Goal: Submit feedback/report problem: Submit feedback/report problem

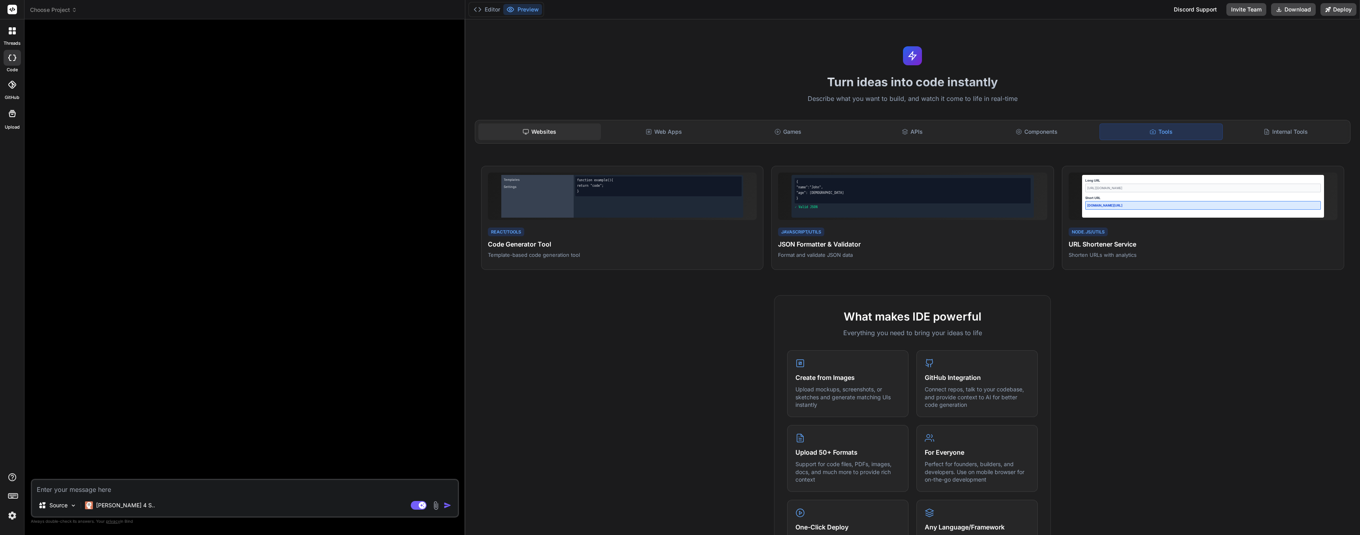
click at [531, 132] on div "Websites" at bounding box center [540, 131] width 123 height 17
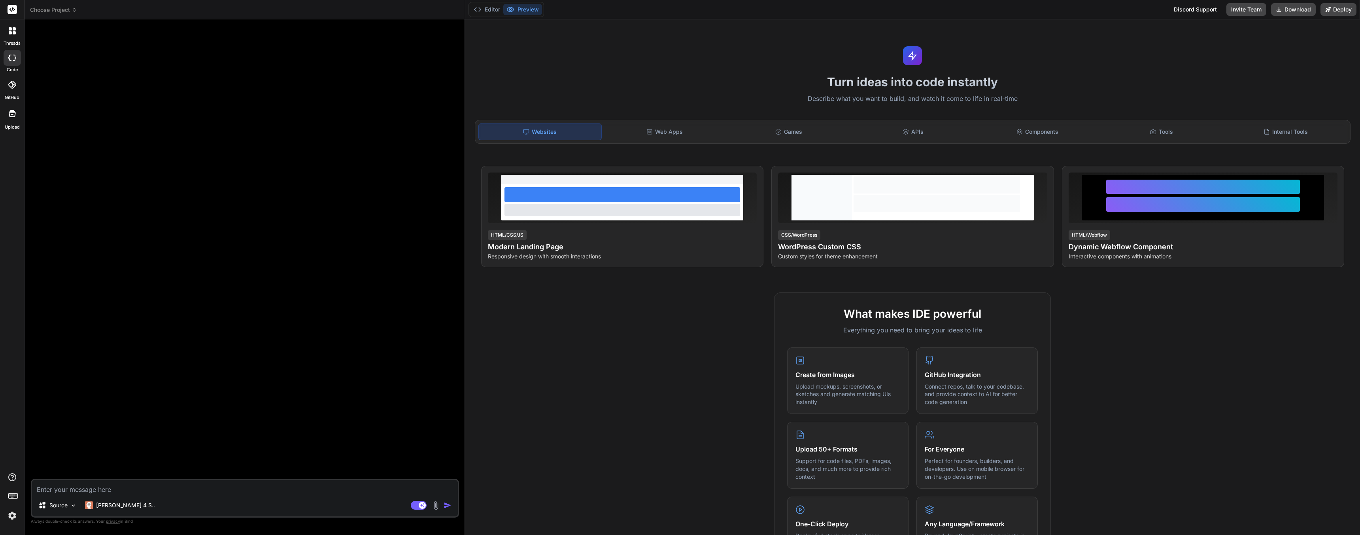
click at [104, 488] on textarea at bounding box center [245, 487] width 426 height 14
type textarea "I"
type textarea "x"
type textarea "I"
type textarea "x"
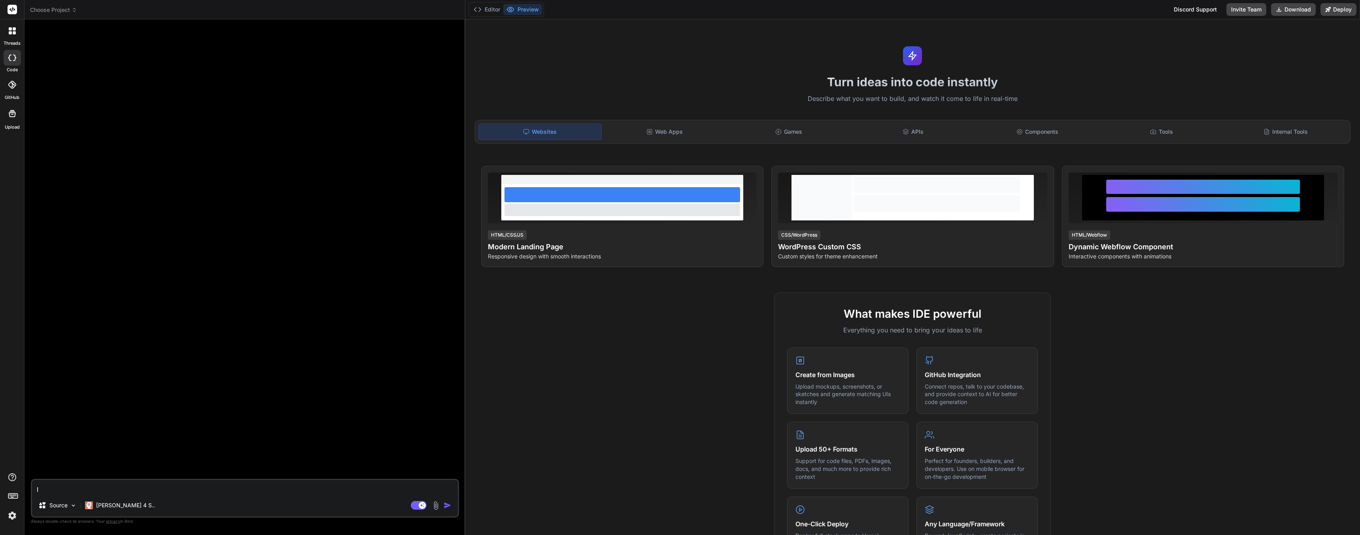
type textarea "I w"
type textarea "x"
type textarea "I wa"
type textarea "x"
type textarea "I wan"
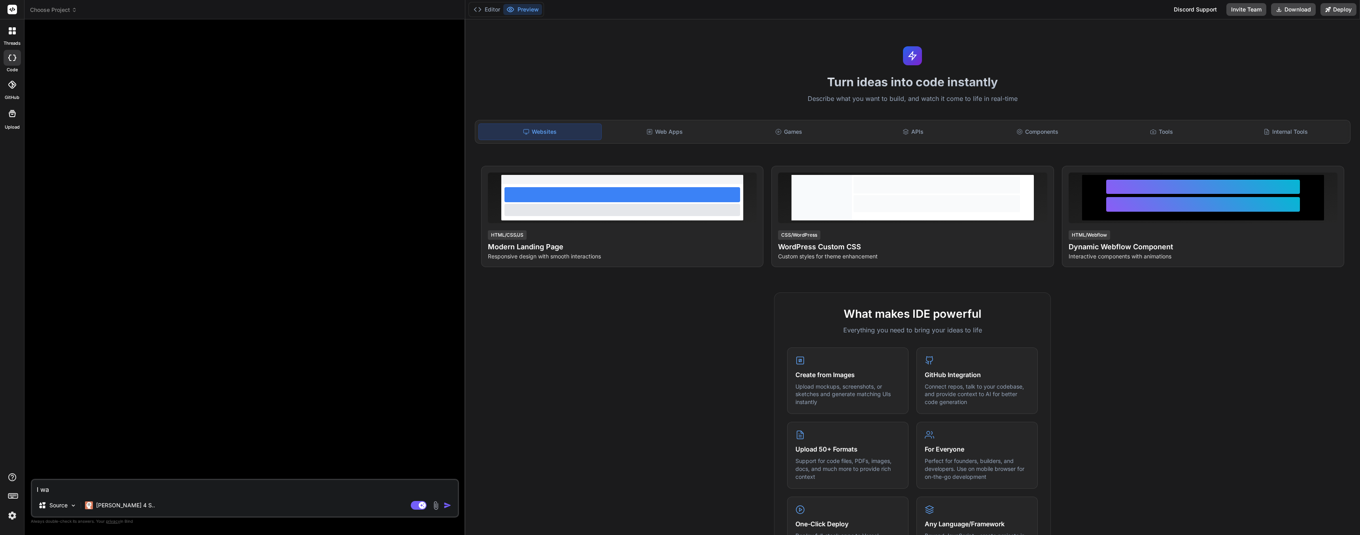
type textarea "x"
type textarea "I want"
type textarea "x"
type textarea "I want"
type textarea "x"
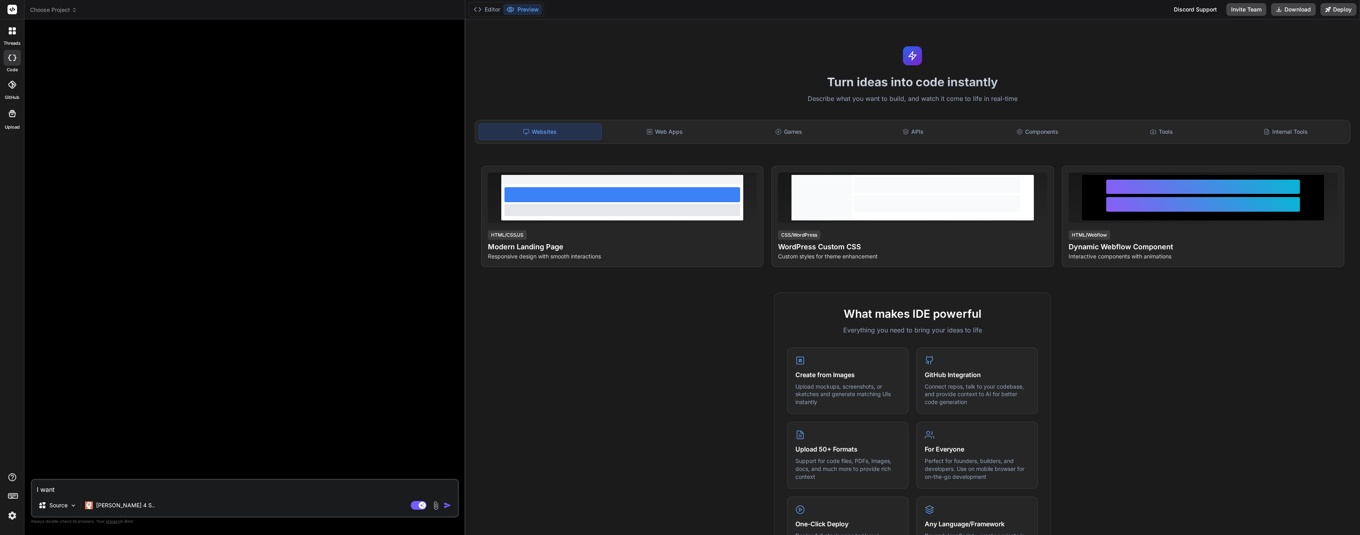
type textarea "I want t"
type textarea "x"
type textarea "I want to"
type textarea "x"
type textarea "I want to"
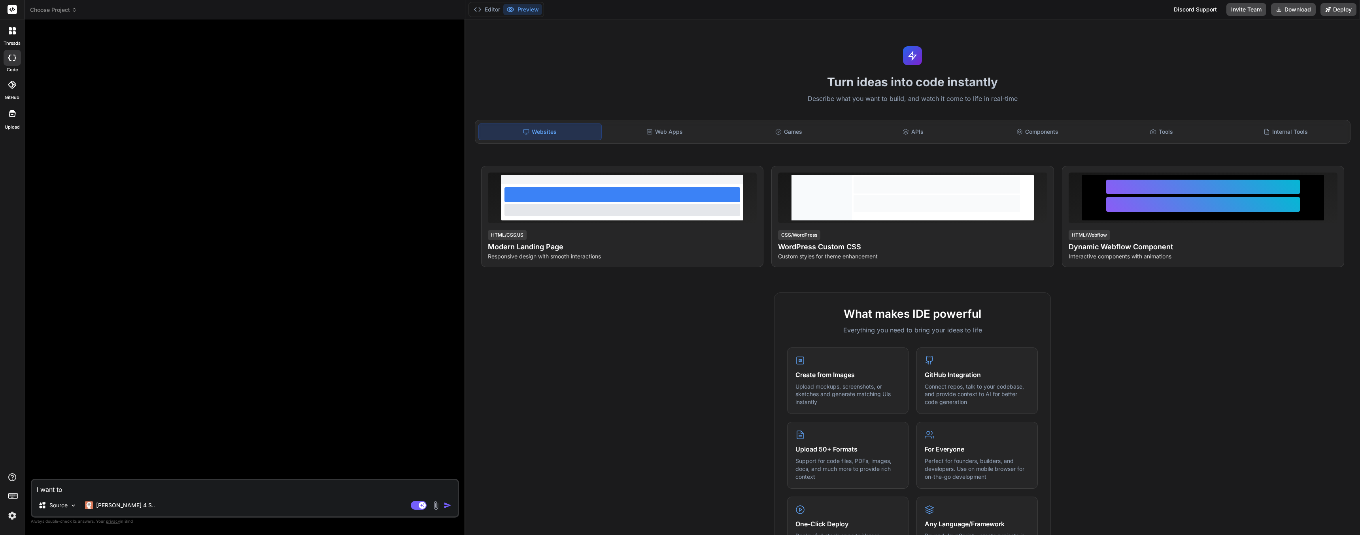
type textarea "x"
type textarea "I want to b"
type textarea "x"
type textarea "I want to bu"
type textarea "x"
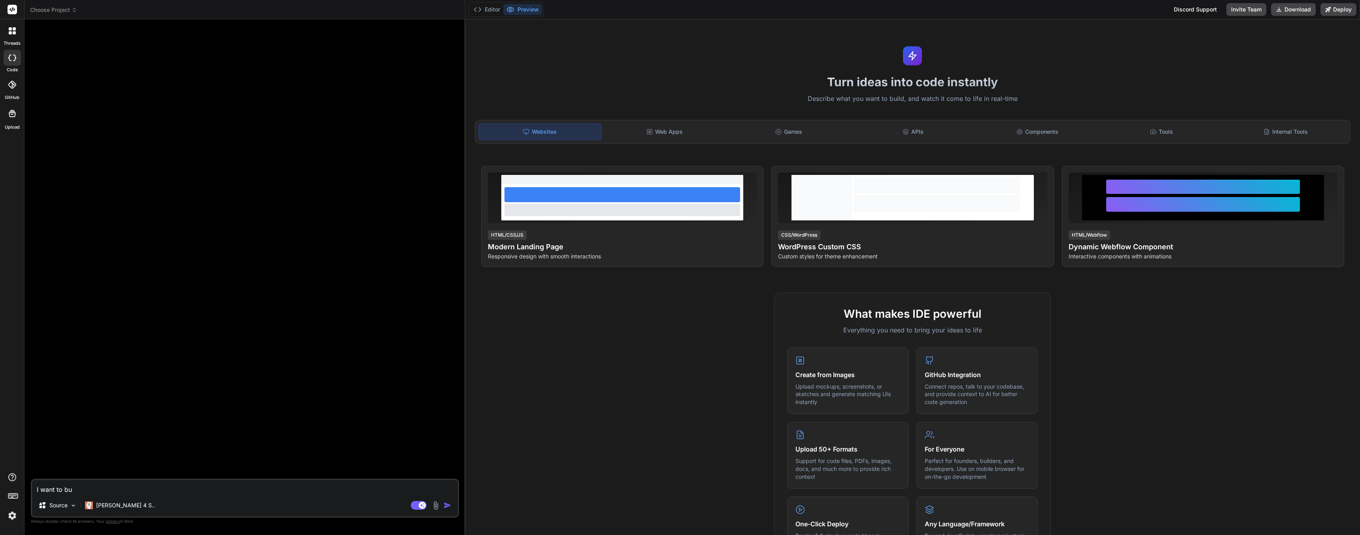
type textarea "I want to [PERSON_NAME]"
type textarea "x"
type textarea "I want to buil"
type textarea "x"
type textarea "I want to build"
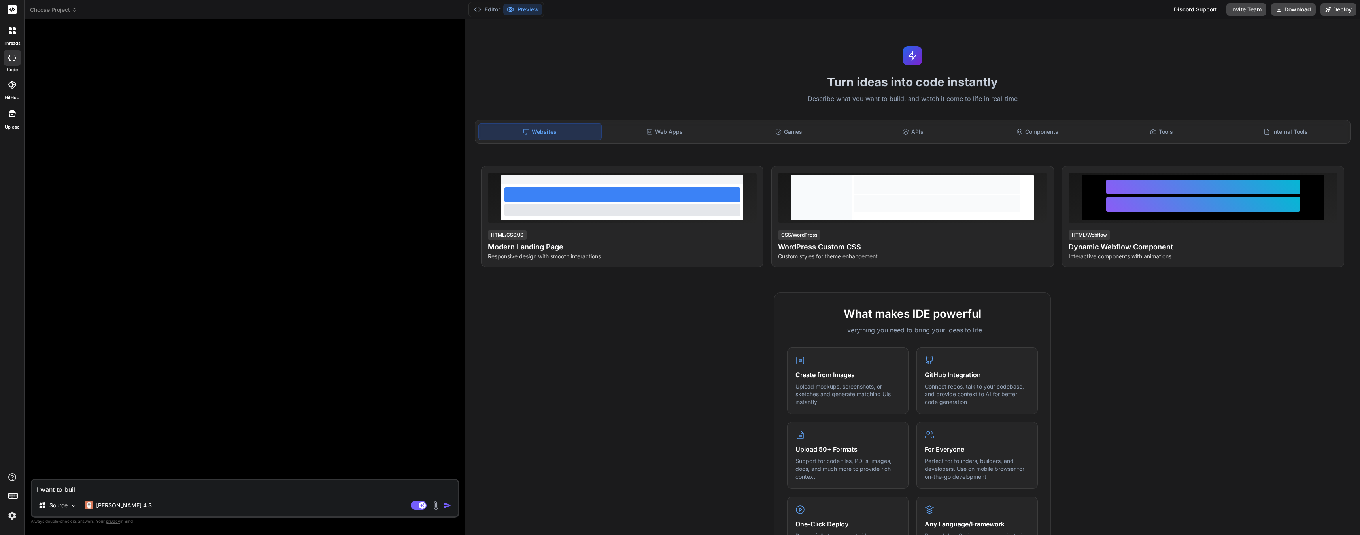
type textarea "x"
type textarea "I want to build"
type textarea "x"
type textarea "I want to build a"
type textarea "x"
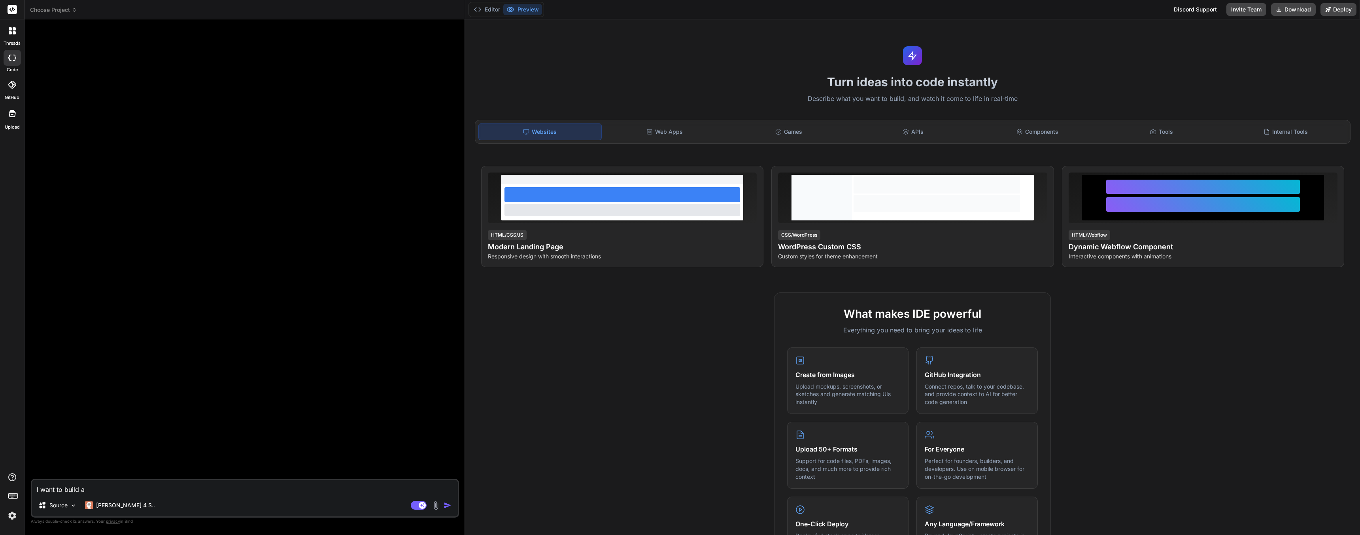
type textarea "I want to build a"
type textarea "x"
type textarea "I want to build a w"
type textarea "x"
type textarea "I want to build a we"
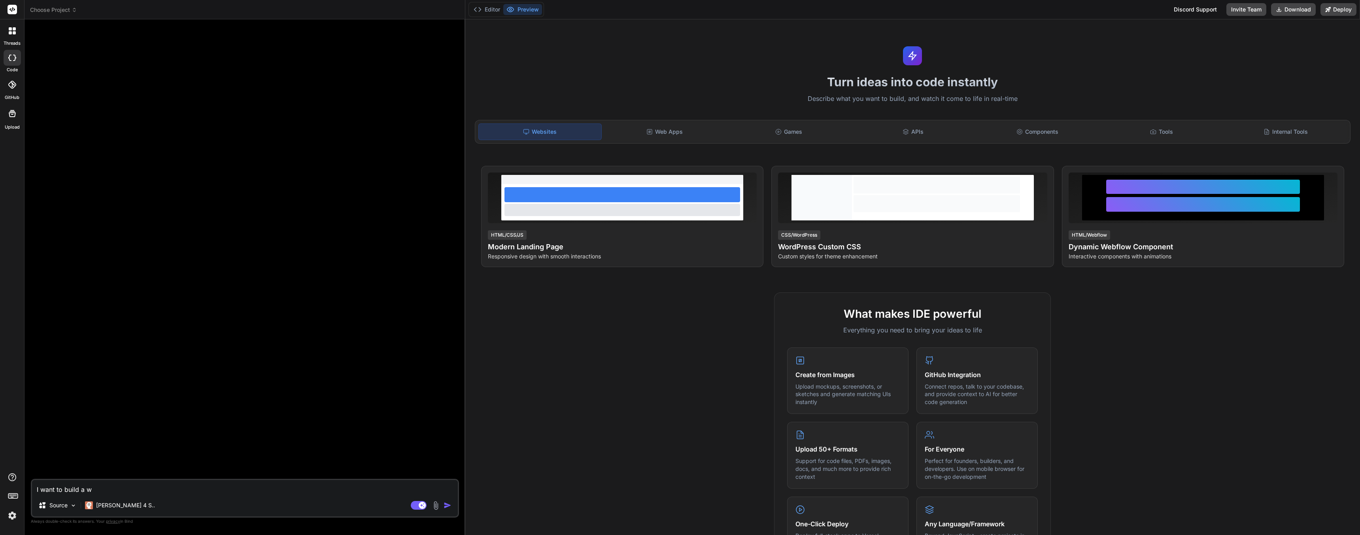
type textarea "x"
type textarea "I want to build a web"
type textarea "x"
type textarea "I want to build a weba"
type textarea "x"
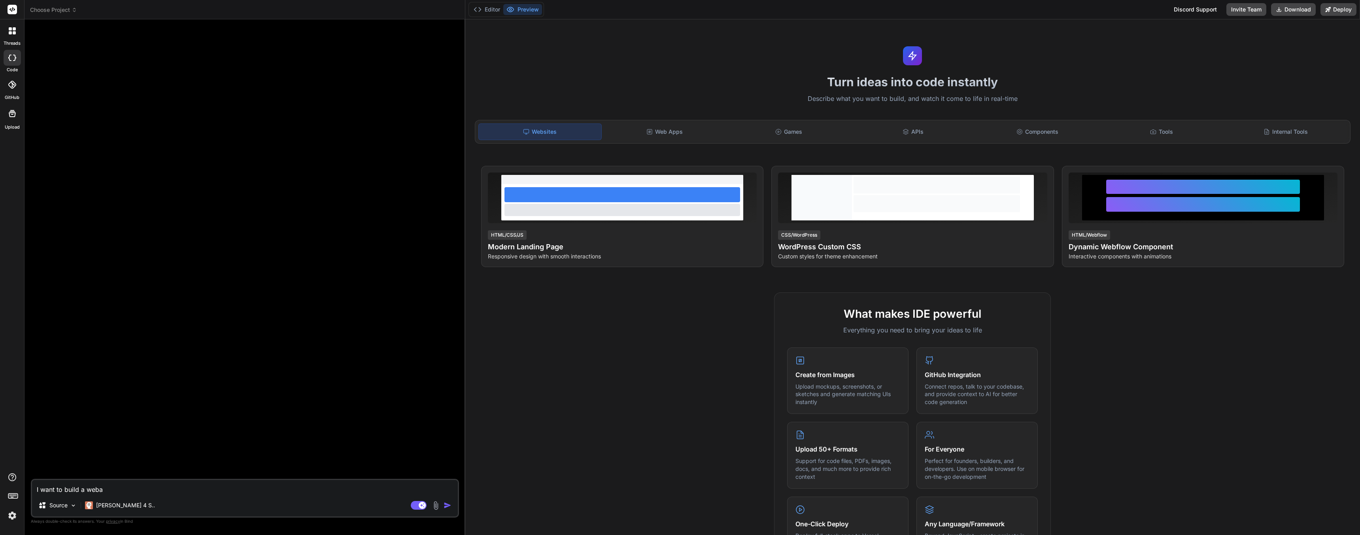
type textarea "I want to build a webap"
type textarea "x"
type textarea "I want to build a webapp"
type textarea "x"
type textarea "I want to build a webappl"
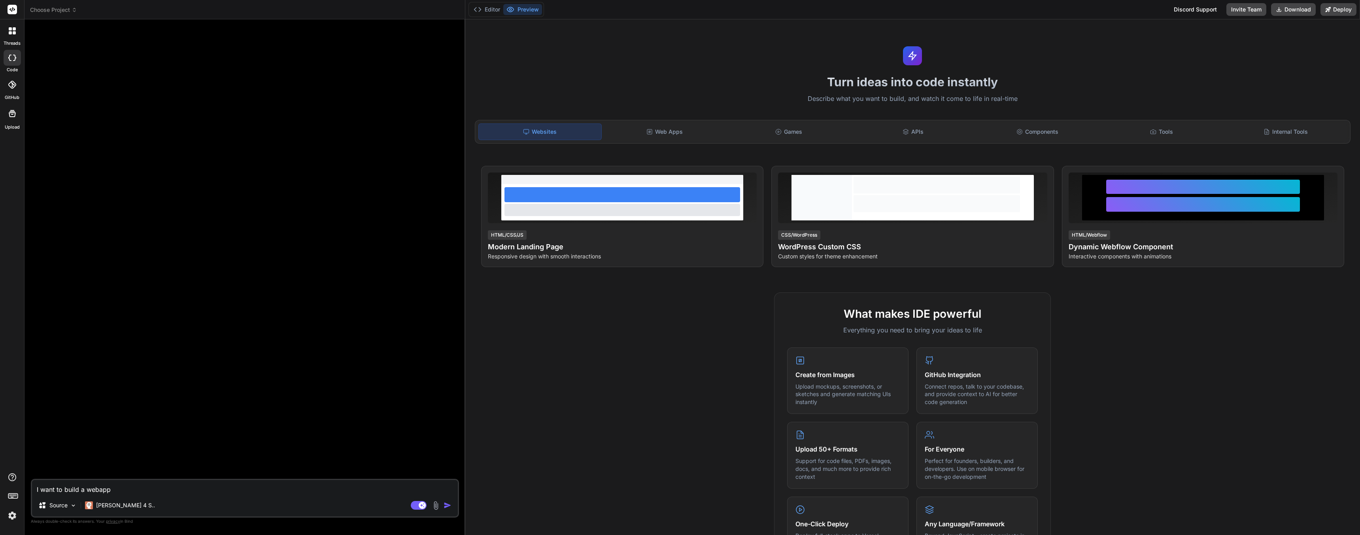
type textarea "x"
type textarea "I want to build a webappli"
type textarea "x"
type textarea "I want to build a webapplic"
type textarea "x"
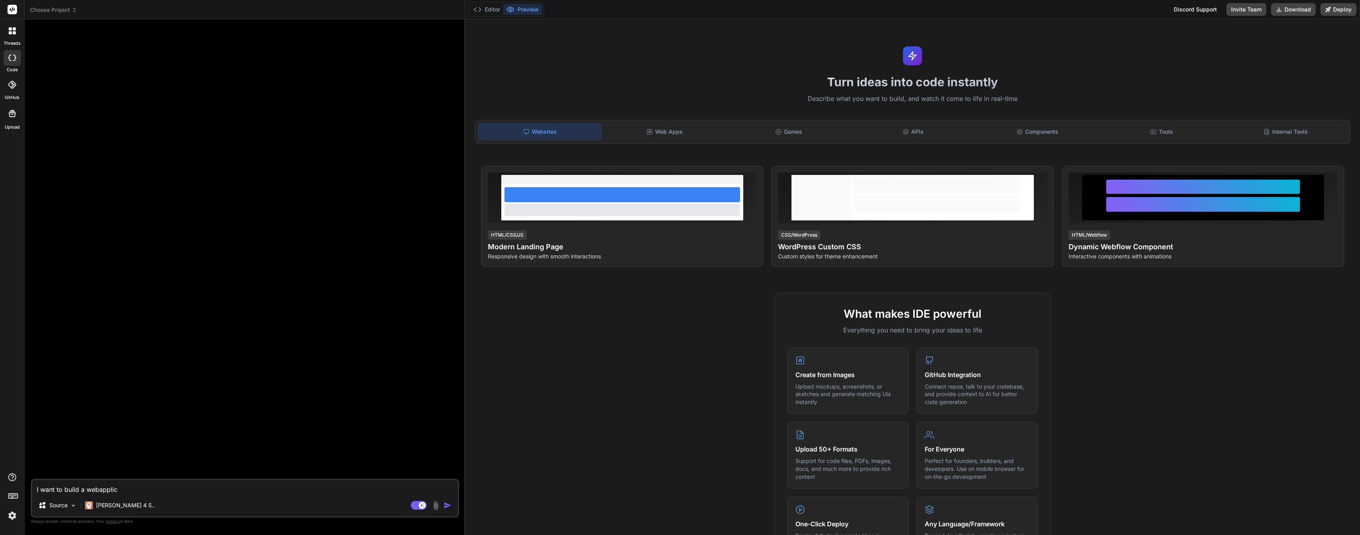
type textarea "I want to build a webapplica"
type textarea "x"
type textarea "I want to build a webapplicat"
type textarea "x"
type textarea "I want to build a webapplicati"
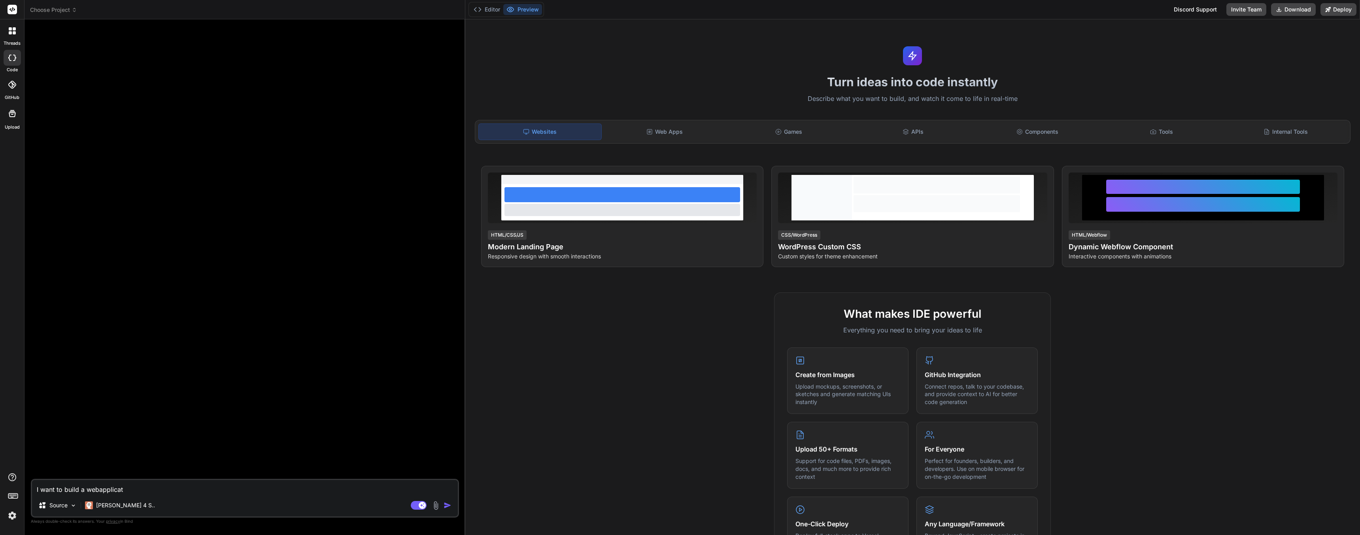
type textarea "x"
type textarea "I want to build a webapplicatio"
type textarea "x"
type textarea "I want to build a webapplication"
type textarea "x"
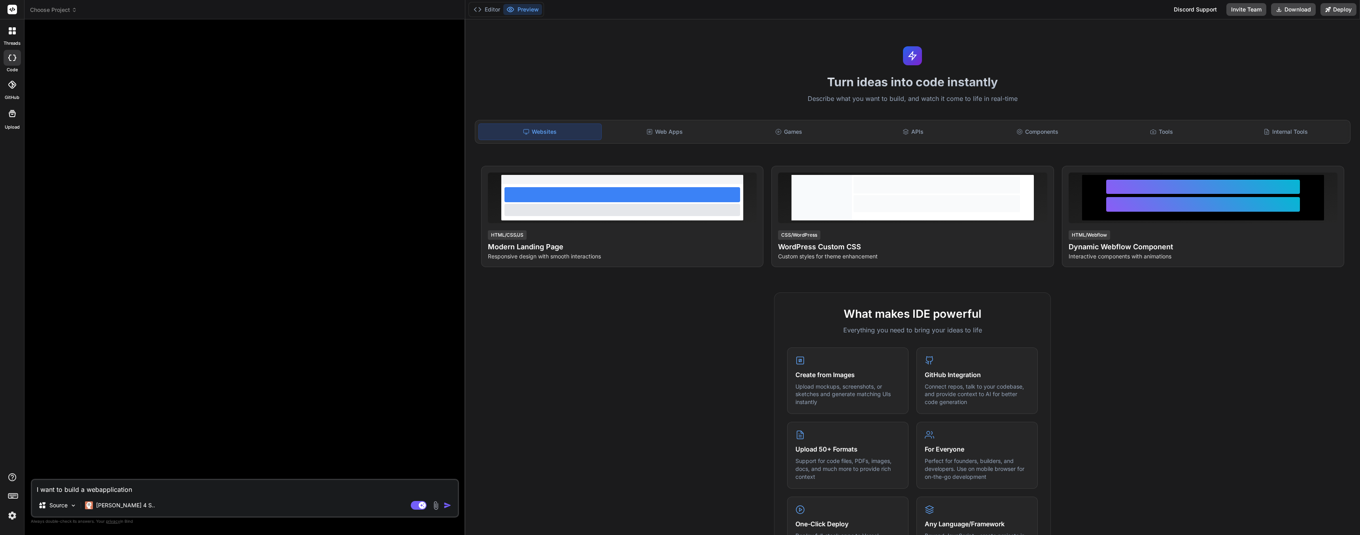
type textarea "I want to build a webapplication"
type textarea "x"
type textarea "I want to build a webapplication t"
type textarea "x"
type textarea "I want to build a webapplication th"
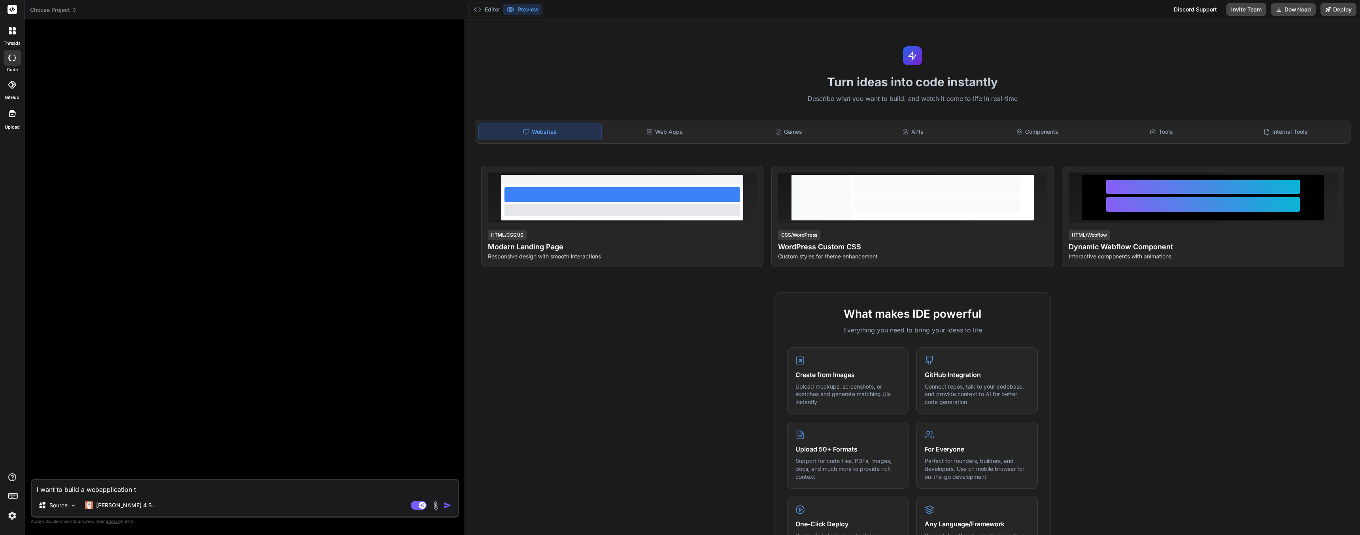
type textarea "x"
type textarea "I want to build a webapplication tha"
type textarea "x"
type textarea "I want to build a webapplication that"
type textarea "x"
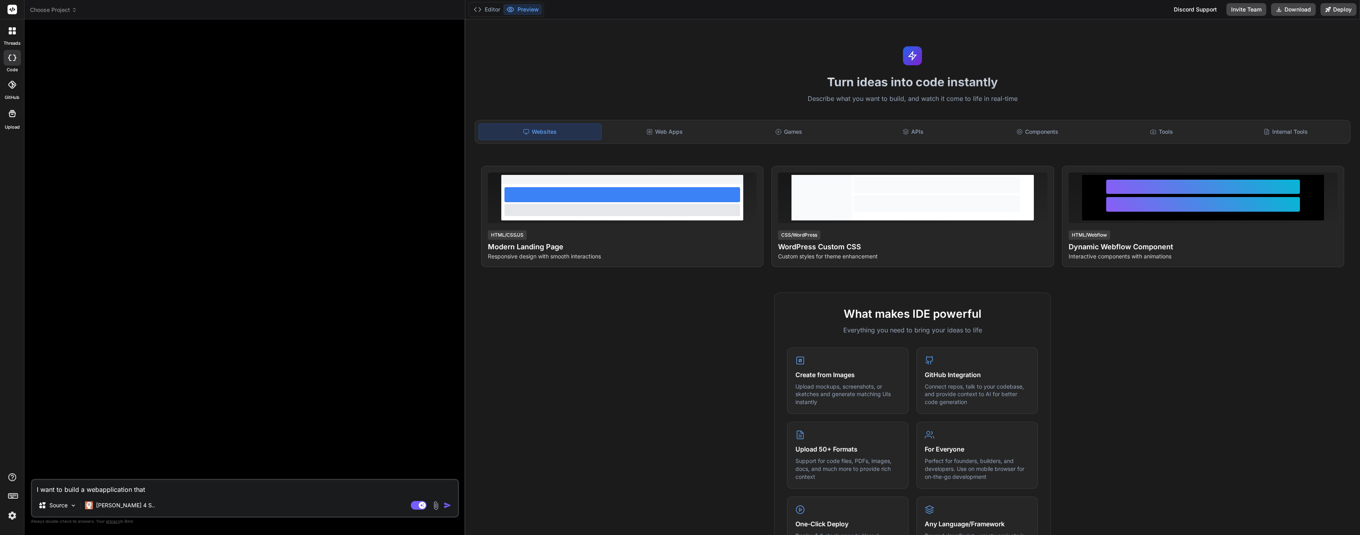
type textarea "I want to build a webapplication that"
type textarea "x"
type textarea "I want to build a webapplication that c"
type textarea "x"
type textarea "I want to build a webapplication that cr"
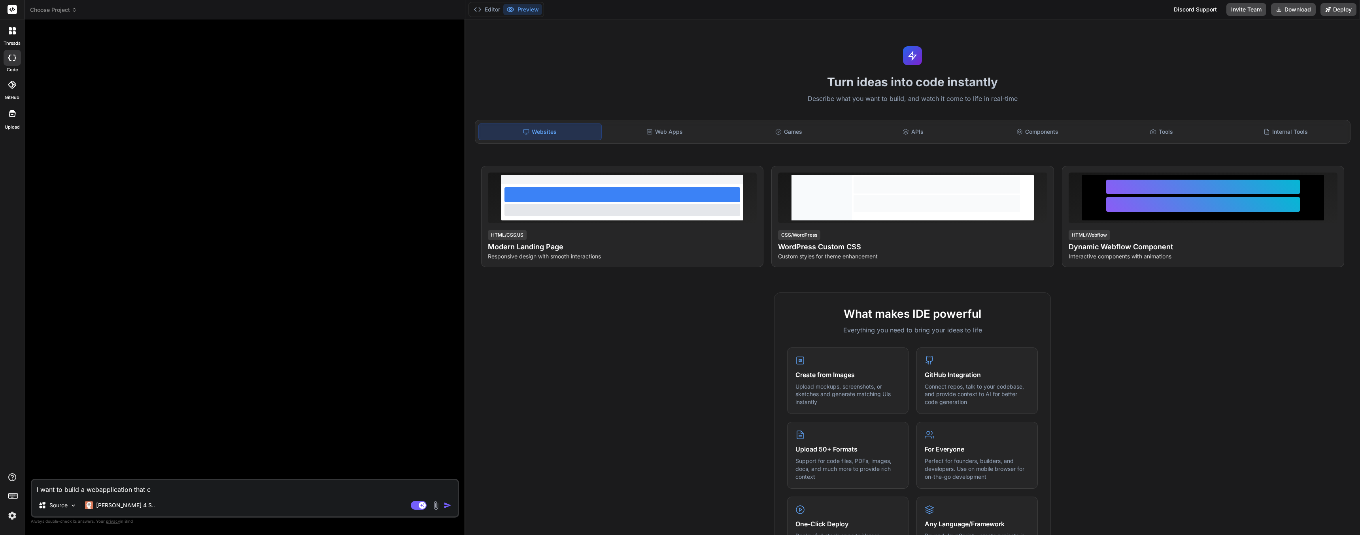
type textarea "x"
type textarea "I want to build a webapplication that cre"
type textarea "x"
type textarea "I want to build a webapplication that crea"
type textarea "x"
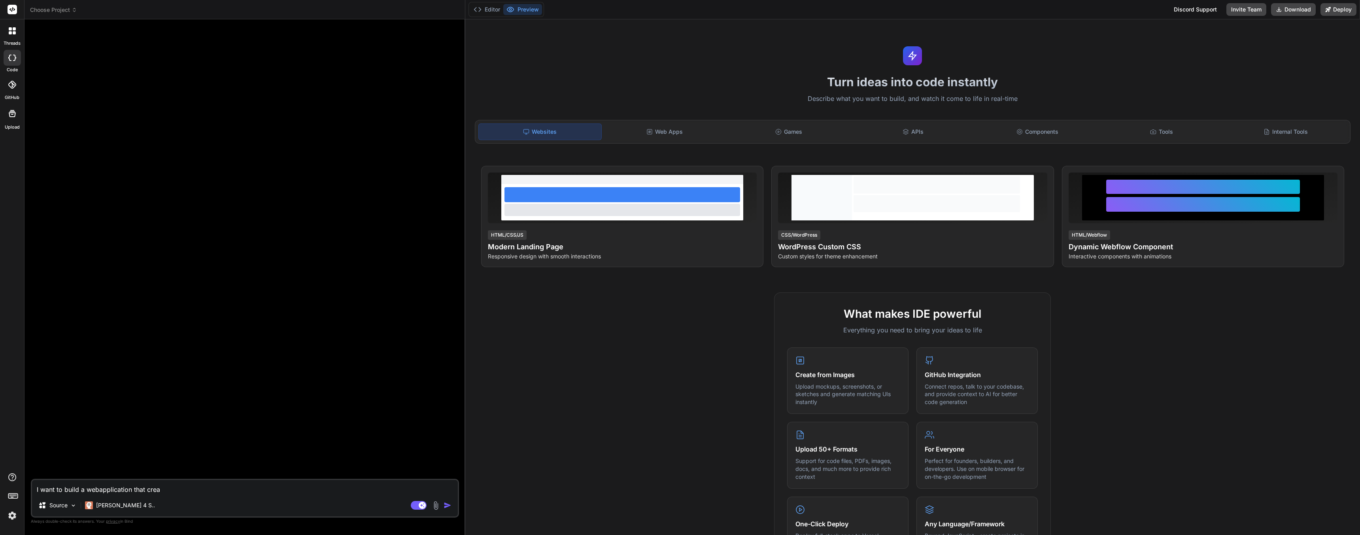
type textarea "I want to build a webapplication that creat"
type textarea "x"
type textarea "I want to build a webapplication that create"
type textarea "x"
type textarea "I want to build a webapplication that creates"
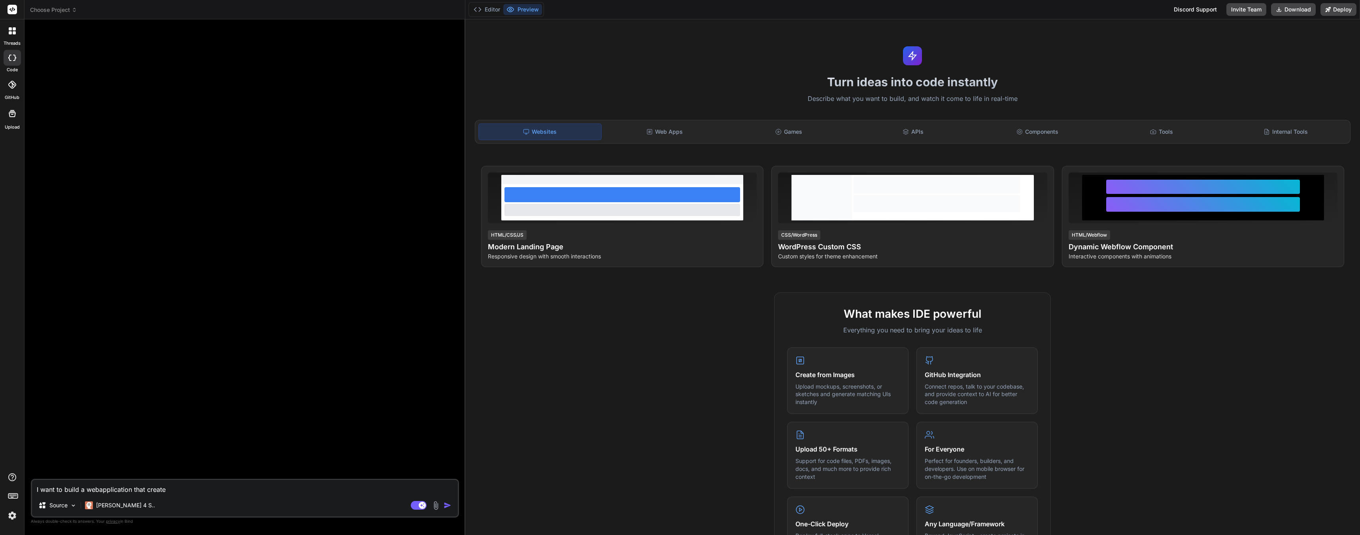
type textarea "x"
type textarea "I want to build a webapplication that creates"
type textarea "x"
type textarea "I want to build a webapplication that creates s"
type textarea "x"
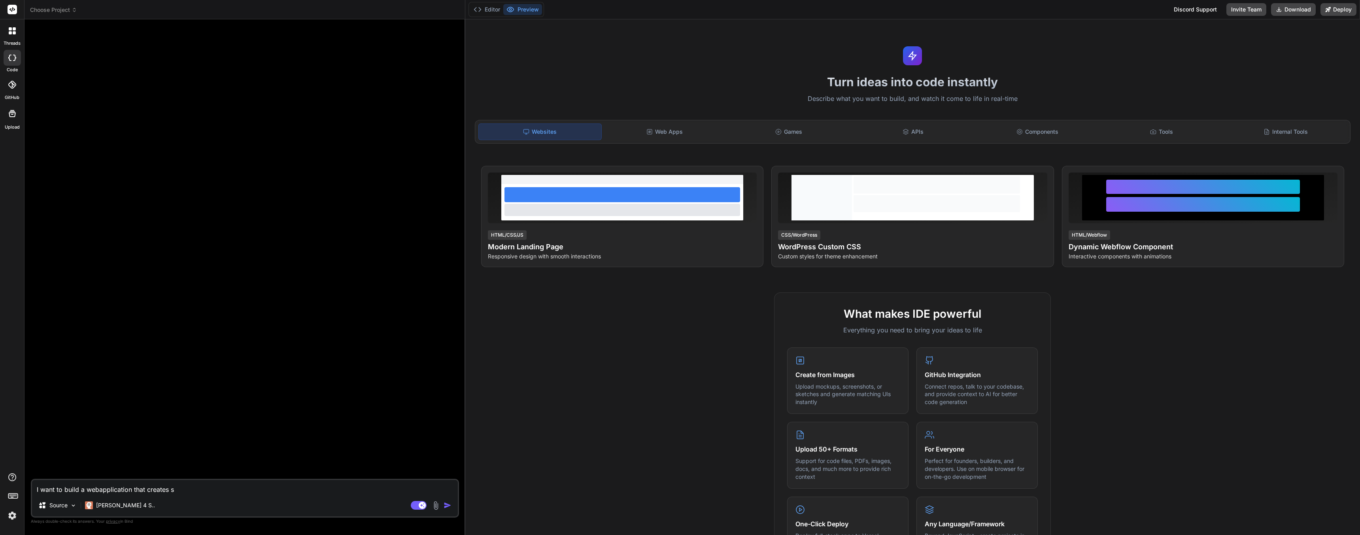
type textarea "I want to build a webapplication that creates st"
type textarea "x"
type textarea "I want to build a webapplication that creates sto"
type textarea "x"
type textarea "I want to build a webapplication that creates stop"
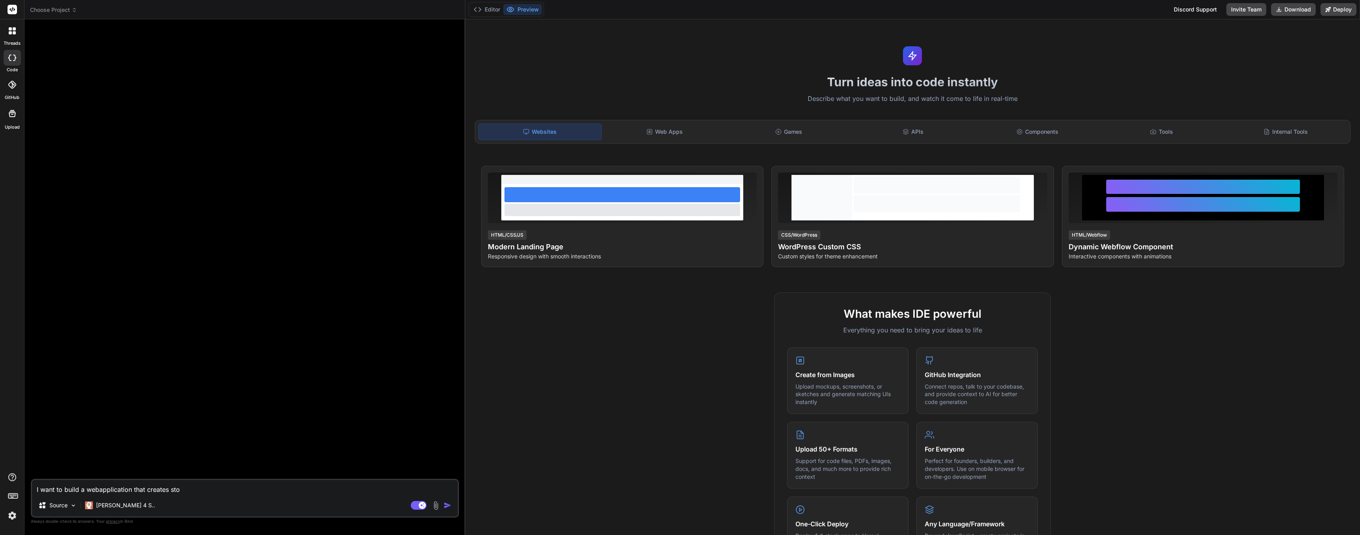
type textarea "x"
type textarea "I want to build a webapplication that creates stop"
type textarea "x"
click at [186, 492] on textarea "I want to build a webapplication that creates stop" at bounding box center [245, 487] width 426 height 14
type textarea "I want to build a webapplication that creates stop"
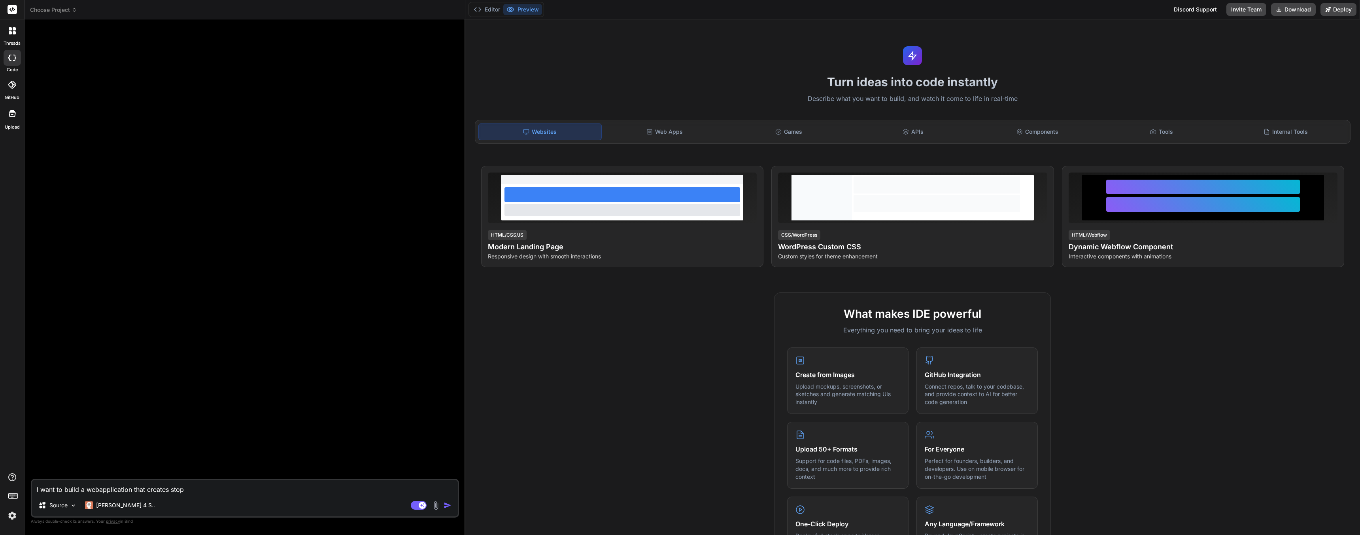
type textarea "x"
type textarea "I want to build a webapplication that creates stop-"
type textarea "x"
type textarea "I want to build a webapplication that creates stop-m"
type textarea "x"
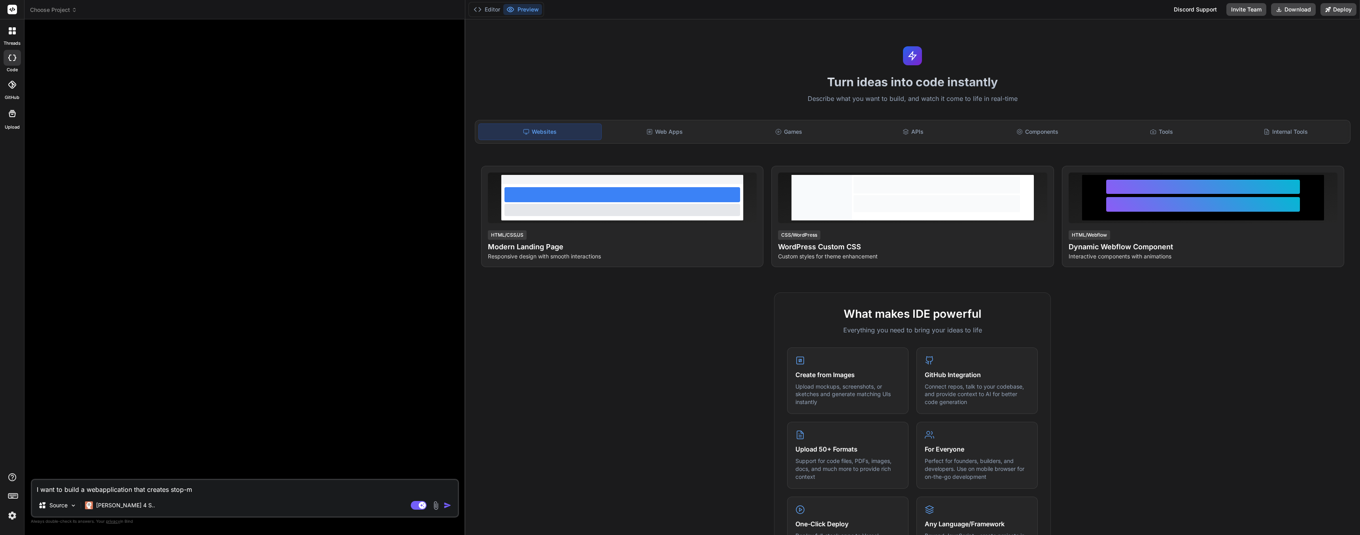
type textarea "I want to build a webapplication that creates stop-mo"
type textarea "x"
type textarea "I want to build a webapplication that creates stop-mot"
type textarea "x"
type textarea "I want to build a webapplication that creates stop-moti"
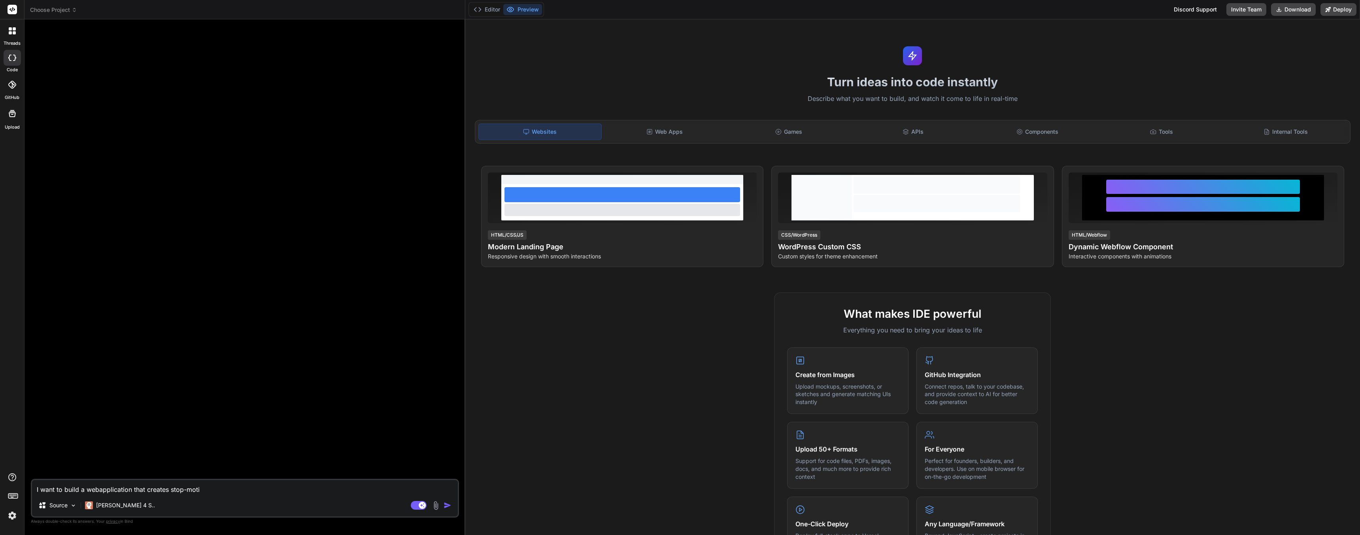
type textarea "x"
type textarea "I want to build a webapplication that creates stop-motio"
type textarea "x"
type textarea "I want to build a webapplication that creates stop-motion"
type textarea "x"
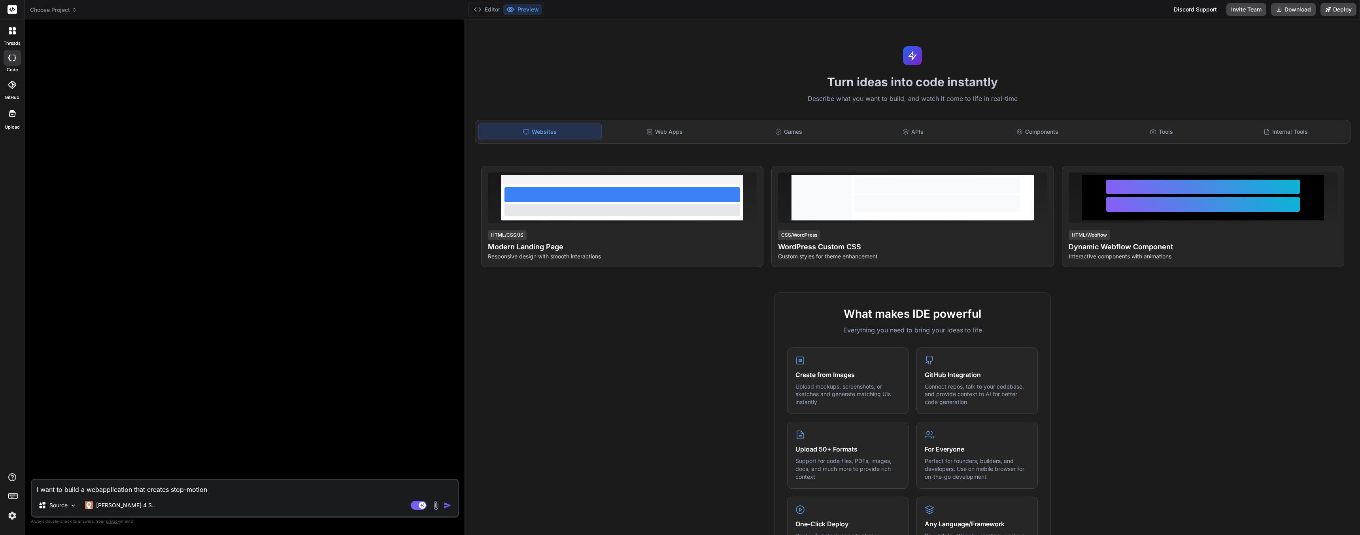
type textarea "I want to build a webapplication that creates stop-motion"
type textarea "x"
type textarea "I want to build a webapplication that creates stop-motion"
type textarea "x"
type textarea "I want to build a webapplication that creates stop-motion"
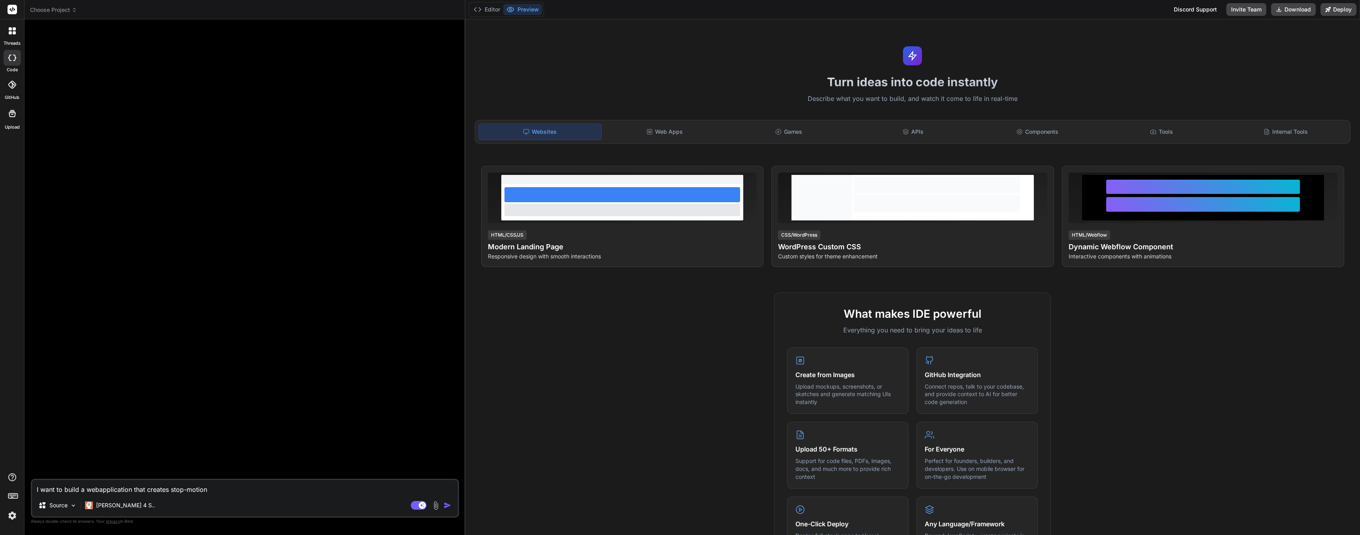
type textarea "x"
drag, startPoint x: 230, startPoint y: 493, endPoint x: 8, endPoint y: 475, distance: 223.0
click at [8, 475] on div "threads code GitHub Upload Documentation Blog Choose Project Created with Pixso…" at bounding box center [680, 267] width 1360 height 535
click at [191, 422] on div at bounding box center [245, 252] width 427 height 453
click at [115, 490] on textarea "I want to build a webapplication that creates stop-motion" at bounding box center [245, 487] width 426 height 14
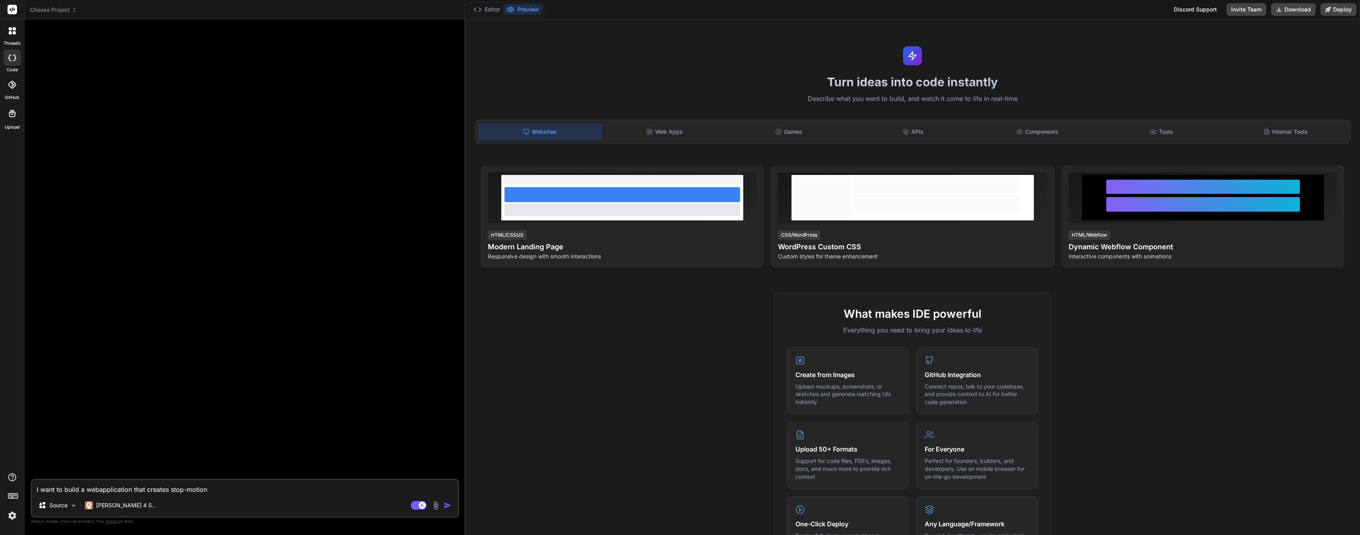
drag, startPoint x: 213, startPoint y: 489, endPoint x: 233, endPoint y: 493, distance: 19.8
click at [214, 489] on textarea "I want to build a webapplication that creates stop-motion" at bounding box center [245, 487] width 426 height 14
type textarea "I want to build a webapplication that creates stop-motion"
type textarea "x"
type textarea "I want to build a webapplication that creates stop-motion"
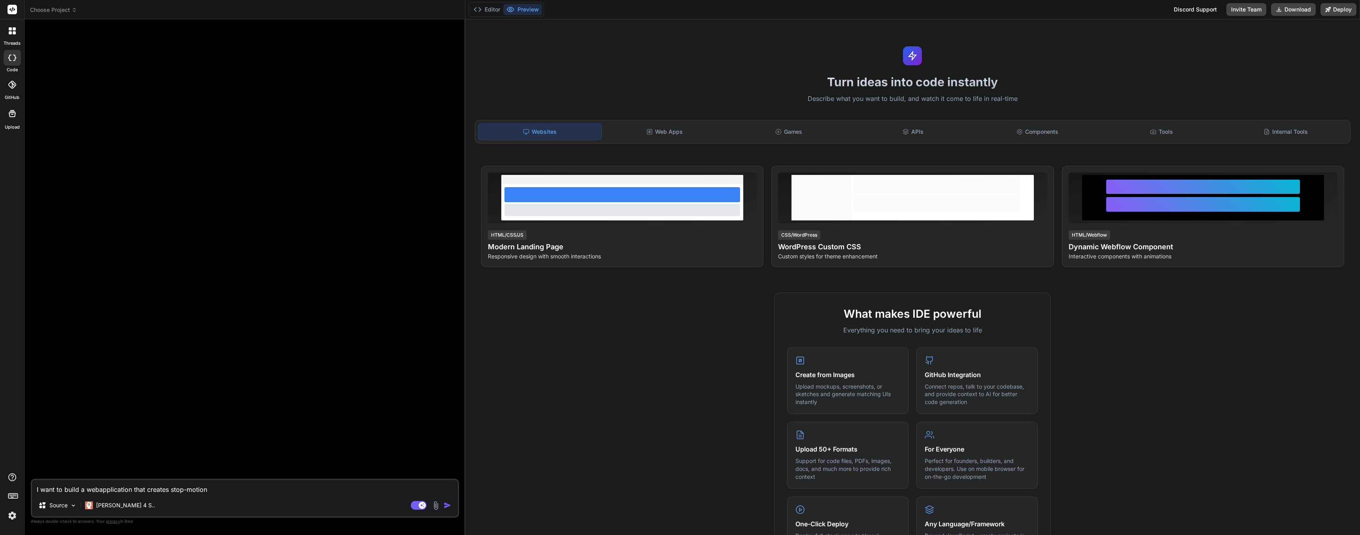
type textarea "x"
type textarea "I want to build a webapplication that creates stop-motion"
type textarea "x"
type textarea "I want to build a webapplication that creates stop-motion"
type textarea "x"
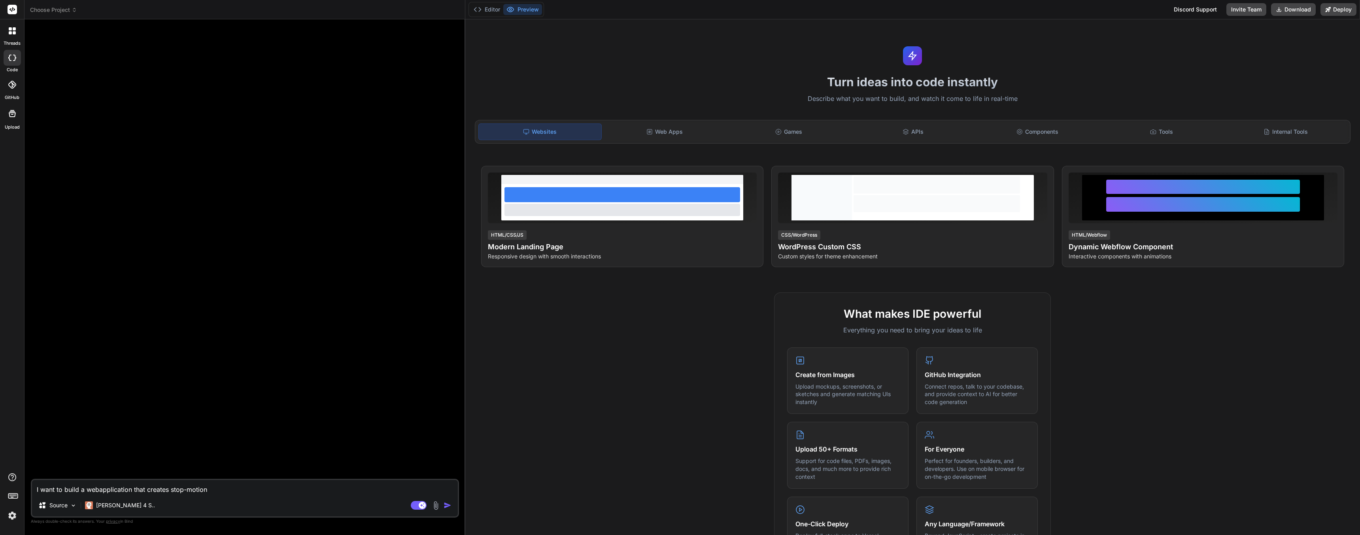
type textarea "I want to build a webapplication that creates stop-motion"
type textarea "x"
type textarea "I want to build a webapplication that creates stop-motion"
type textarea "x"
type textarea "I want to build a webapplication that creates stop-motion"
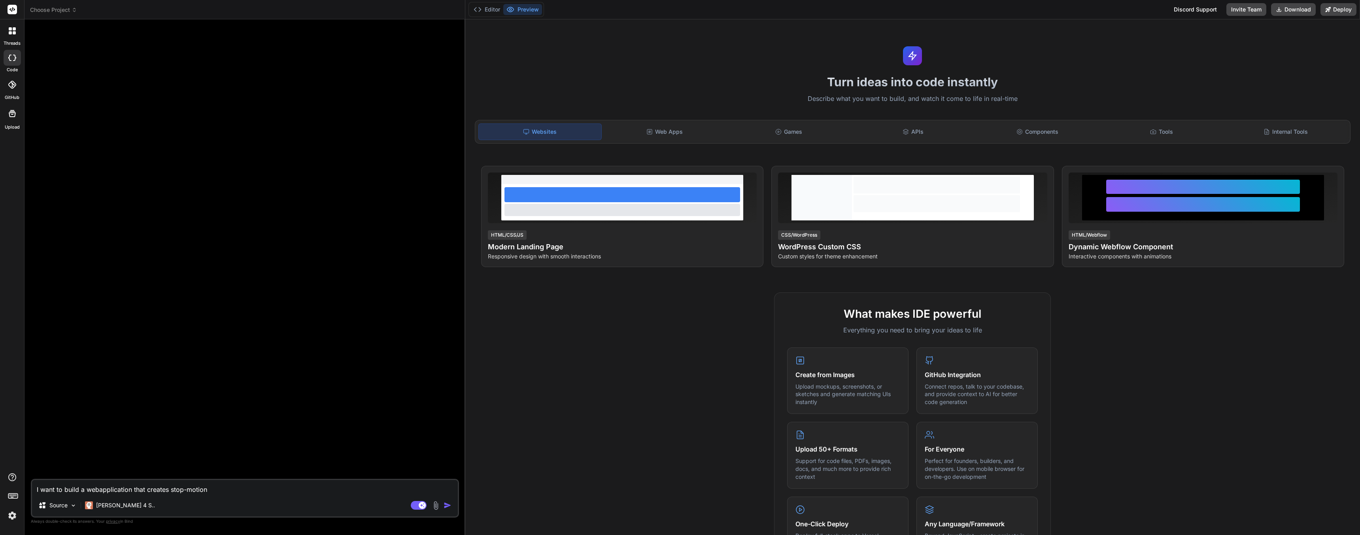
type textarea "x"
type textarea "I want to build a webapplication that creates stop-motion"
type textarea "x"
type textarea "I want to build a webapplication that creates stop-motion v"
type textarea "x"
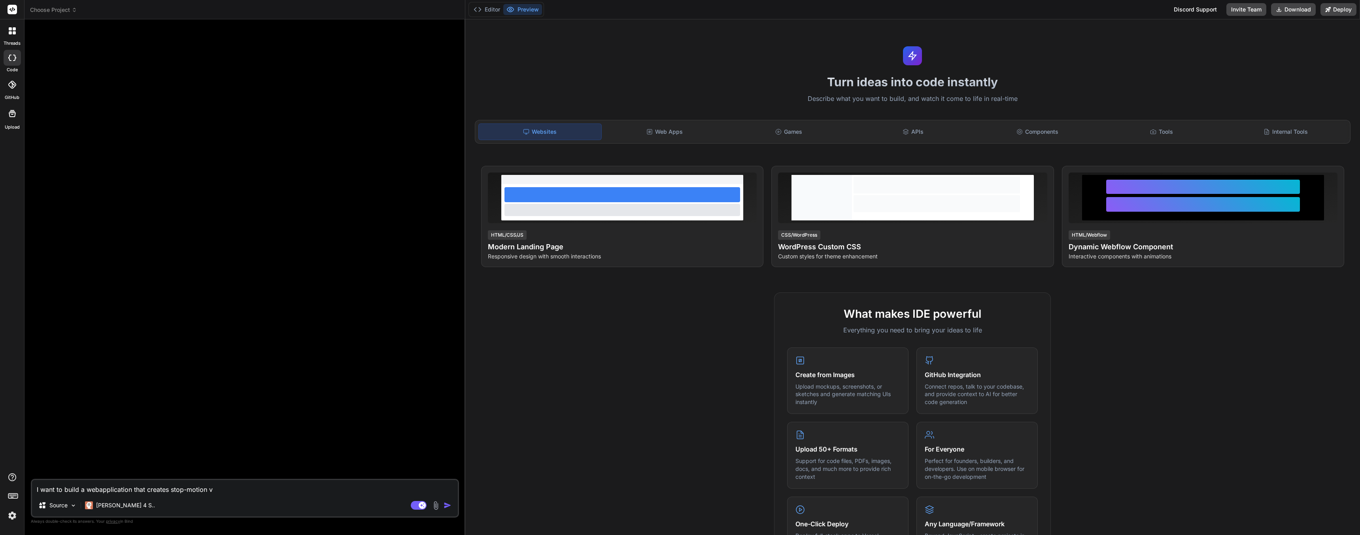
type textarea "I want to build a webapplication that creates stop-motion vi"
type textarea "x"
type textarea "I want to build a webapplication that creates stop-motion vid"
type textarea "x"
type textarea "I want to build a webapplication that creates stop-motion vide"
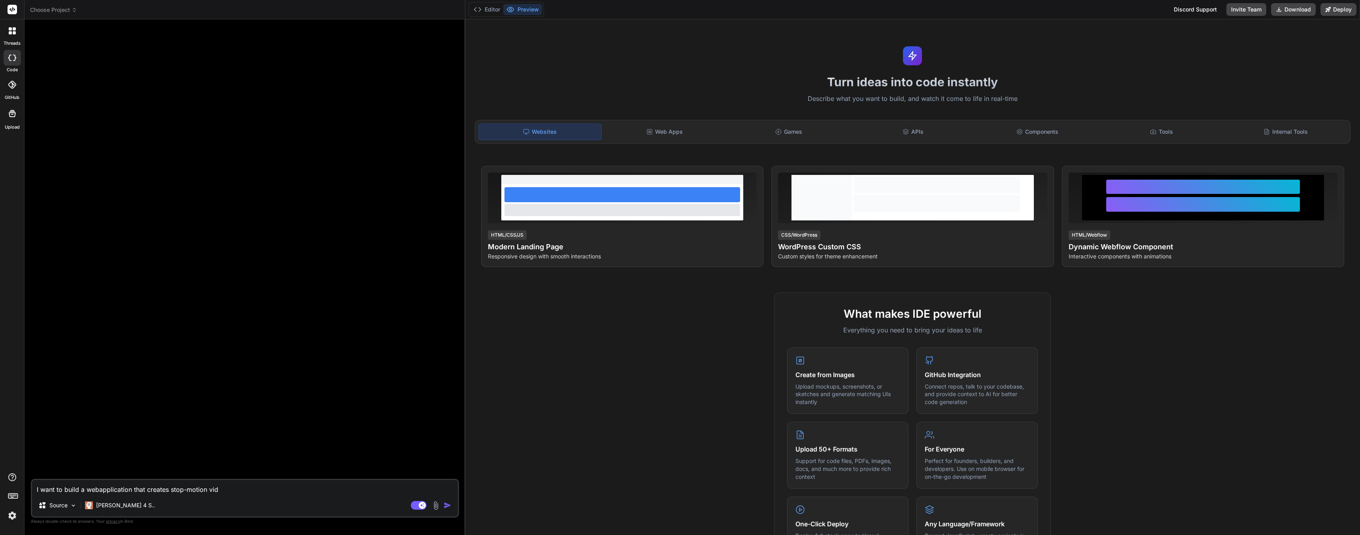
type textarea "x"
type textarea "I want to build a webapplication that creates stop-motion video"
type textarea "x"
type textarea "I want to build a webapplication that creates stop-motion videos"
type textarea "x"
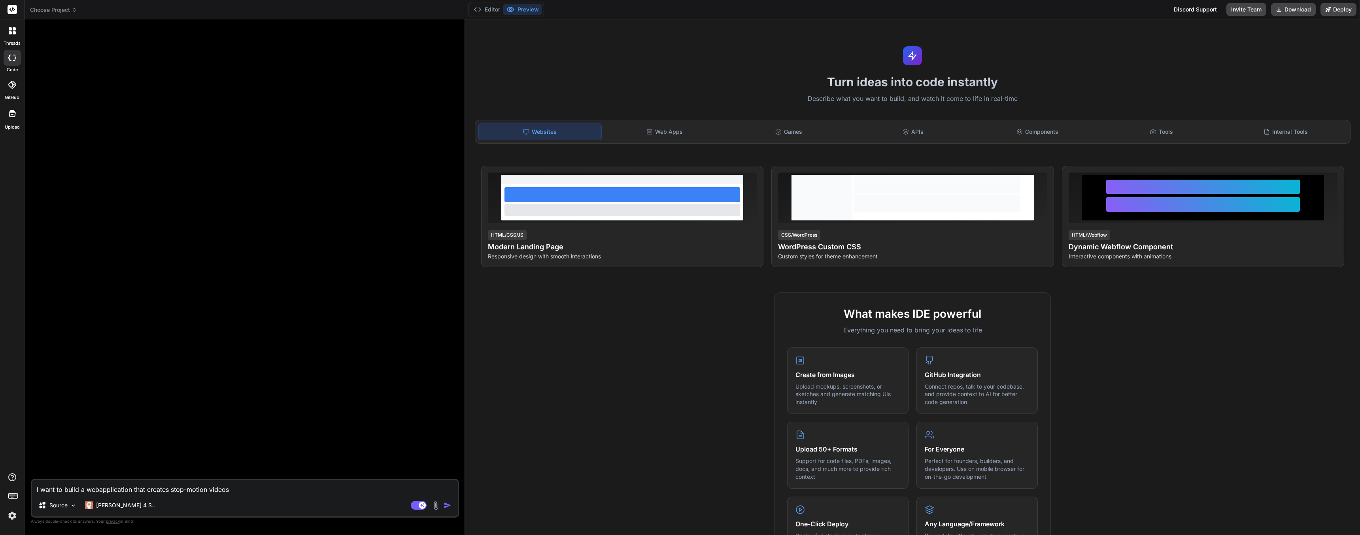
type textarea "I want to build a webapplication that creates stop-motion videos"
type textarea "x"
type textarea "I want to build a webapplication that creates stop-motion videos"
type textarea "x"
type textarea "I want to build a webapplication that creates stop-motion video"
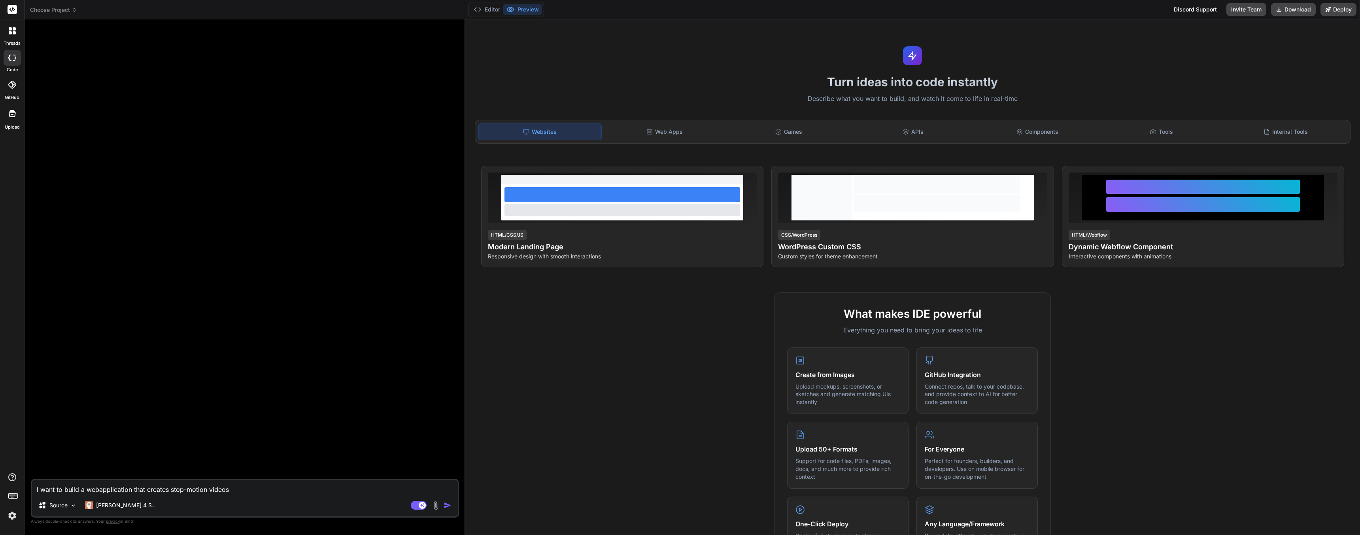
type textarea "x"
type textarea "I want to build a webapplication that creates stop-motion vide"
type textarea "x"
type textarea "I want to build a webapplication that creates stop-motion vid"
type textarea "x"
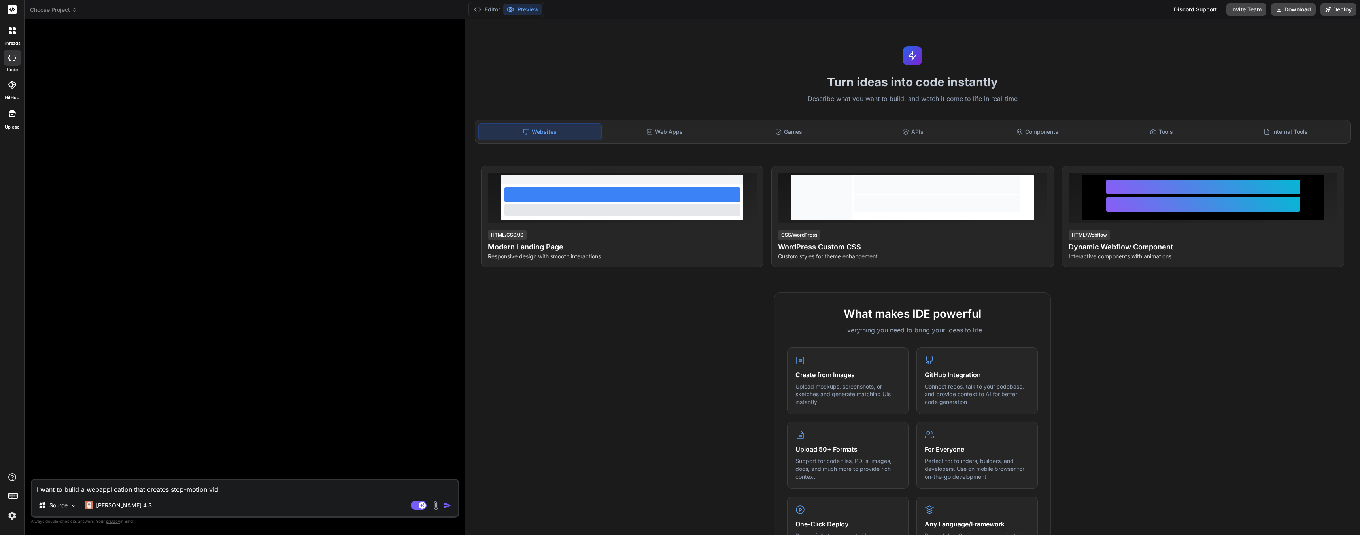
type textarea "I want to build a webapplication that creates stop-motion vi"
type textarea "x"
type textarea "I want to build a webapplication that creates stop-motion v"
type textarea "x"
type textarea "I want to build a webapplication that creates stop-motion vi"
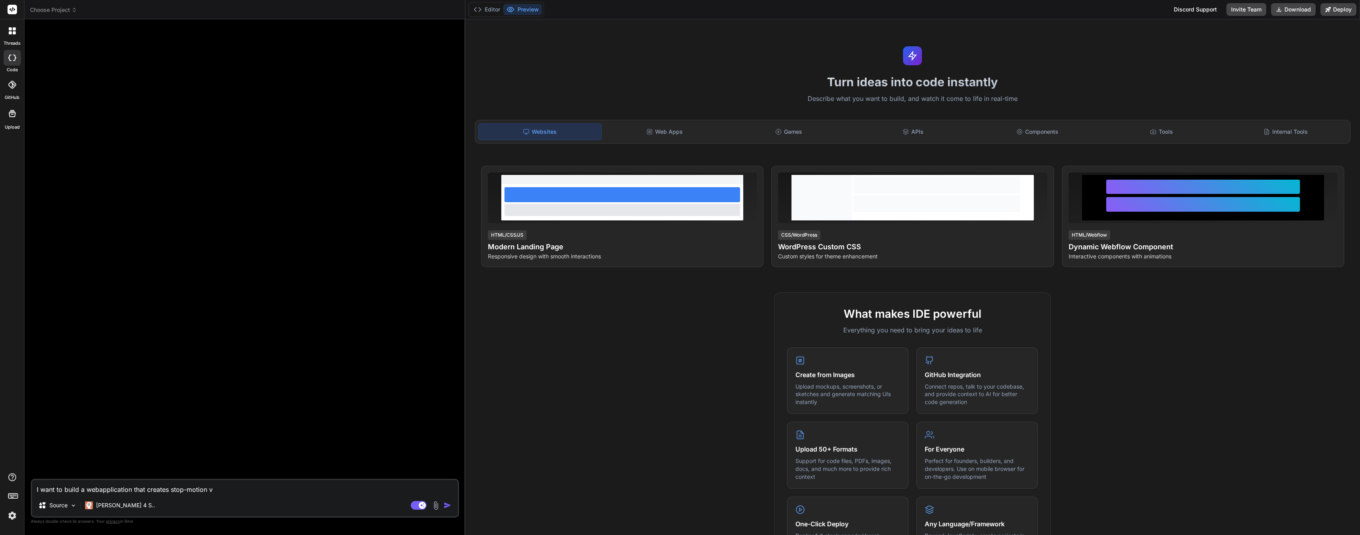
type textarea "x"
type textarea "I want to build a webapplication that creates stop-motion vid"
type textarea "x"
type textarea "I want to build a webapplication that creates stop-motion vide"
type textarea "x"
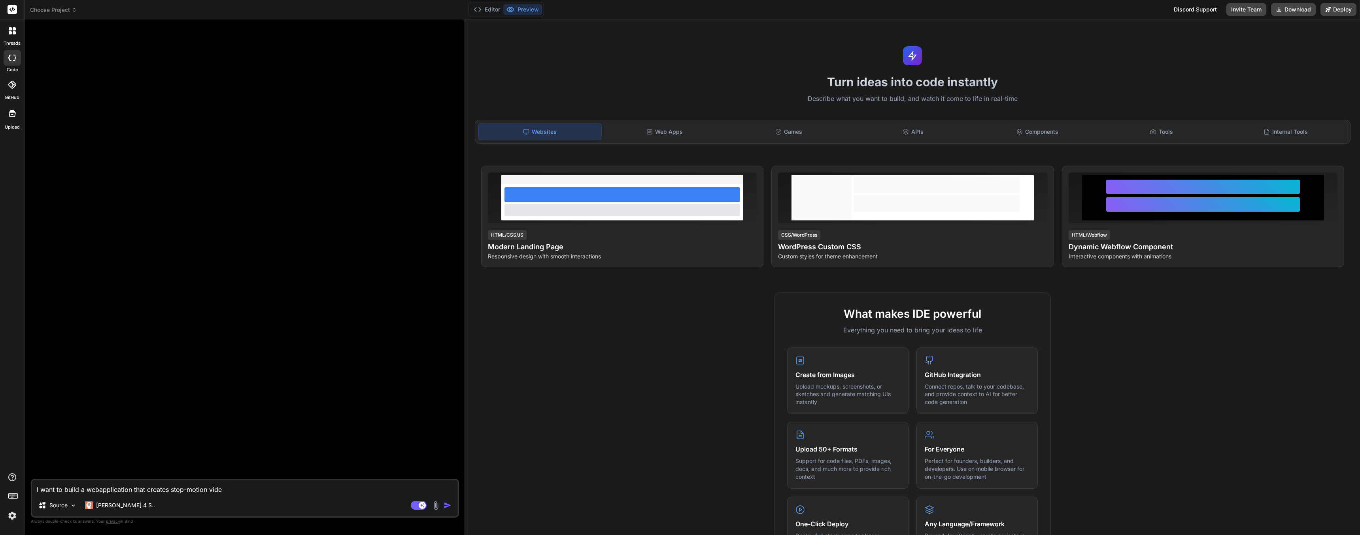
type textarea "I want to build a webapplication that creates stop-motion video"
type textarea "x"
type textarea "I want to build a webapplication that creates stop-motion videos"
type textarea "x"
type textarea "I want to build a webapplication that creates stop-motion videos"
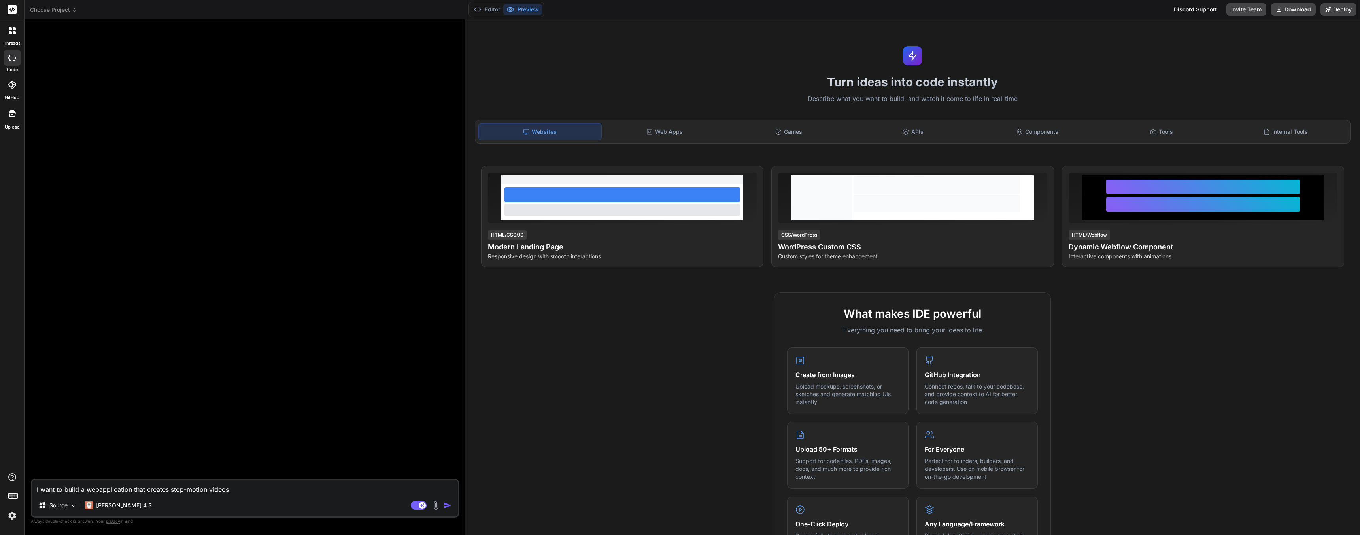
type textarea "x"
type textarea "I want to build a webapplication that creates stop-motion videos"
type textarea "x"
type textarea "I want to build a webapplication that creates stop-motion videos"
type textarea "x"
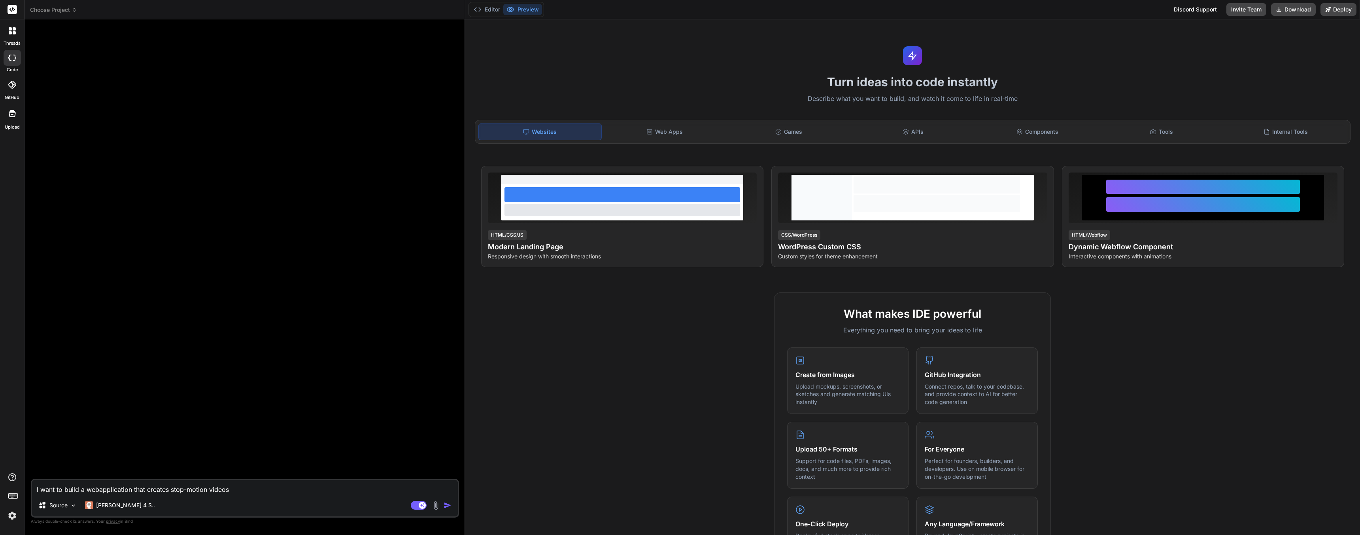
type textarea "I want to build a webapplication that creates stop-motion videos u"
type textarea "x"
type textarea "I want to build a webapplication that creates stop-motion videos us"
type textarea "x"
type textarea "I want to build a webapplication that creates stop-motion videos usi"
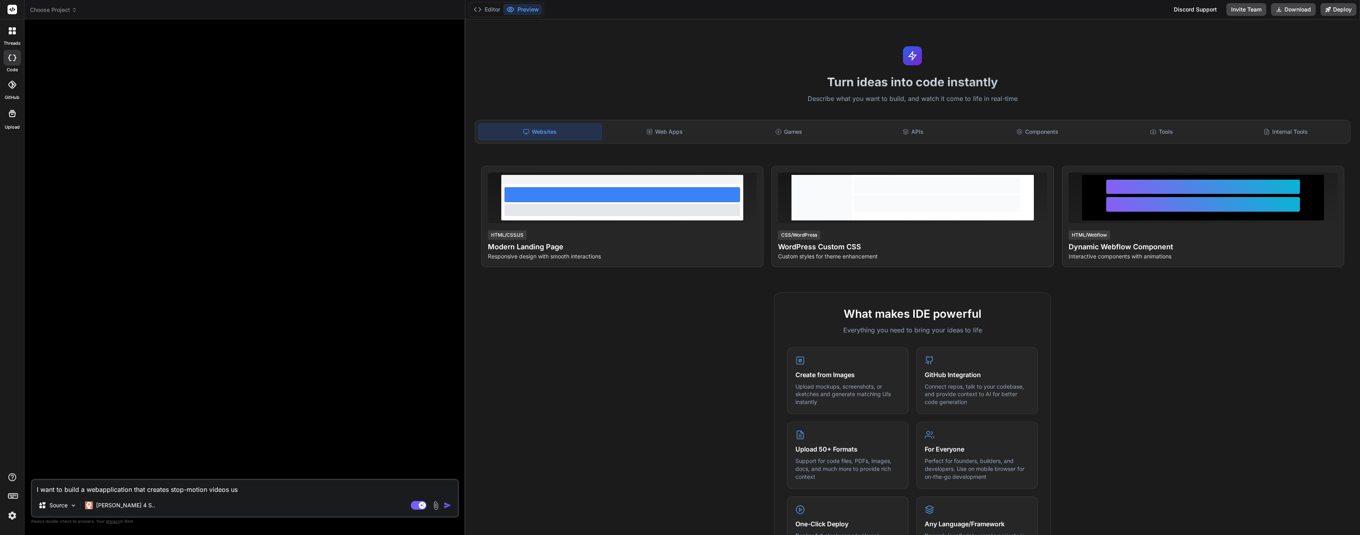
type textarea "x"
type textarea "I want to build a webapplication that creates stop-motion videos usin"
type textarea "x"
type textarea "I want to build a webapplication that creates stop-motion videos using"
type textarea "x"
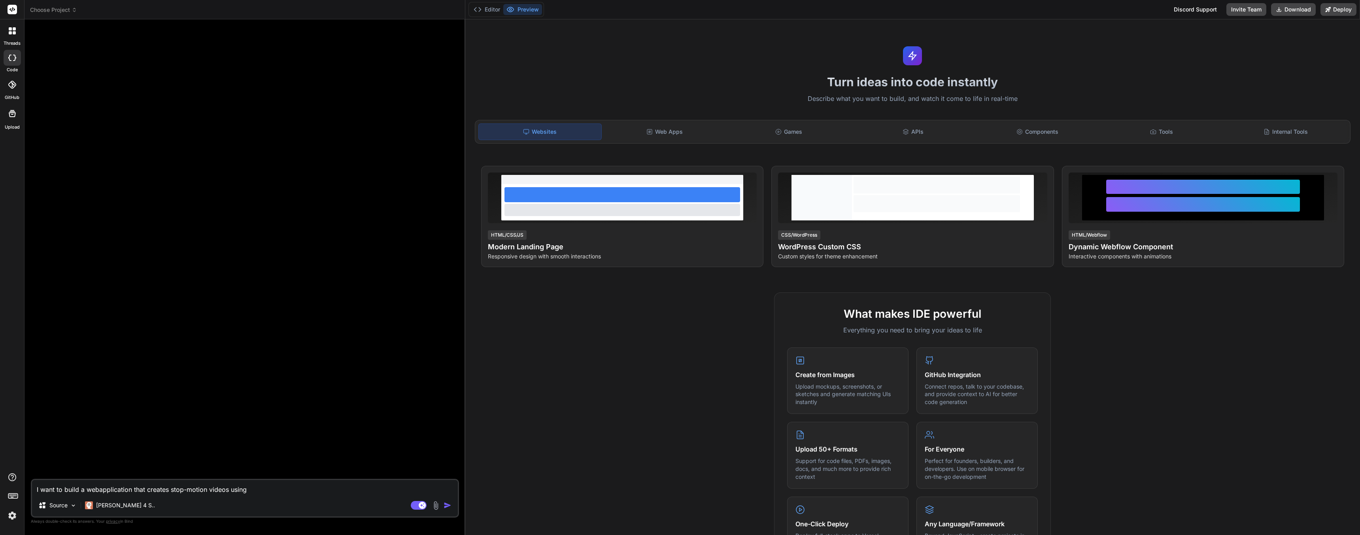
type textarea "I want to build a webapplication that creates stop-motion videos using"
type textarea "x"
type textarea "I want to build a webapplication that creates stop-motion videos using t"
type textarea "x"
type textarea "I want to build a webapplication that creates stop-motion videos using th"
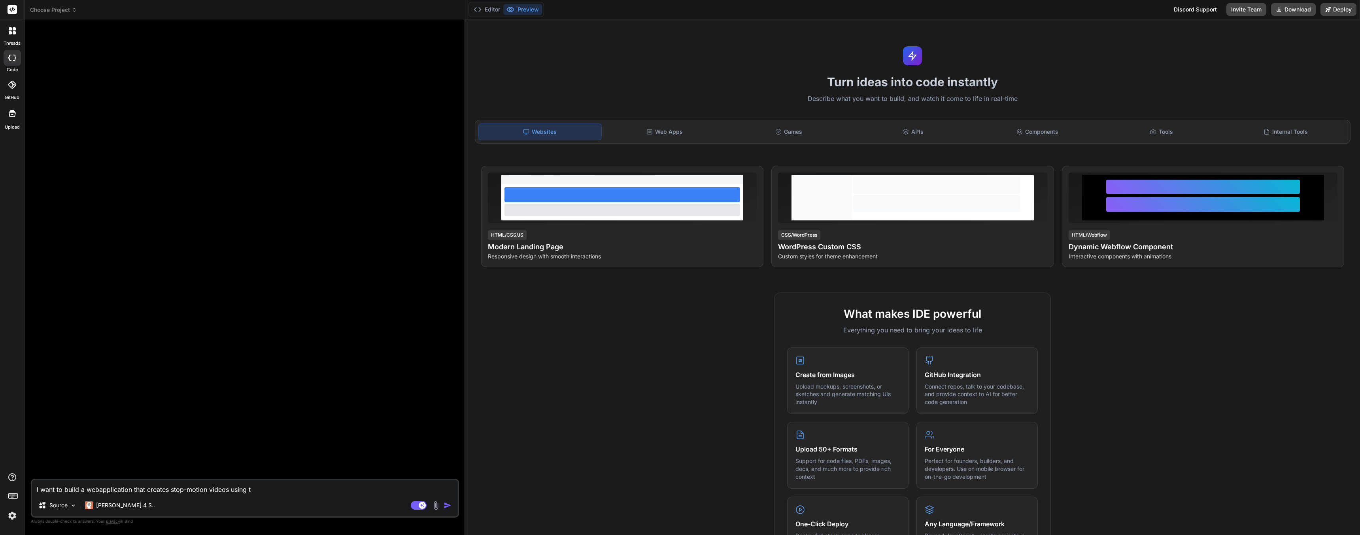
type textarea "x"
type textarea "I want to build a webapplication that creates stop-motion videos using the"
type textarea "x"
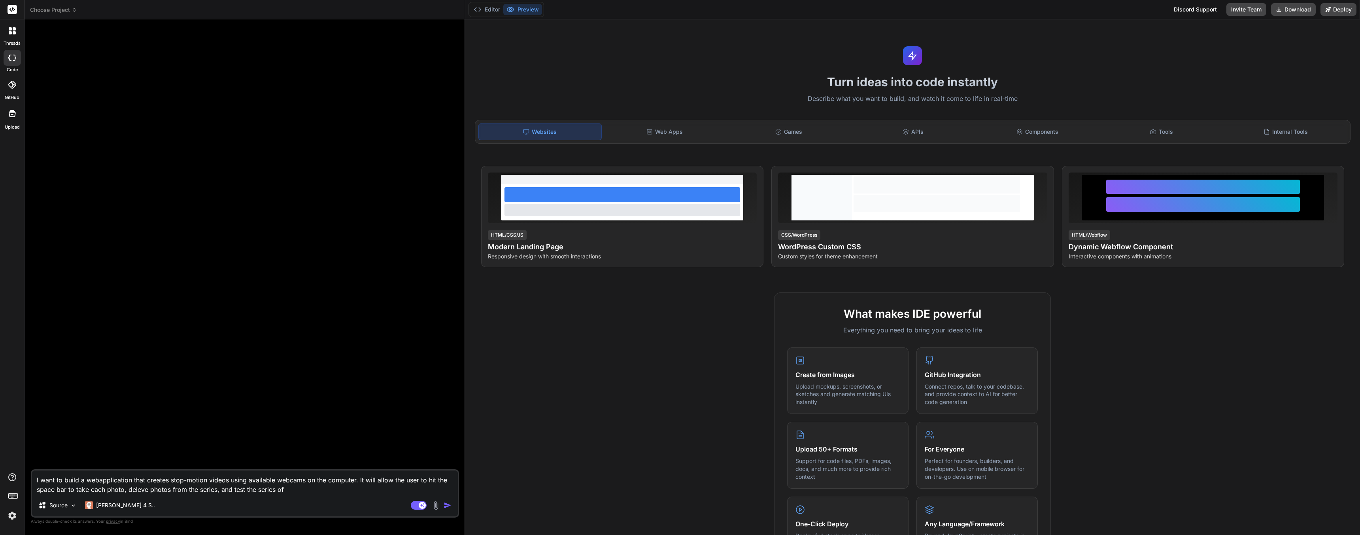
click at [218, 488] on textarea "I want to build a webapplication that creates stop-motion videos using availabl…" at bounding box center [245, 482] width 426 height 24
drag, startPoint x: 451, startPoint y: 489, endPoint x: 457, endPoint y: 494, distance: 7.9
click at [451, 489] on textarea "I want to build a webapplication that creates stop-motion videos using availabl…" at bounding box center [245, 482] width 426 height 24
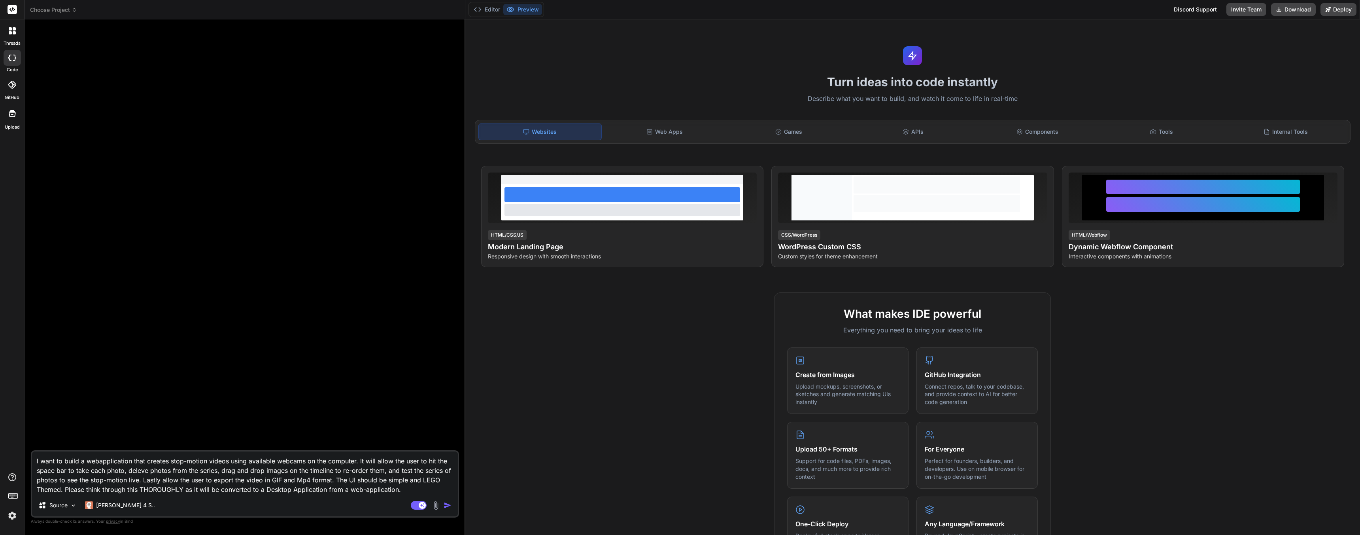
click at [145, 470] on textarea "I want to build a webapplication that creates stop-motion videos using availabl…" at bounding box center [245, 472] width 426 height 43
drag, startPoint x: 413, startPoint y: 490, endPoint x: 0, endPoint y: 438, distance: 416.5
click at [0, 438] on div "threads code GitHub Upload Choose Project Created with Pixso. Bind AI Web Searc…" at bounding box center [680, 267] width 1360 height 535
click at [162, 482] on textarea "I want to build a webapplication that creates stop-motion videos using availabl…" at bounding box center [245, 472] width 426 height 43
click at [69, 499] on div "Source" at bounding box center [57, 505] width 45 height 16
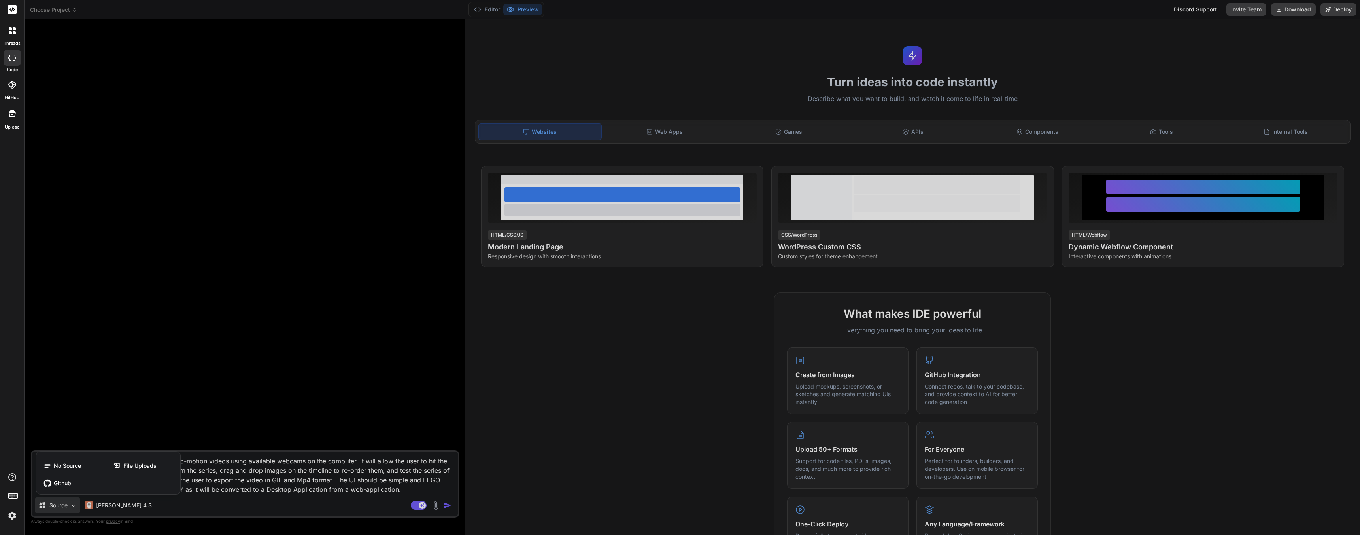
click at [282, 466] on div at bounding box center [680, 267] width 1360 height 535
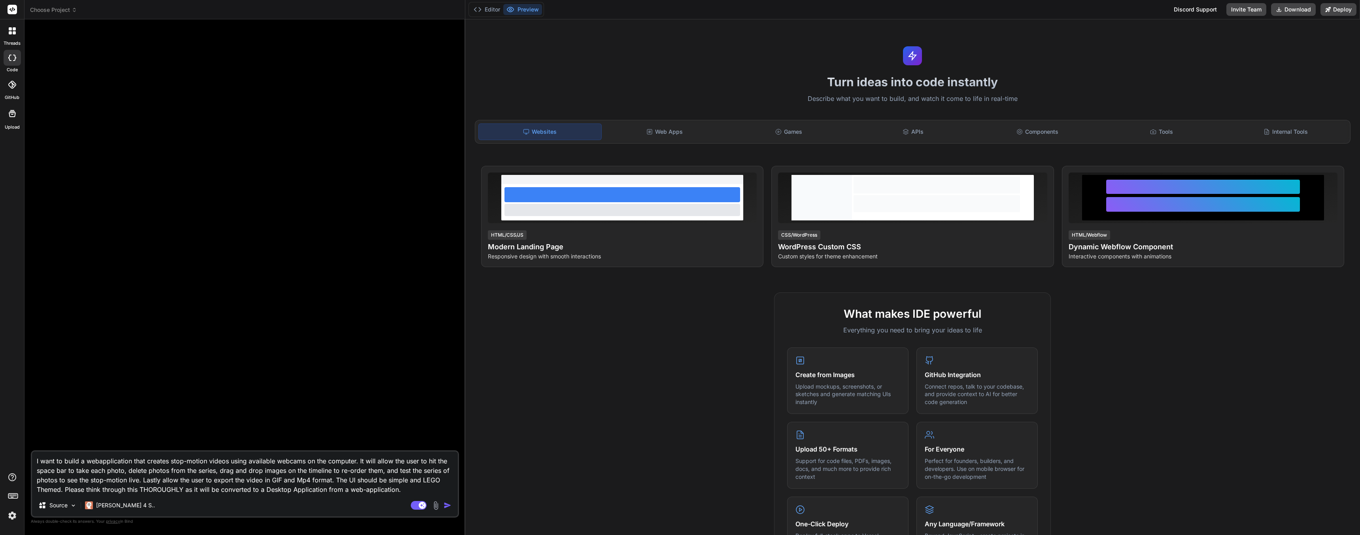
click at [424, 489] on textarea "I want to build a webapplication that creates stop-motion videos using availabl…" at bounding box center [245, 472] width 426 height 43
click at [434, 506] on img at bounding box center [435, 505] width 9 height 9
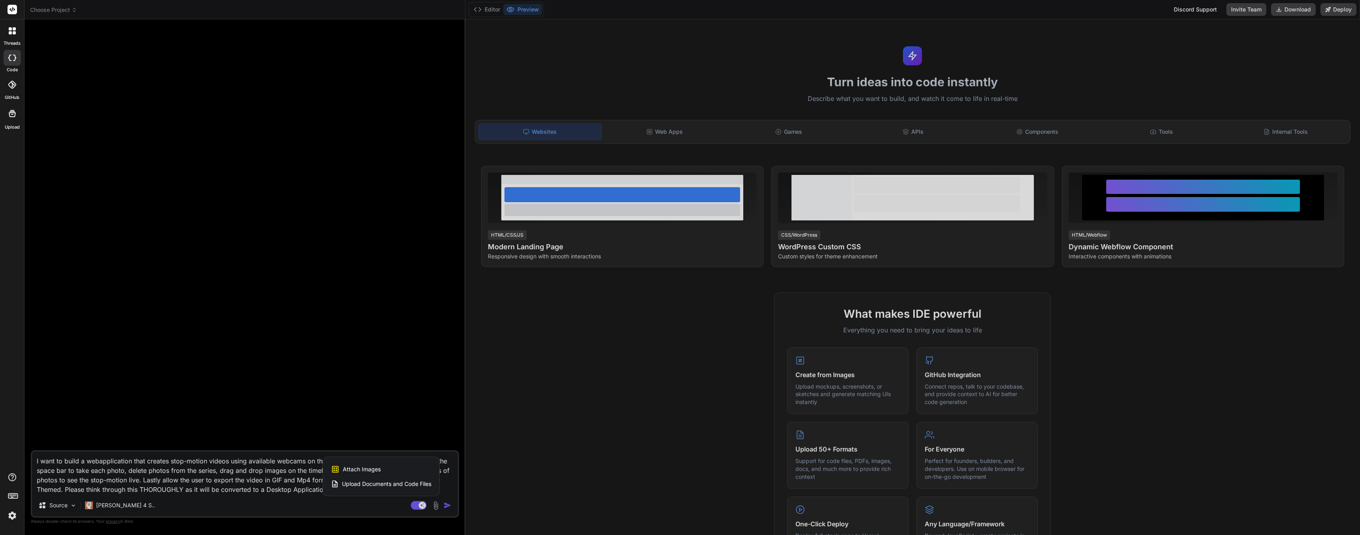
click at [350, 468] on span "Attach Images" at bounding box center [362, 469] width 38 height 8
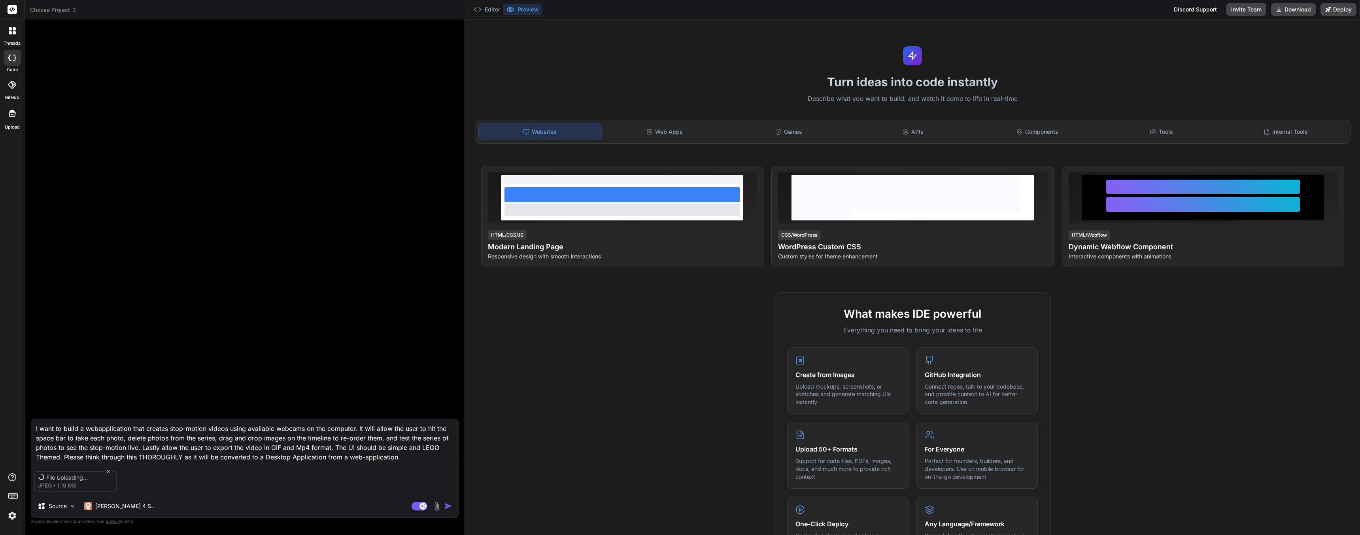
click at [413, 458] on textarea "I want to build a webapplication that creates stop-motion videos using availabl…" at bounding box center [244, 440] width 427 height 43
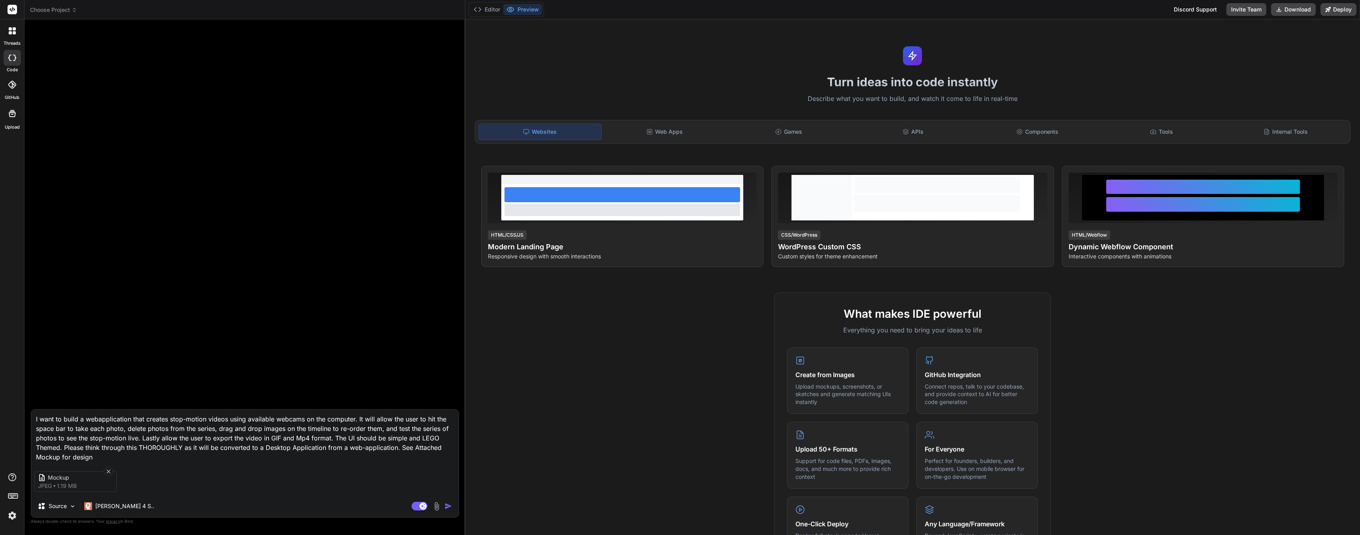
click at [445, 505] on img "button" at bounding box center [448, 506] width 8 height 8
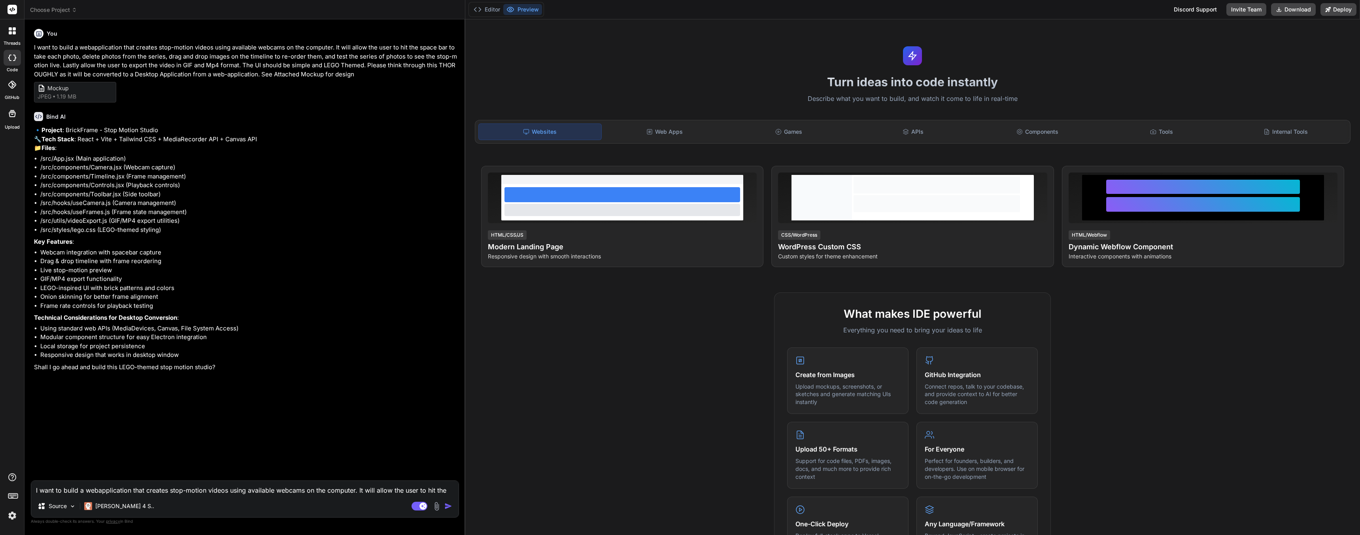
click at [184, 483] on textarea "I want to build a webapplication that creates stop-motion videos using availabl…" at bounding box center [244, 487] width 427 height 14
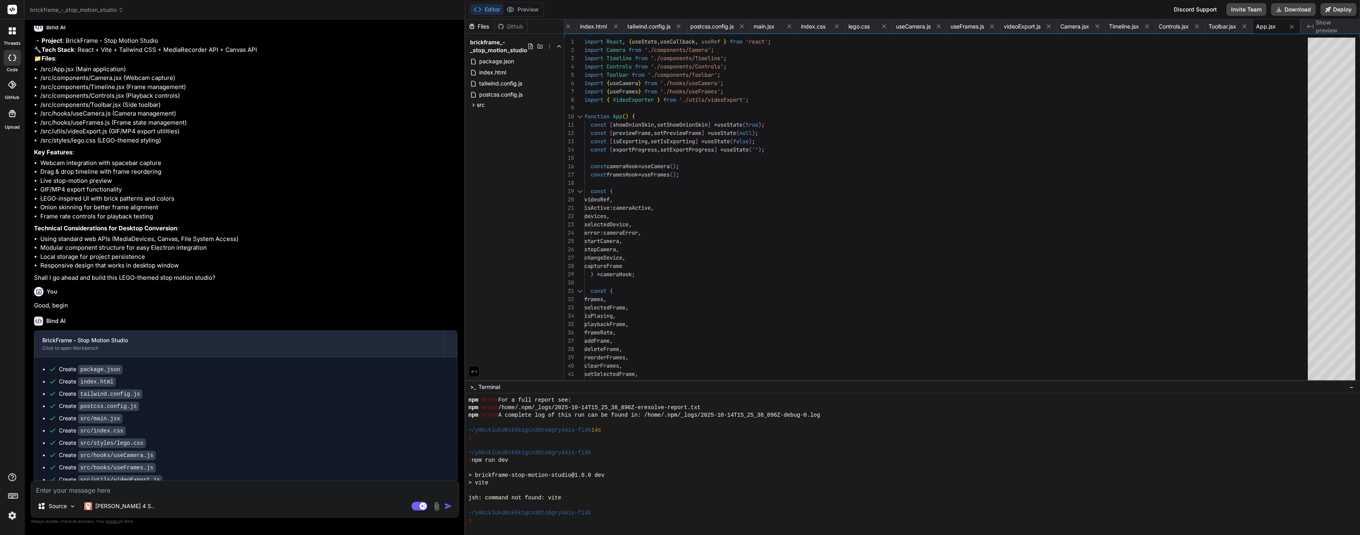
scroll to position [233, 0]
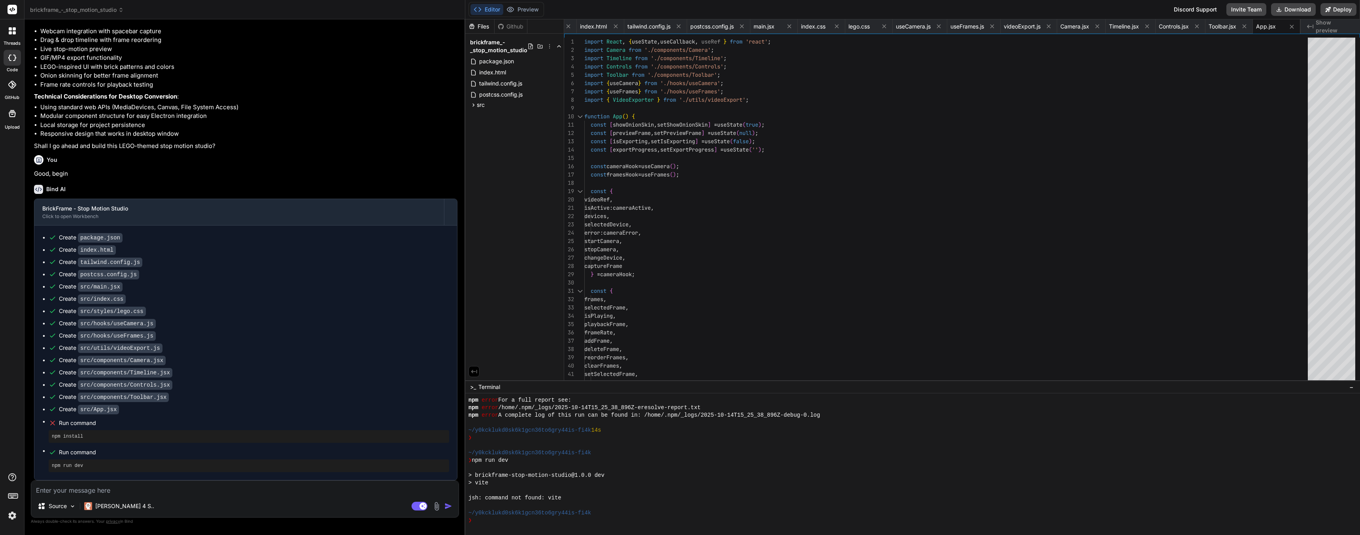
click at [95, 493] on textarea at bounding box center [244, 487] width 427 height 14
click at [59, 490] on textarea at bounding box center [244, 487] width 427 height 14
click at [138, 491] on textarea at bounding box center [244, 487] width 427 height 14
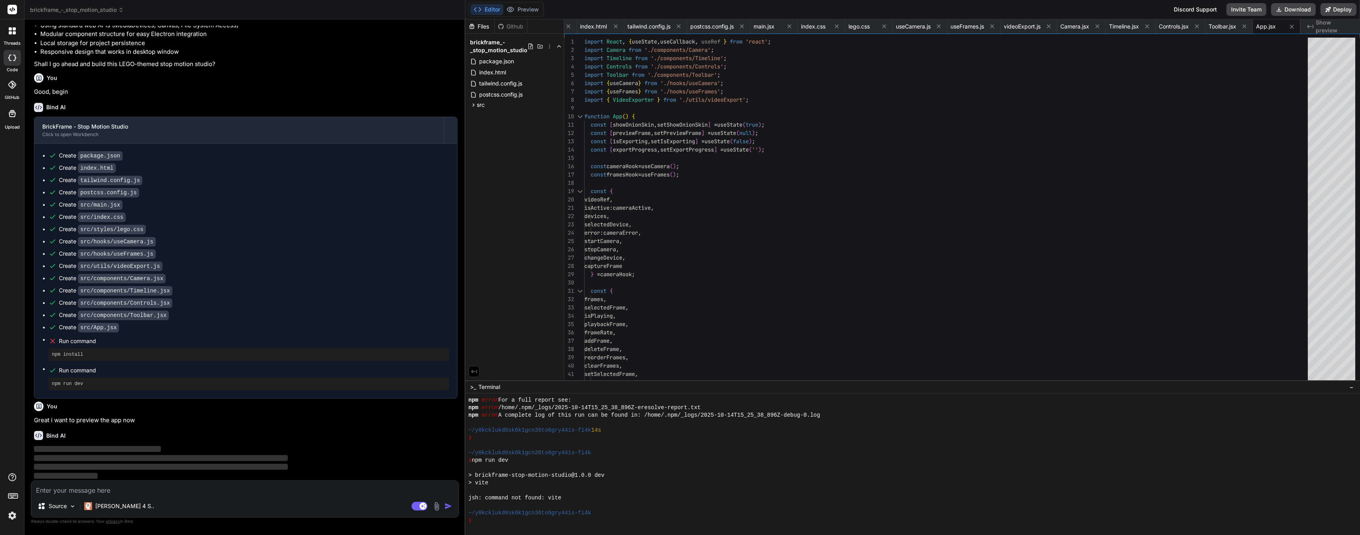
scroll to position [315, 0]
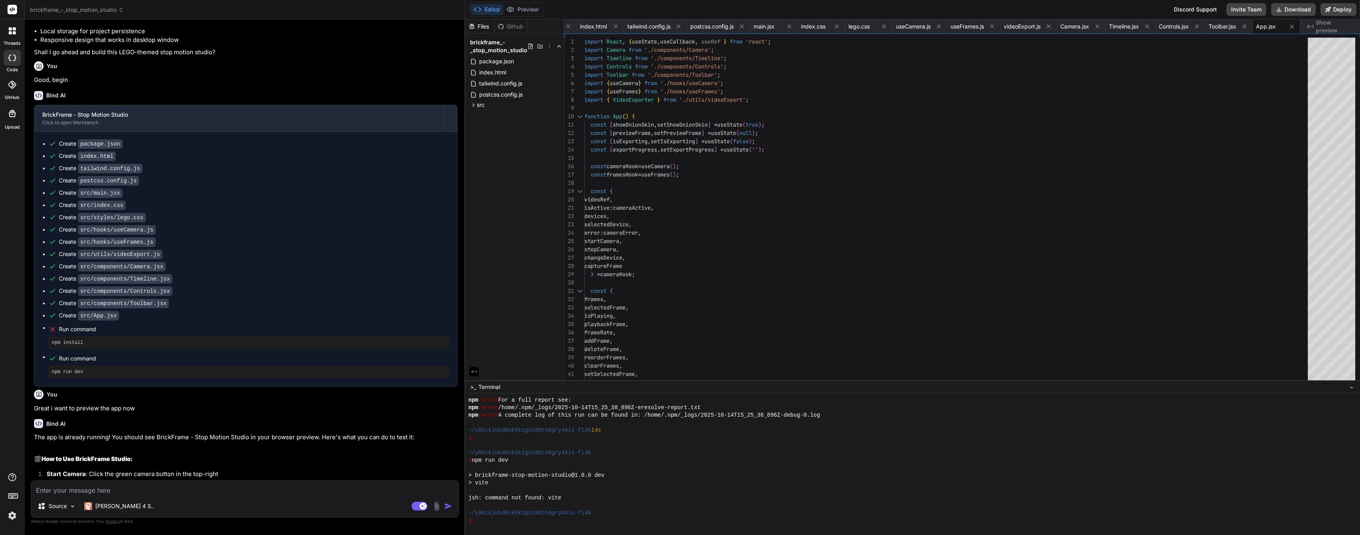
click at [157, 491] on textarea at bounding box center [244, 487] width 427 height 14
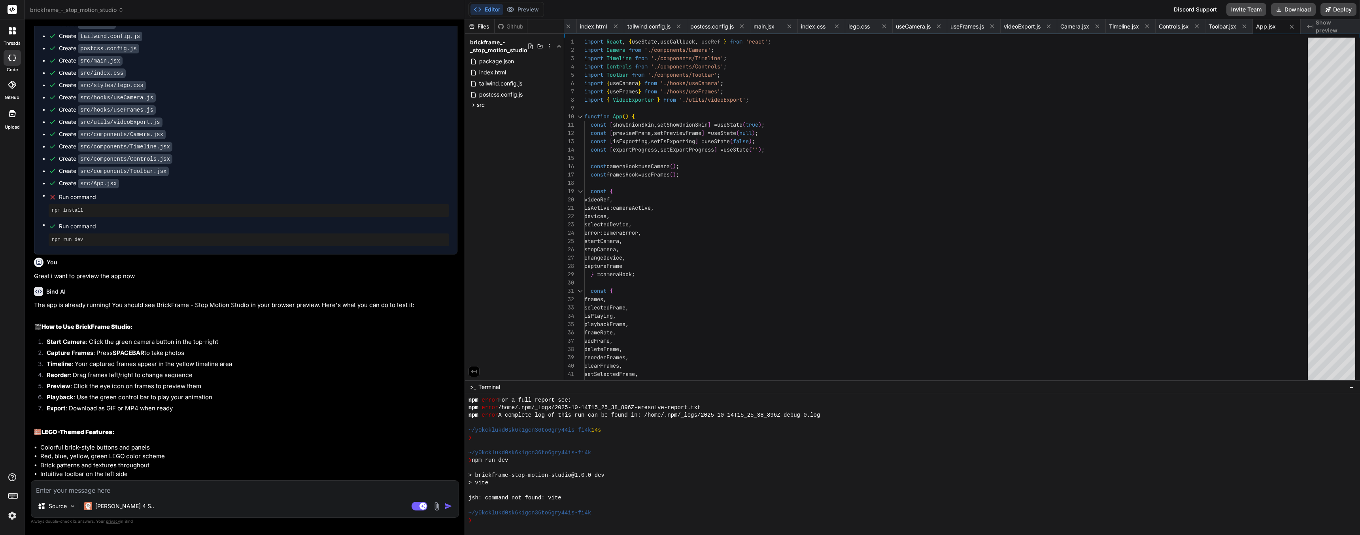
scroll to position [543, 0]
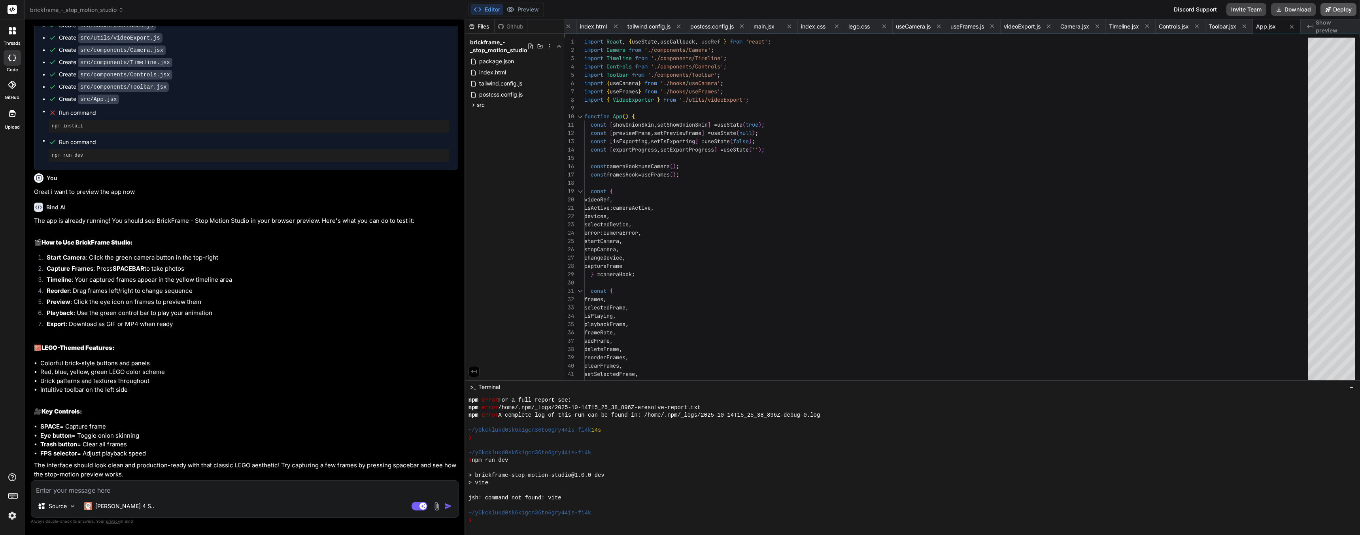
click at [1336, 9] on button "Deploy" at bounding box center [1339, 9] width 36 height 13
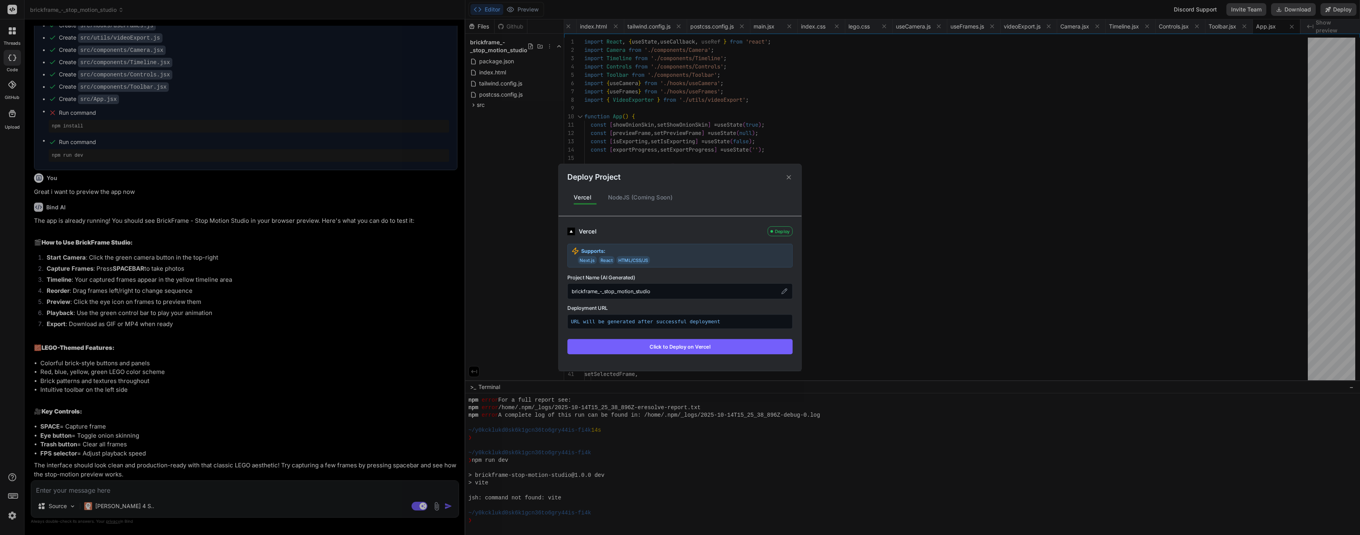
click at [665, 348] on button "Click to Deploy on Vercel" at bounding box center [679, 346] width 225 height 15
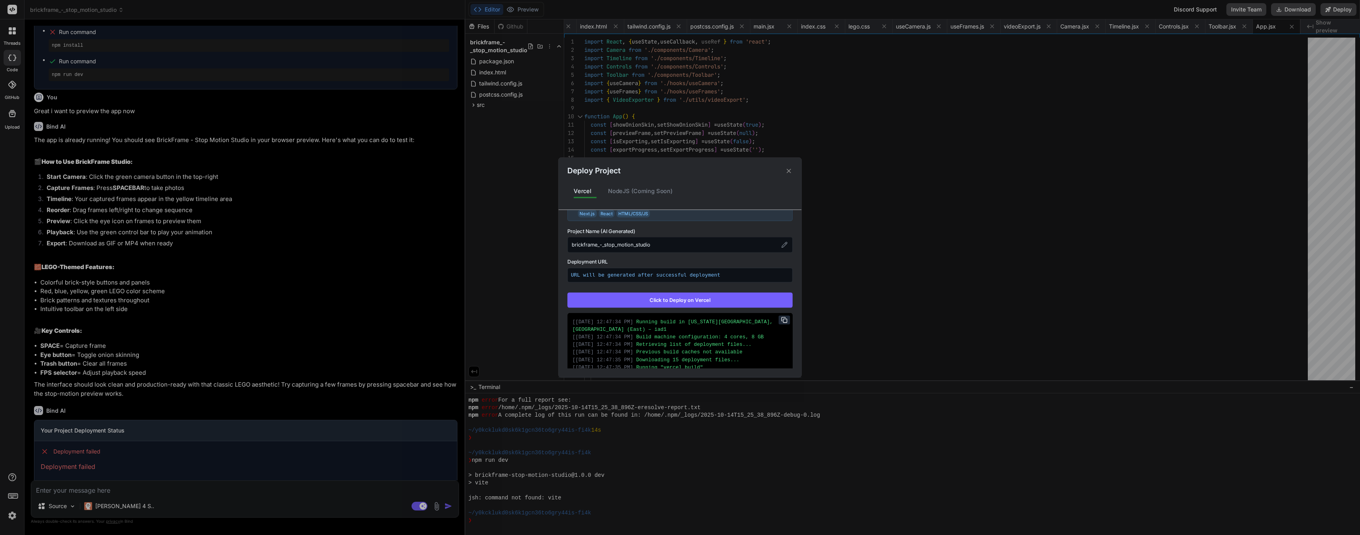
scroll to position [0, 0]
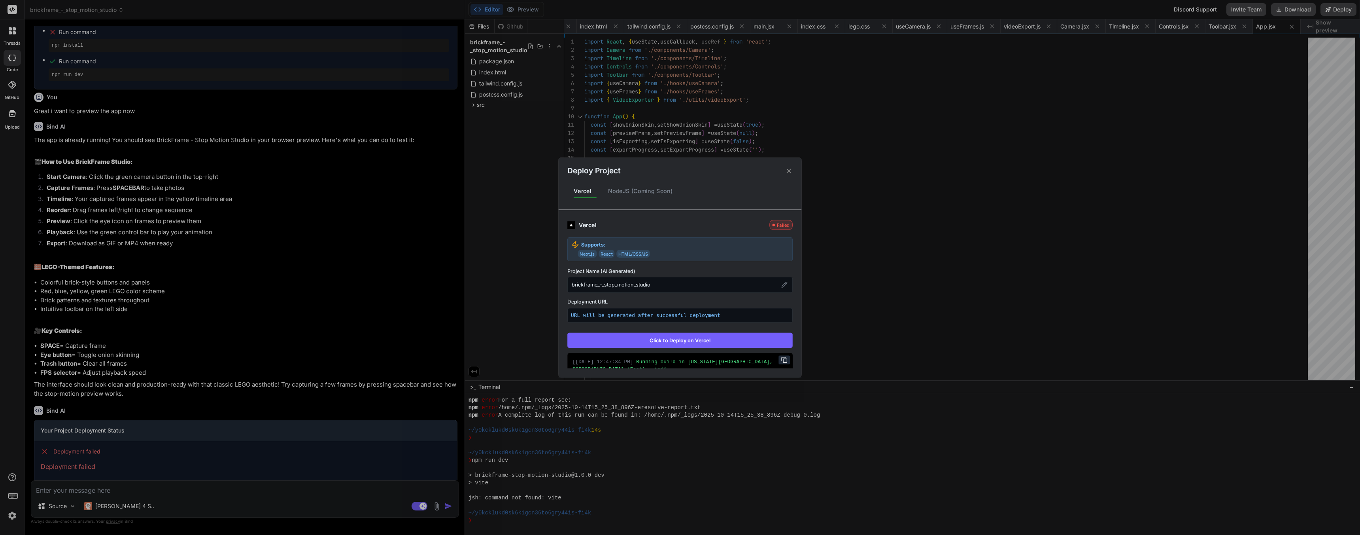
click at [669, 340] on button "Click to Deploy on Vercel" at bounding box center [679, 340] width 225 height 15
click at [789, 172] on icon at bounding box center [789, 171] width 8 height 8
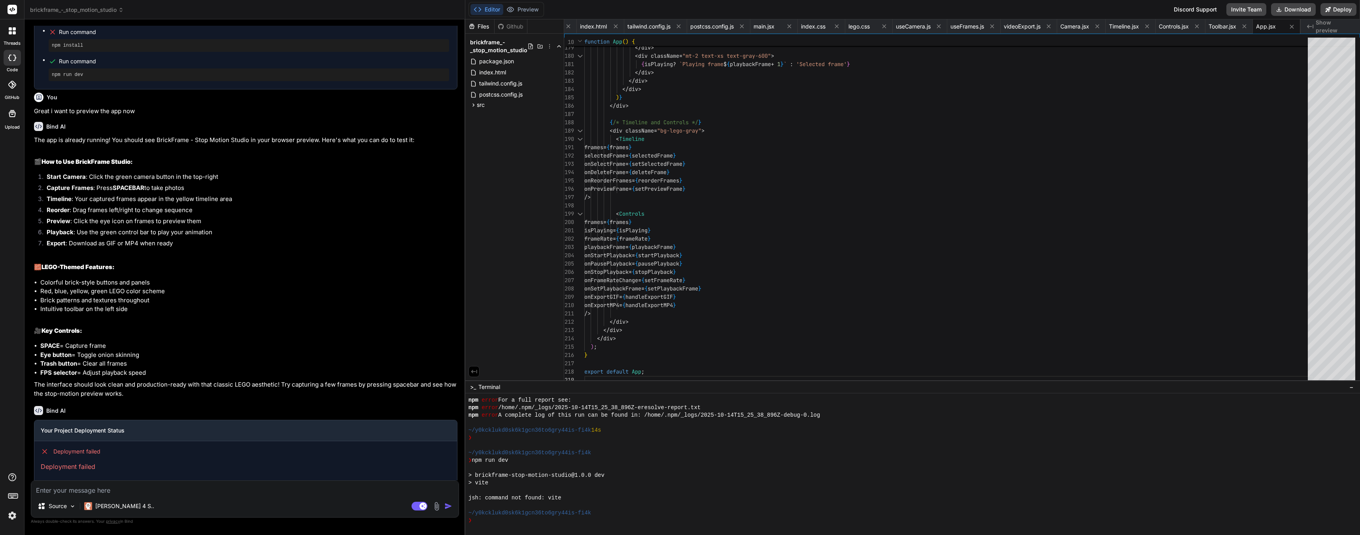
scroll to position [634, 0]
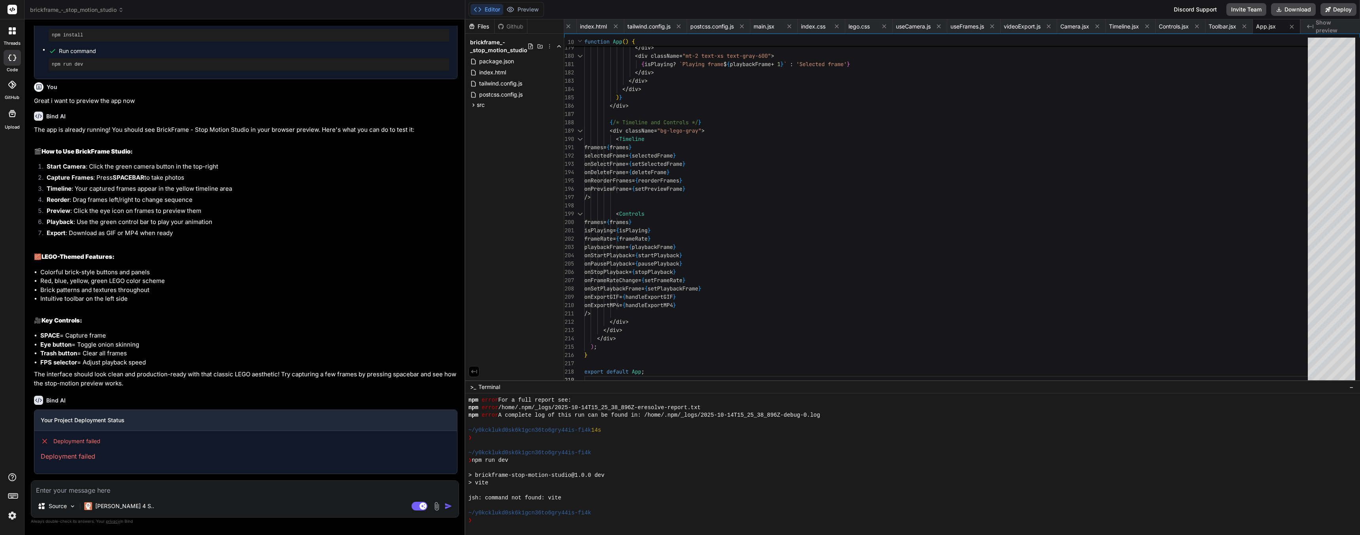
click at [110, 485] on textarea at bounding box center [244, 487] width 427 height 14
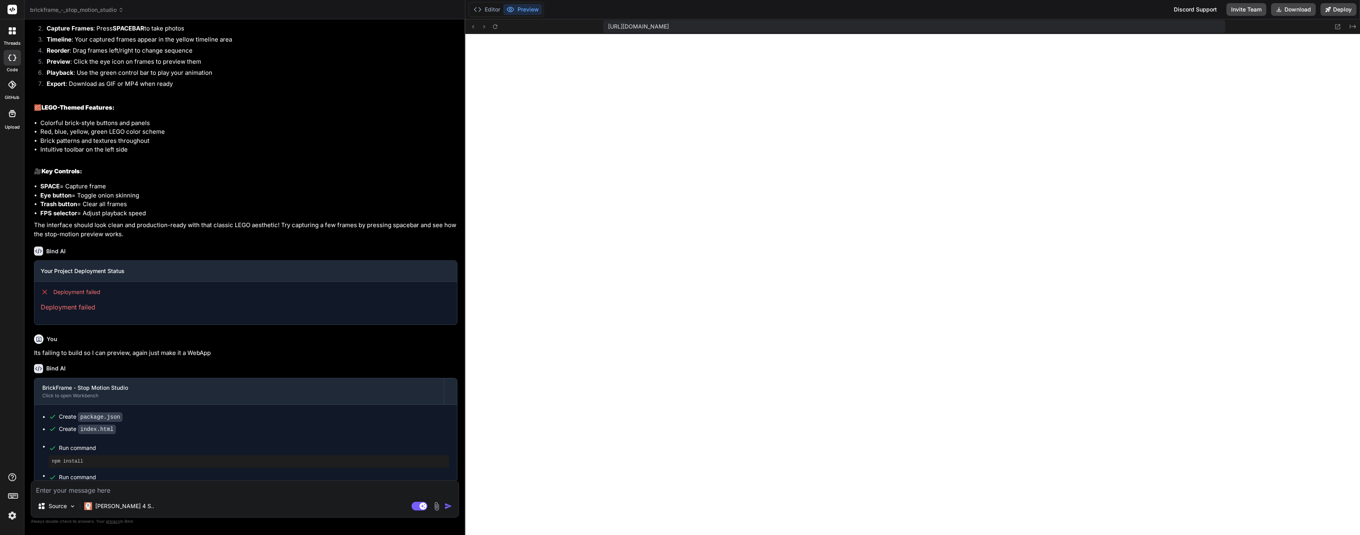
scroll to position [564, 0]
click at [1305, 11] on button "Download" at bounding box center [1293, 9] width 45 height 13
click at [74, 486] on textarea at bounding box center [244, 487] width 427 height 14
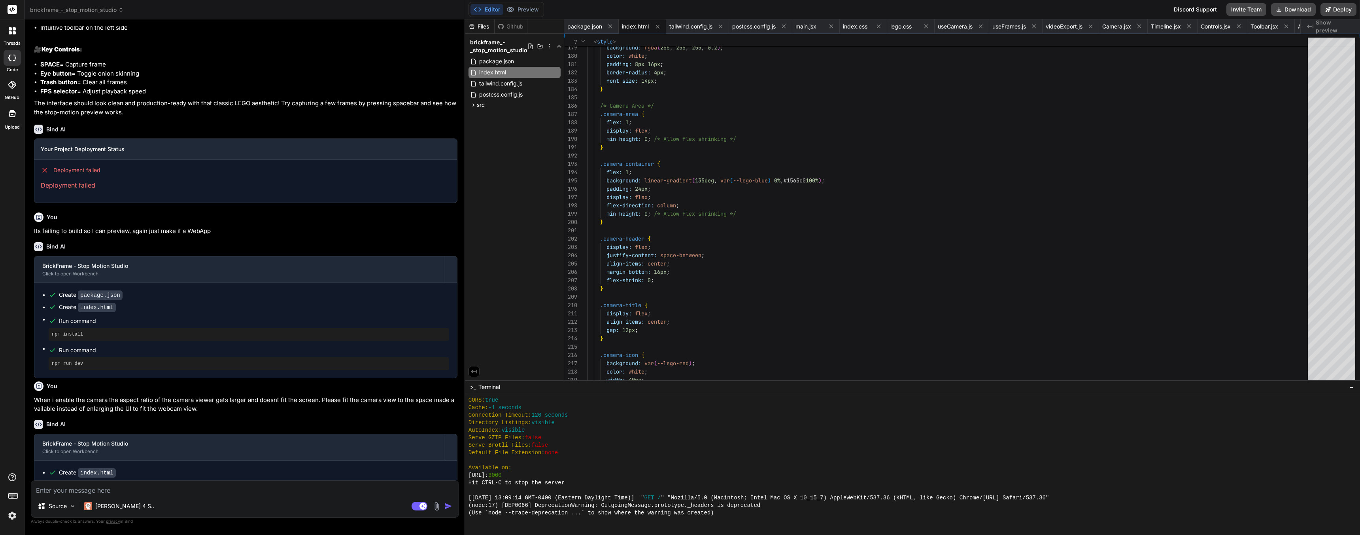
scroll to position [1081, 0]
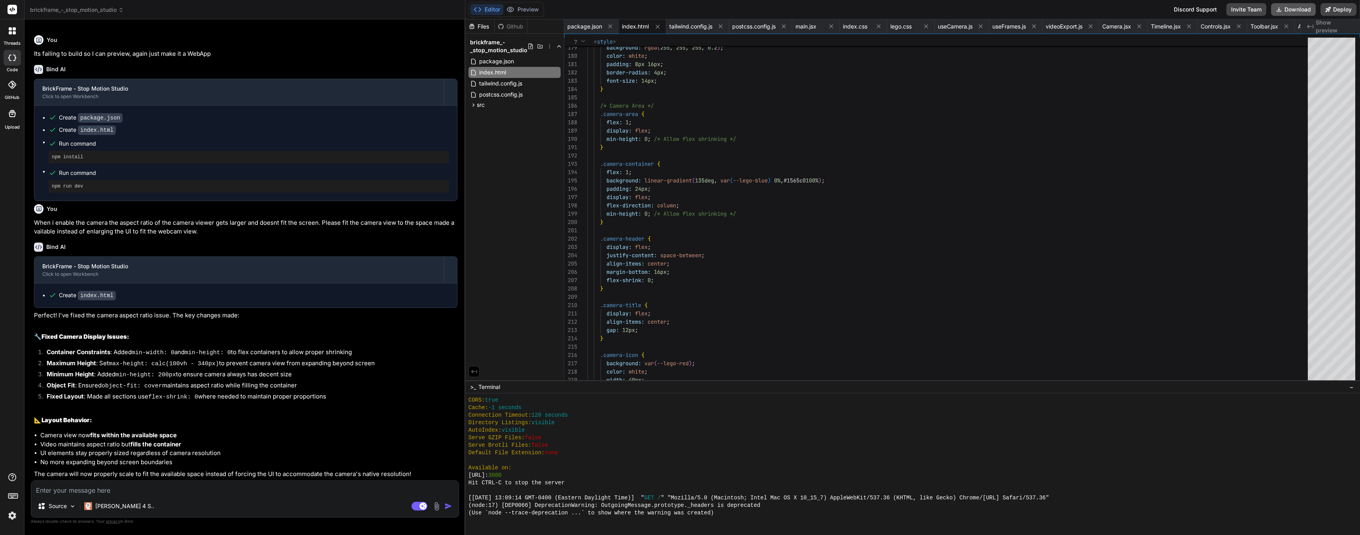
click at [1302, 9] on button "Download" at bounding box center [1293, 9] width 45 height 13
click at [129, 492] on textarea at bounding box center [244, 487] width 427 height 14
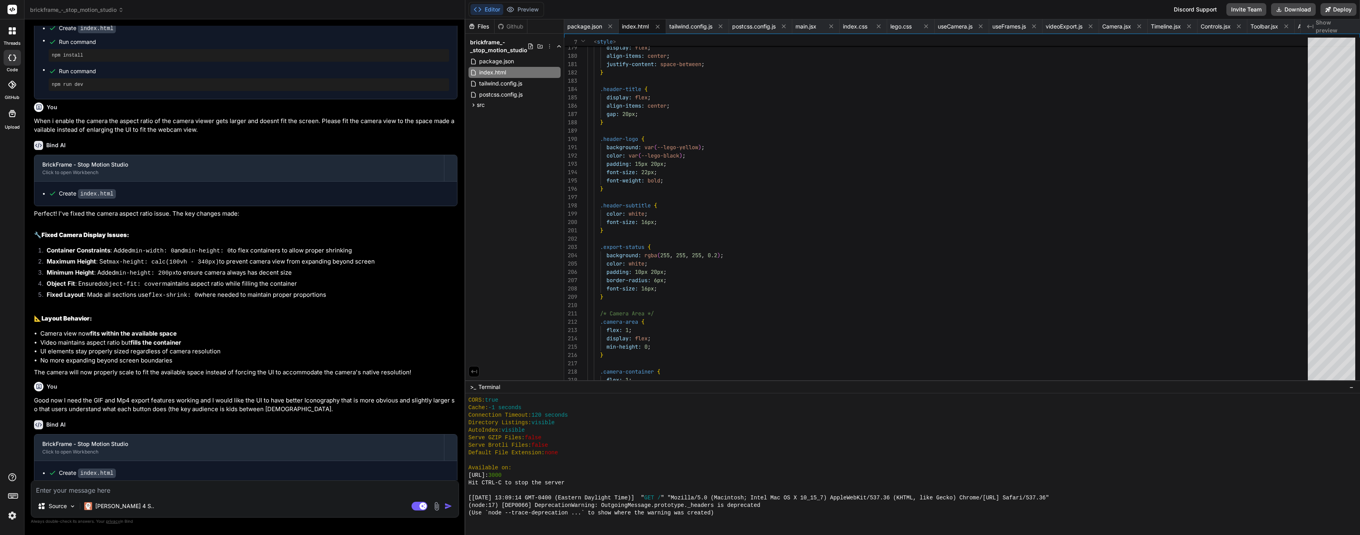
scroll to position [1430, 0]
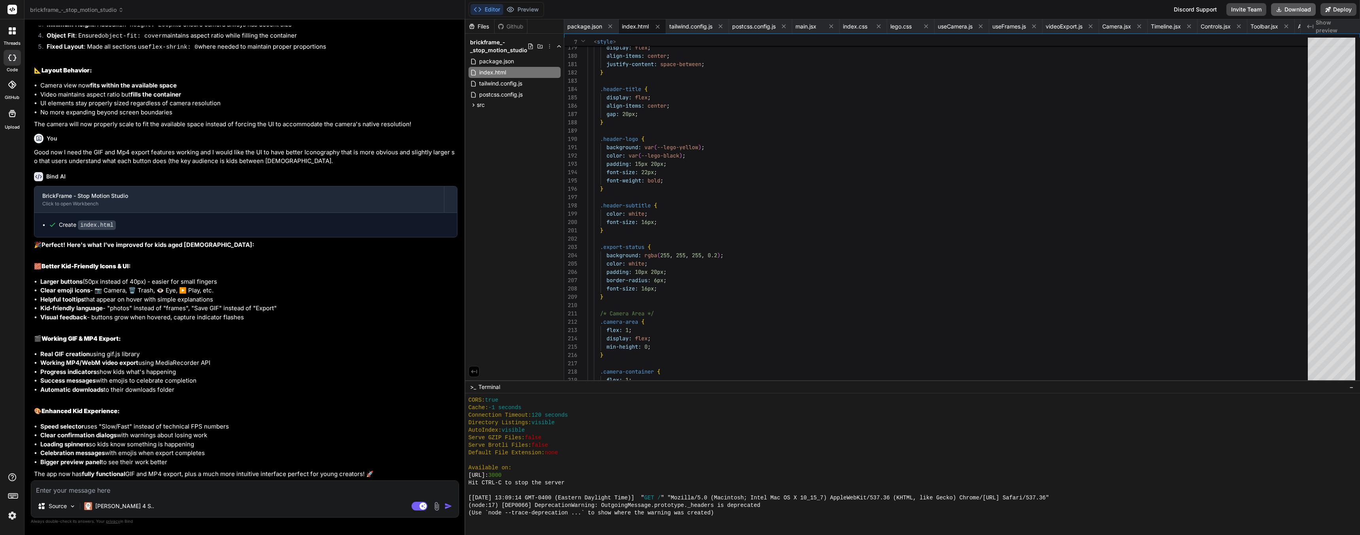
click at [1290, 8] on button "Download" at bounding box center [1293, 9] width 45 height 13
click at [149, 486] on textarea at bounding box center [244, 487] width 427 height 14
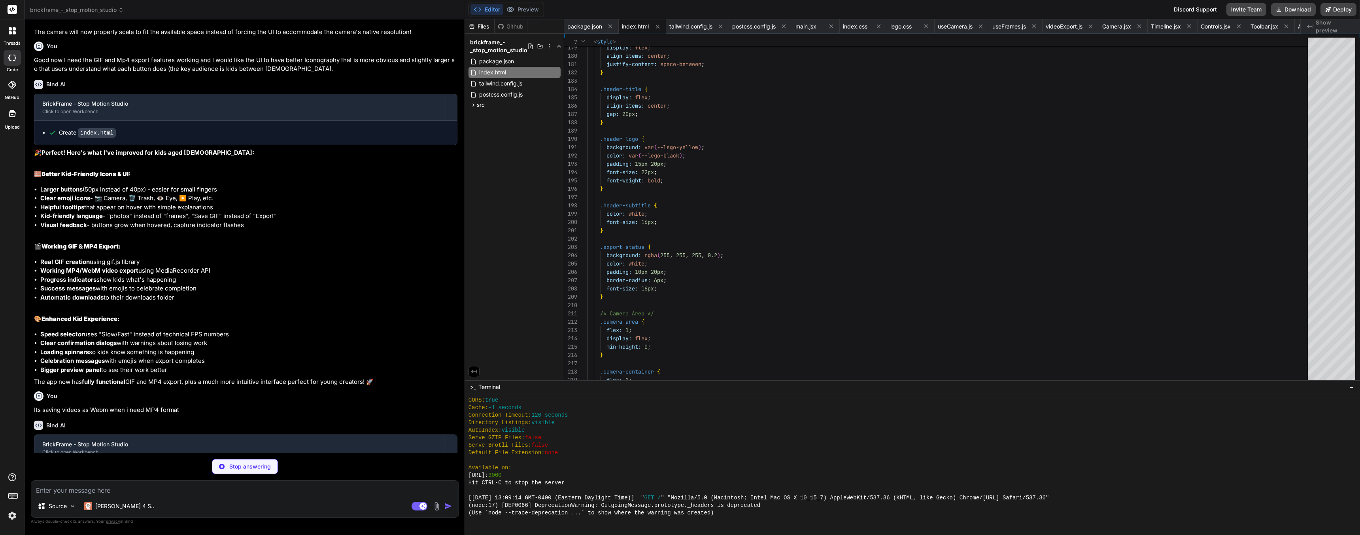
scroll to position [1555, 0]
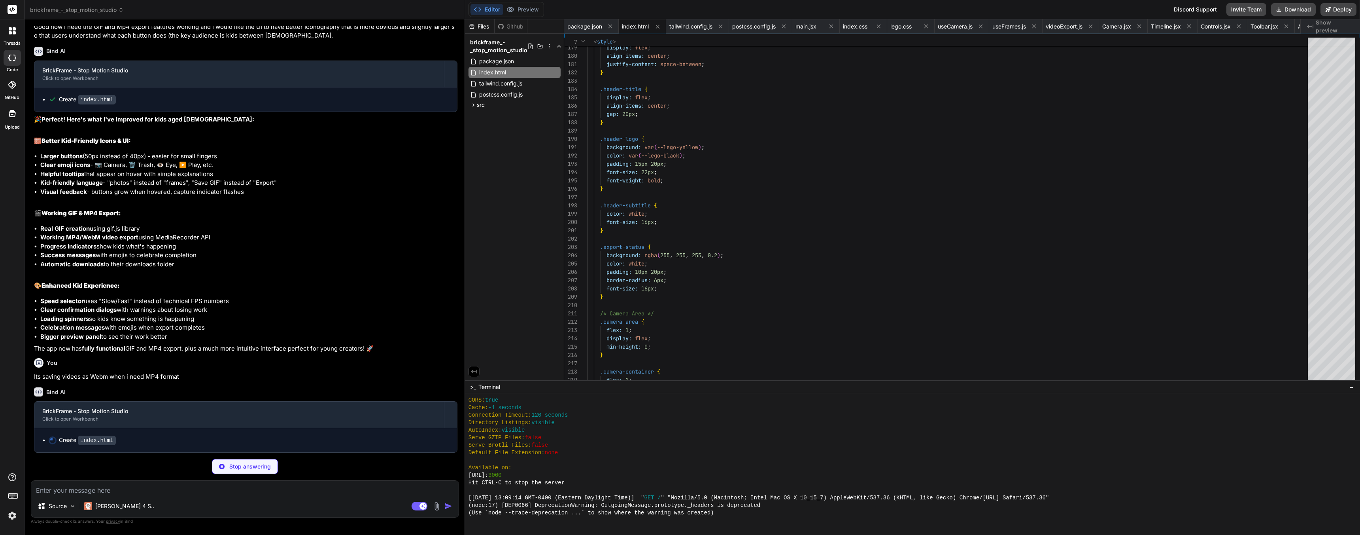
drag, startPoint x: 236, startPoint y: 365, endPoint x: 238, endPoint y: 373, distance: 7.9
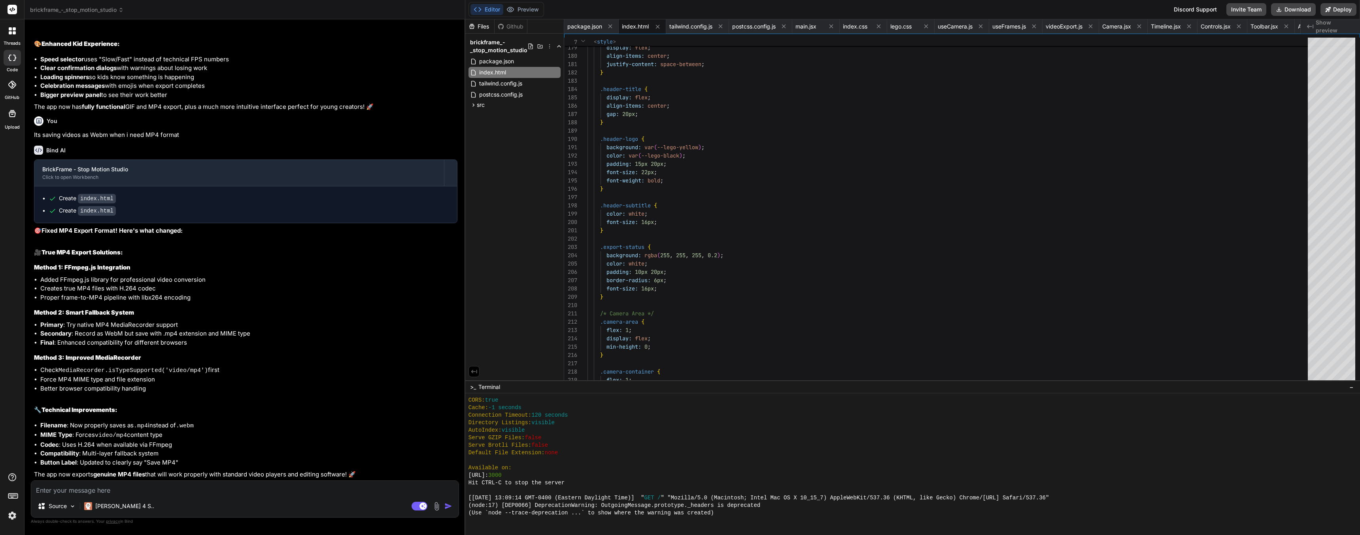
scroll to position [2223, 0]
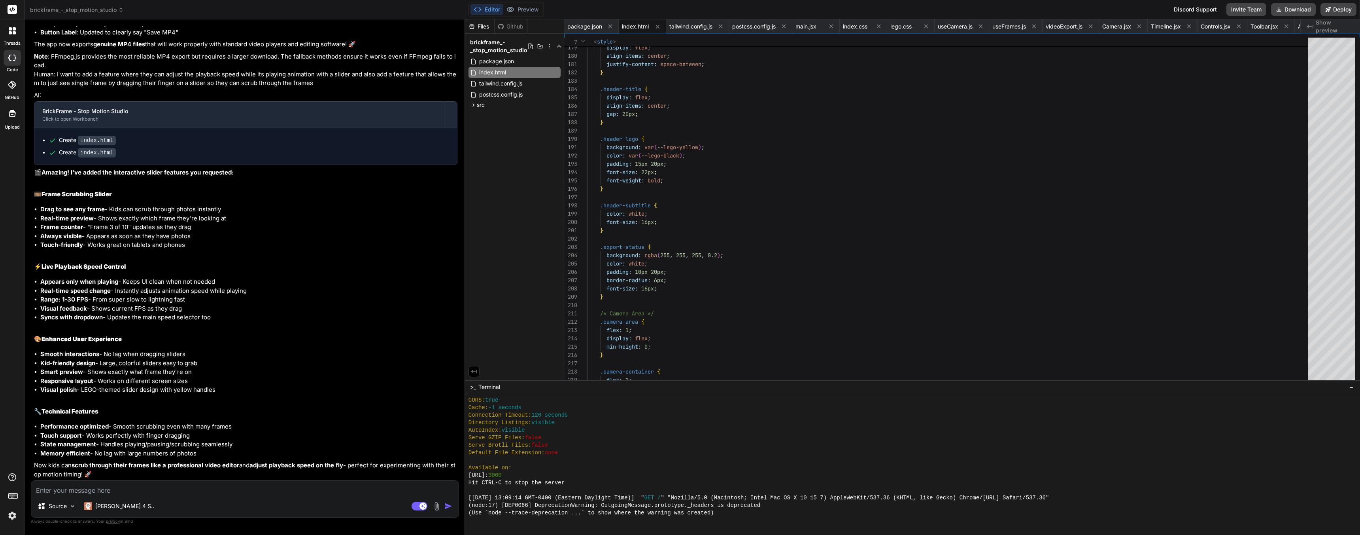
drag, startPoint x: 104, startPoint y: 236, endPoint x: 214, endPoint y: 236, distance: 110.3
click at [214, 236] on li "Always visible - Appears as soon as they have photos" at bounding box center [248, 236] width 417 height 9
click at [202, 250] on div "BrickFrame - Stop Motion Studio Click to open Workbench Create index.html Creat…" at bounding box center [246, 104] width 424 height 749
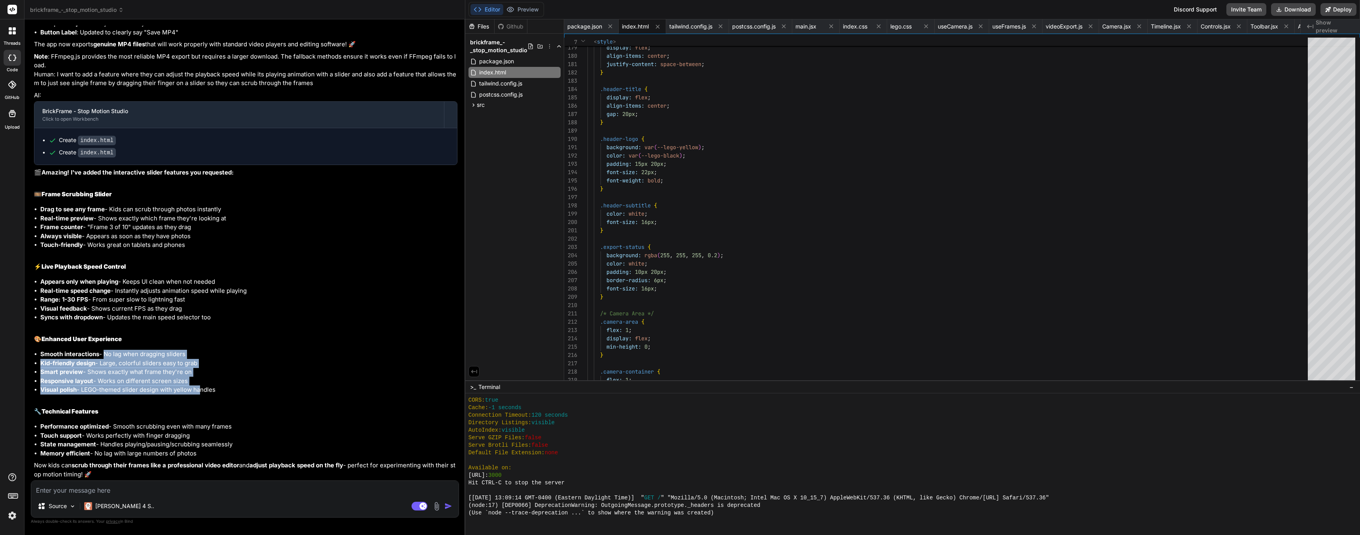
drag, startPoint x: 102, startPoint y: 354, endPoint x: 206, endPoint y: 388, distance: 109.0
click at [200, 385] on ul "Smooth interactions - No lag when dragging sliders Kid-friendly design - Large,…" at bounding box center [246, 372] width 424 height 45
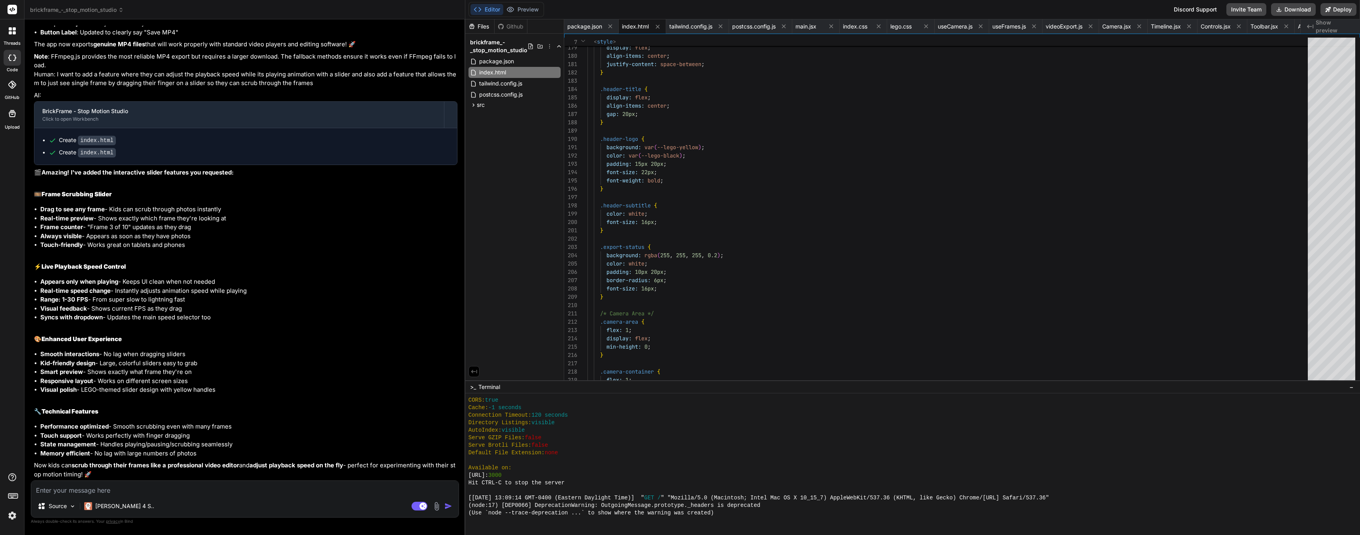
click at [213, 384] on li "Responsive layout - Works on different screen sizes" at bounding box center [248, 380] width 417 height 9
click at [1295, 15] on button "Download" at bounding box center [1293, 9] width 45 height 13
click at [94, 489] on textarea at bounding box center [244, 487] width 427 height 14
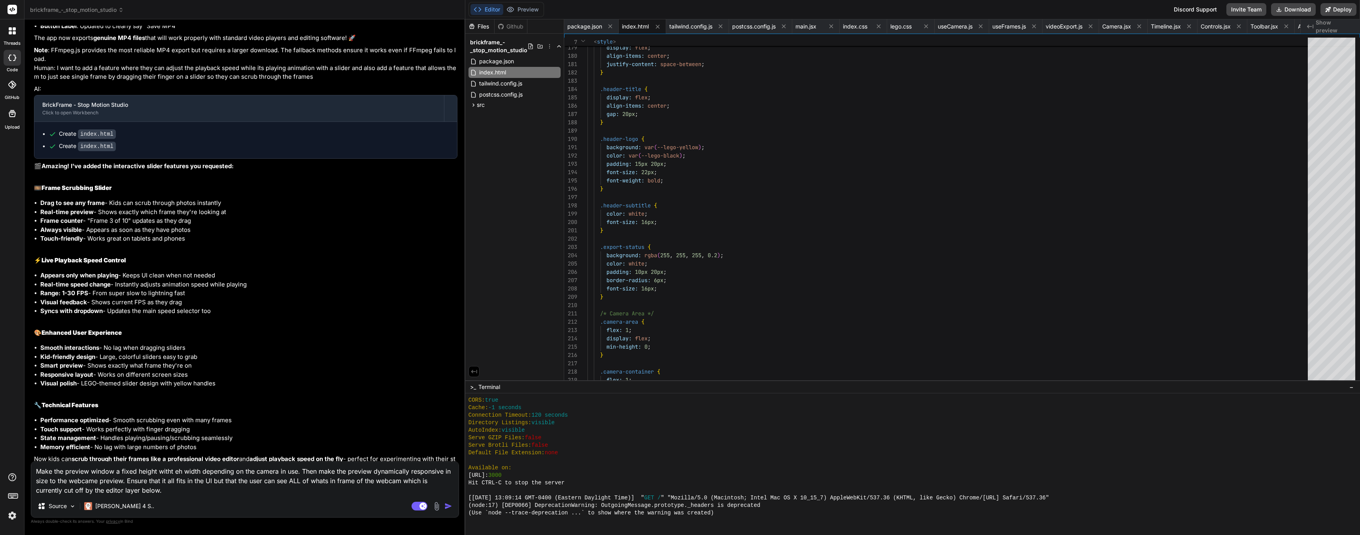
click at [108, 492] on textarea "Make the preview window a fixed height witht eh width depending on the camera i…" at bounding box center [244, 477] width 427 height 33
click at [96, 479] on textarea "Make the preview window a fixed height witht eh width depending on the camera i…" at bounding box center [244, 477] width 427 height 33
click at [180, 474] on textarea "Make the preview window a fixed height witht eh width depending on the camera i…" at bounding box center [244, 477] width 427 height 33
click at [450, 507] on img "button" at bounding box center [448, 506] width 8 height 8
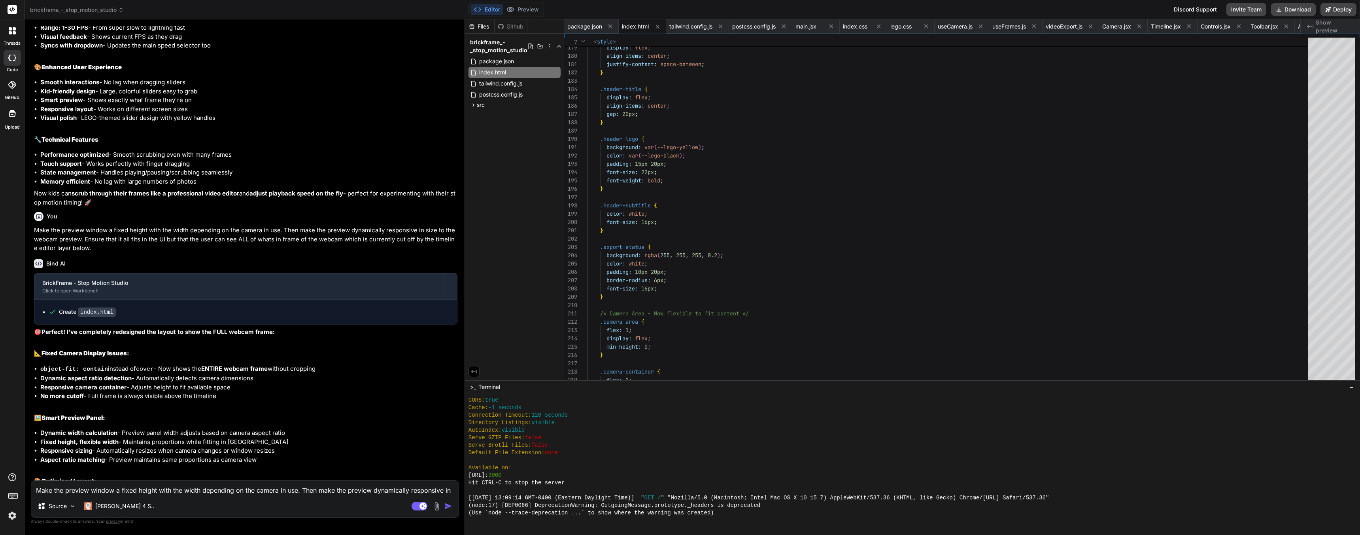
scroll to position [2618, 0]
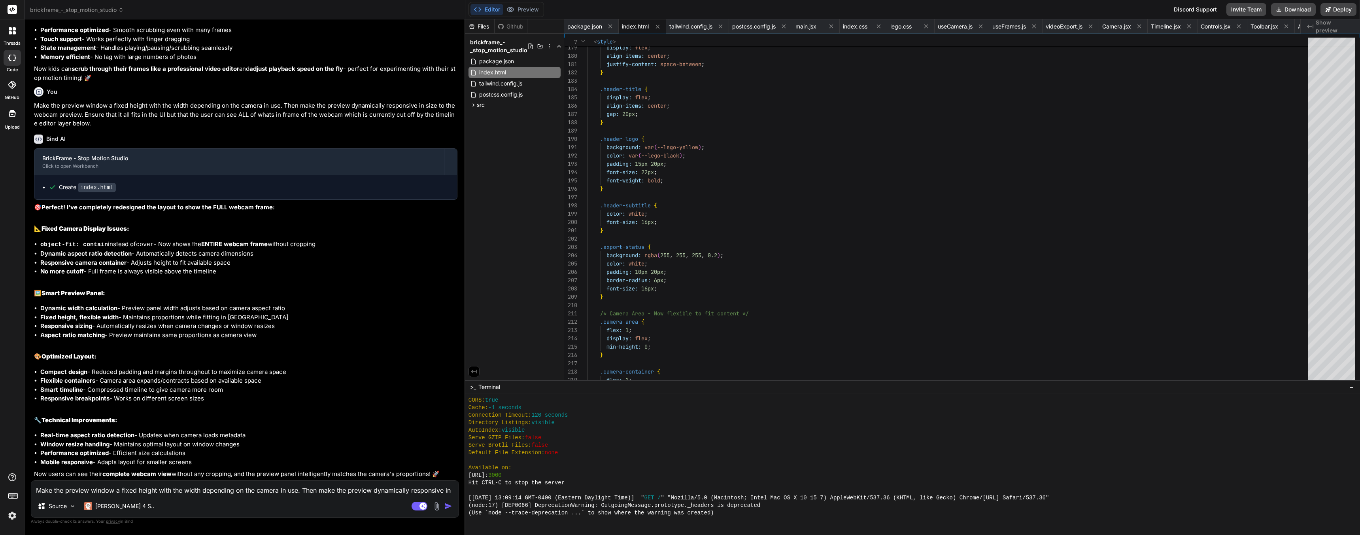
drag, startPoint x: 231, startPoint y: 427, endPoint x: 225, endPoint y: 418, distance: 10.3
click at [1281, 11] on icon at bounding box center [1279, 10] width 4 height 4
click at [45, 490] on textarea "Make the preview window a fixed height with the width depending on the camera i…" at bounding box center [244, 487] width 427 height 14
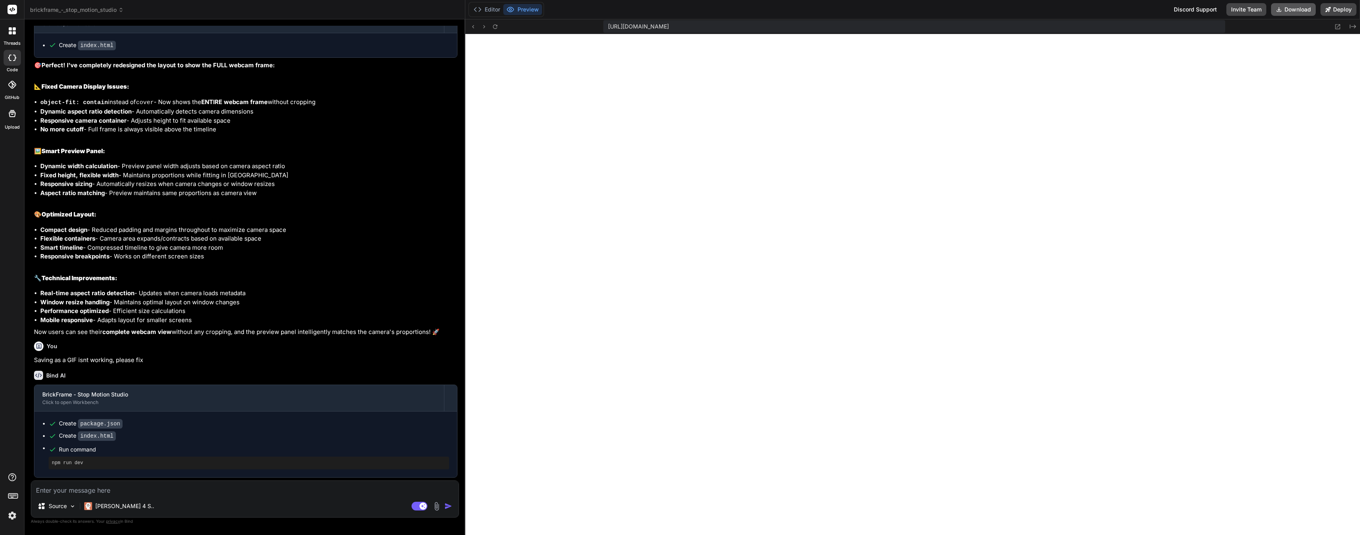
scroll to position [3065, 0]
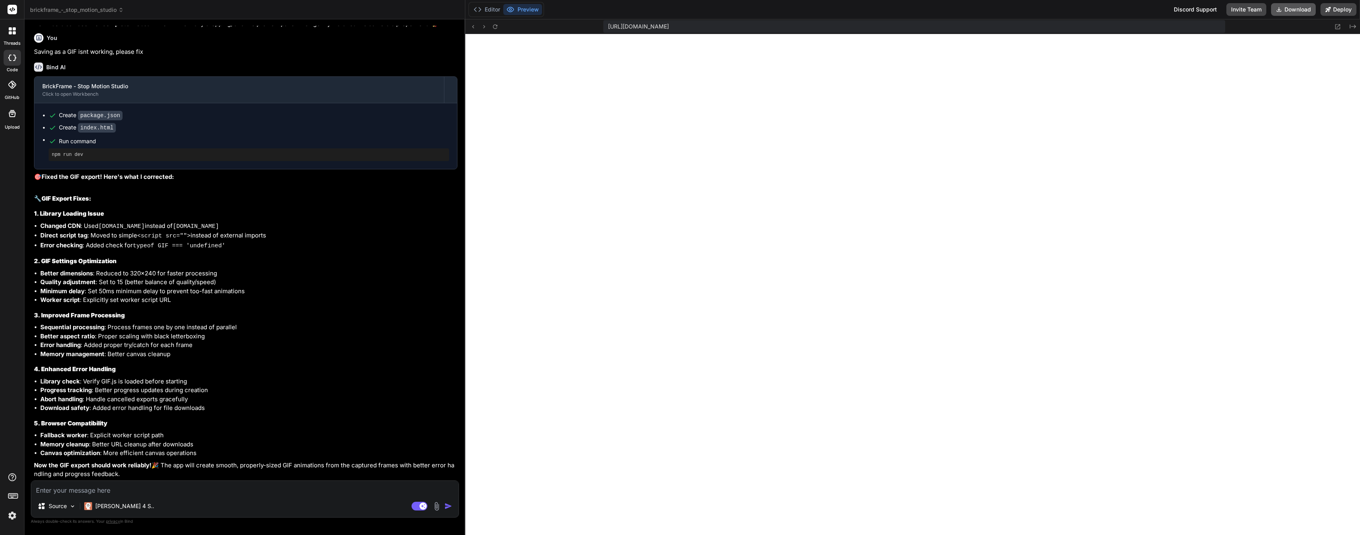
click at [1301, 9] on button "Download" at bounding box center [1293, 9] width 45 height 13
click at [115, 490] on textarea at bounding box center [244, 487] width 427 height 14
click at [305, 491] on textarea "remove the GIF option, it wont work. Also come up with better iconography. Move…" at bounding box center [244, 487] width 427 height 14
click at [302, 492] on textarea "remove the GIF option, it wont work. Also come up with better iconography. Move…" at bounding box center [244, 487] width 427 height 14
click at [448, 505] on img "button" at bounding box center [448, 506] width 8 height 8
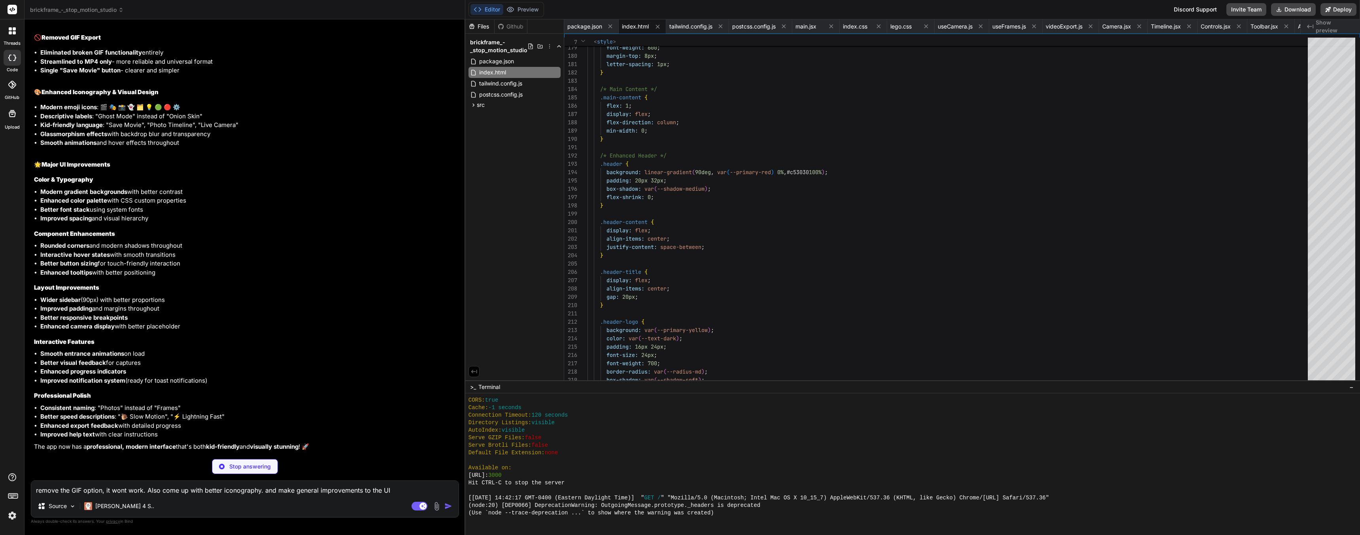
scroll to position [3606, 0]
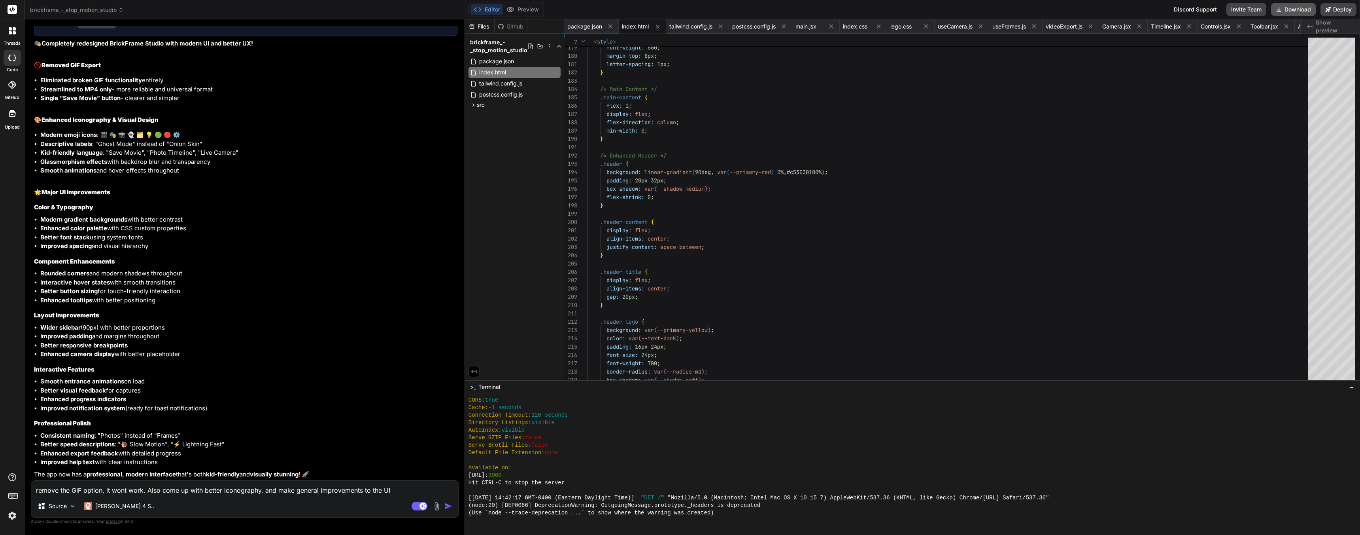
click at [1284, 11] on button "Download" at bounding box center [1293, 9] width 45 height 13
click at [117, 487] on textarea "remove the GIF option, it wont work. Also come up with better iconography. and …" at bounding box center [244, 487] width 427 height 14
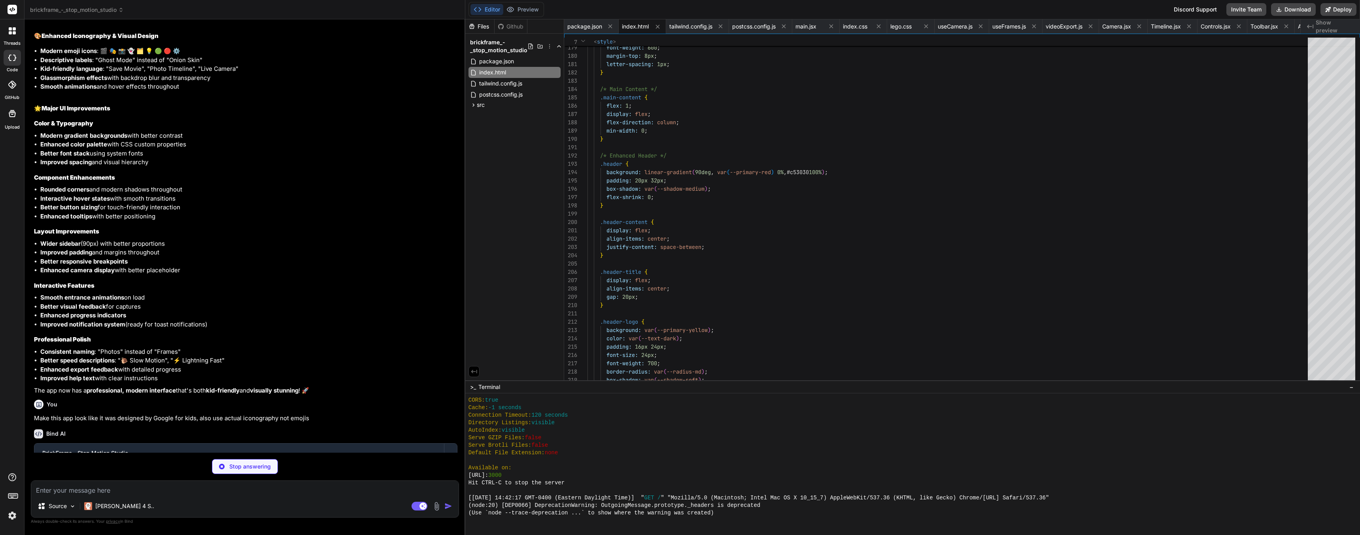
scroll to position [3732, 0]
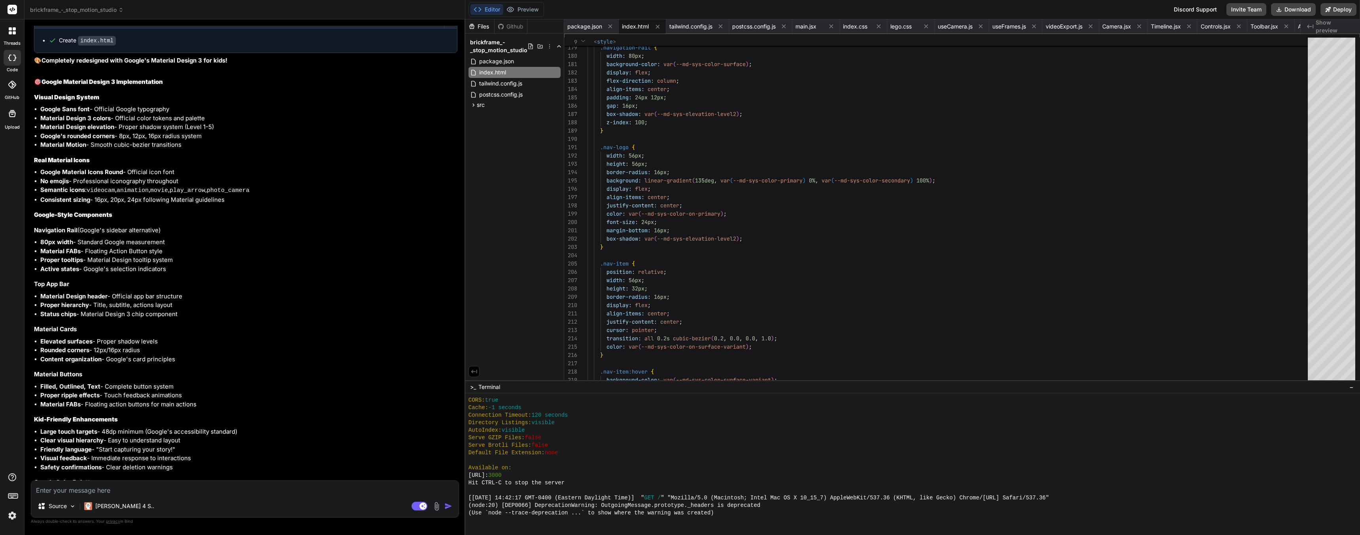
drag, startPoint x: 293, startPoint y: 333, endPoint x: 298, endPoint y: 343, distance: 11.9
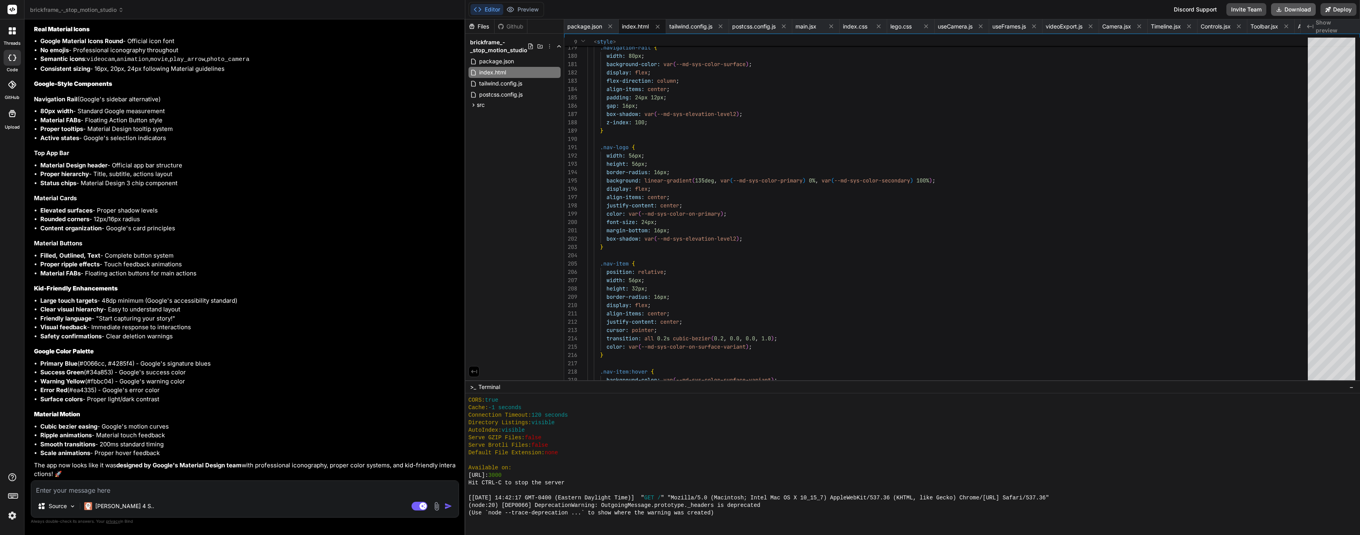
click at [1288, 9] on button "Download" at bounding box center [1293, 9] width 45 height 13
click at [84, 490] on textarea at bounding box center [244, 487] width 427 height 14
click at [120, 492] on textarea at bounding box center [244, 487] width 427 height 14
click at [230, 484] on textarea at bounding box center [244, 487] width 427 height 14
click at [87, 486] on textarea at bounding box center [244, 487] width 427 height 14
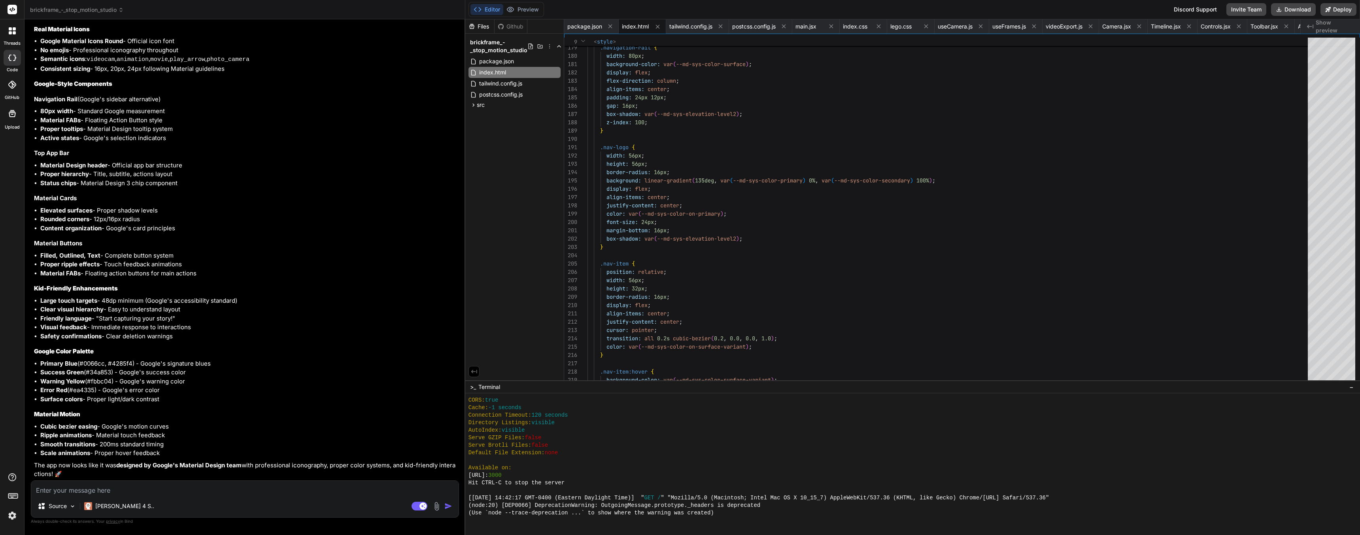
click at [196, 488] on textarea at bounding box center [244, 487] width 427 height 14
click at [221, 487] on textarea at bounding box center [244, 487] width 427 height 14
click at [218, 488] on textarea at bounding box center [244, 487] width 427 height 14
click at [144, 491] on textarea at bounding box center [244, 487] width 427 height 14
click at [133, 491] on textarea at bounding box center [244, 487] width 427 height 14
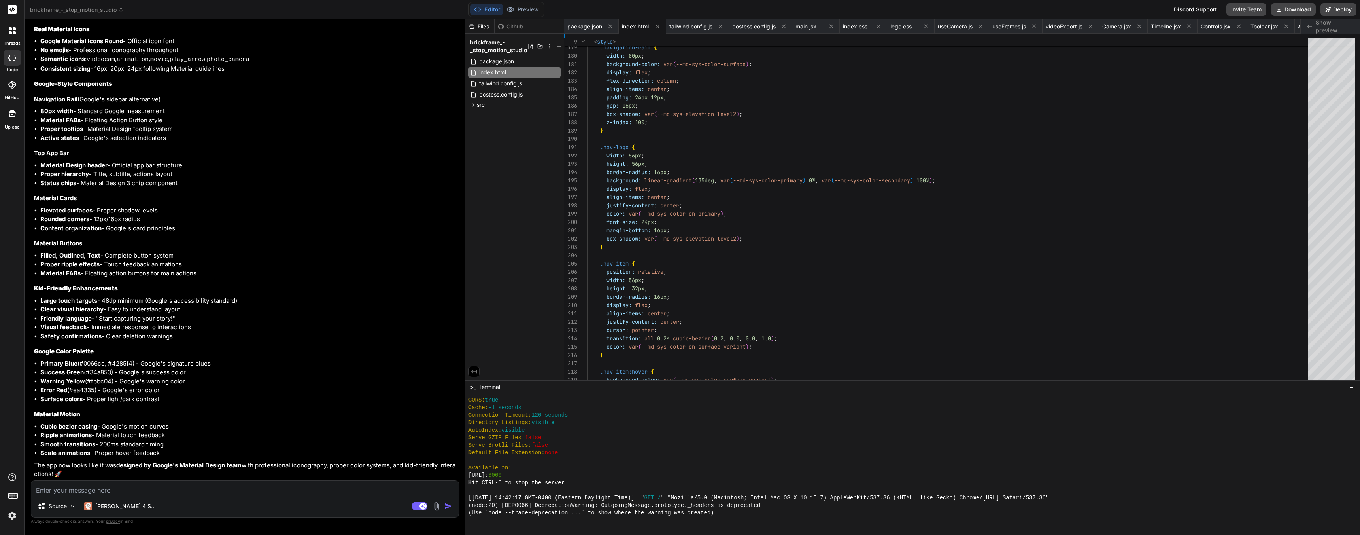
click at [136, 488] on textarea at bounding box center [244, 487] width 427 height 14
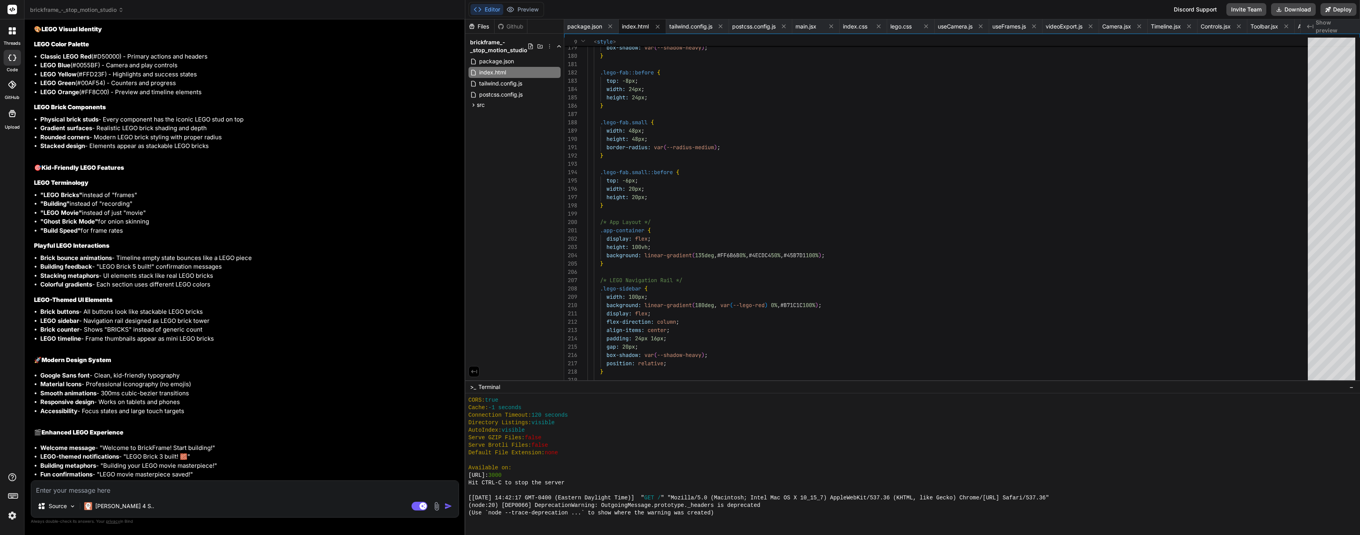
scroll to position [4860, 0]
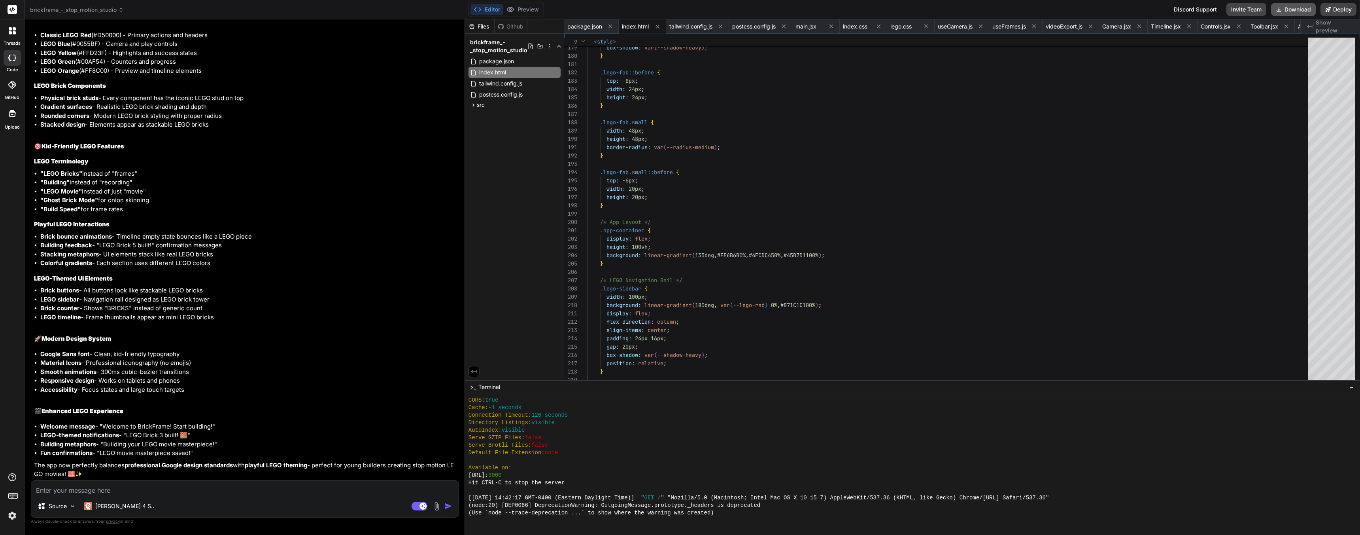
click at [1290, 9] on button "Download" at bounding box center [1293, 9] width 45 height 13
click at [100, 497] on div "Source Claude 4 S.. Agent Mode. When this toggle is activated, AI automatically…" at bounding box center [245, 498] width 428 height 37
click at [99, 494] on textarea at bounding box center [244, 487] width 427 height 14
click at [112, 491] on textarea "On load" at bounding box center [244, 487] width 427 height 14
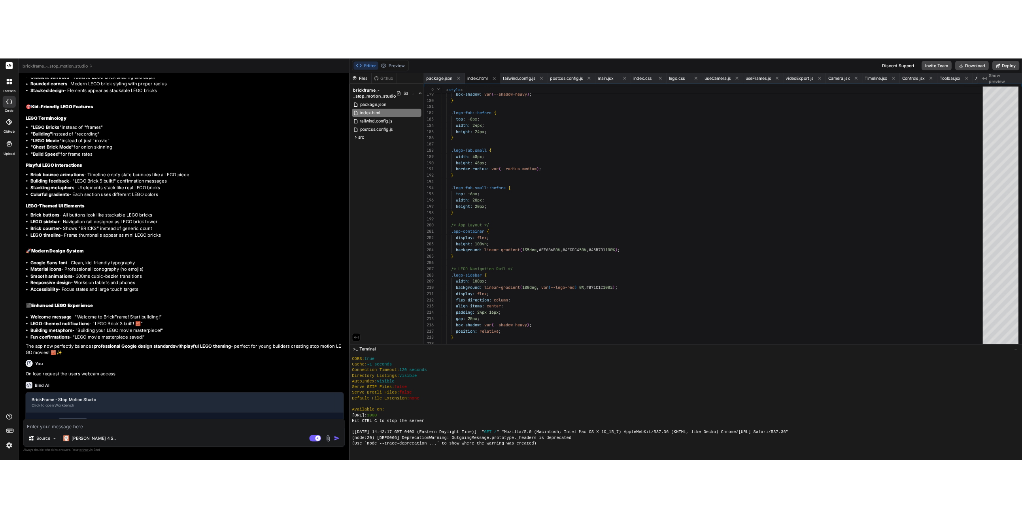
scroll to position [5274, 0]
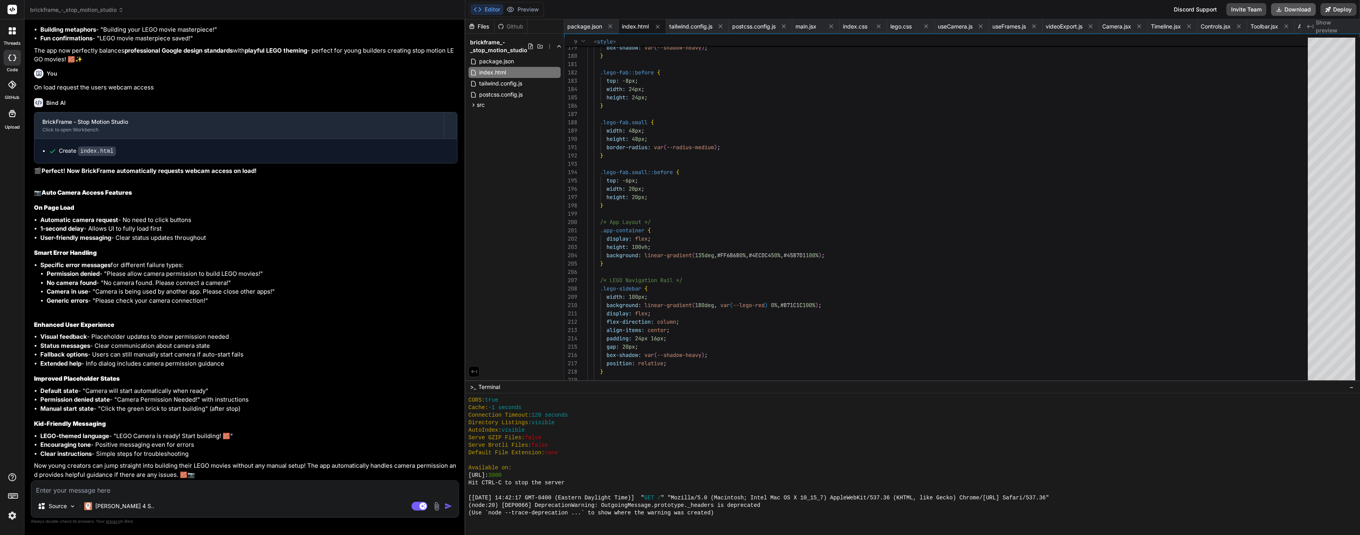
click at [1297, 10] on button "Download" at bounding box center [1293, 9] width 45 height 13
click at [75, 490] on textarea at bounding box center [244, 487] width 427 height 14
click at [76, 489] on textarea "The overlay" at bounding box center [244, 487] width 427 height 14
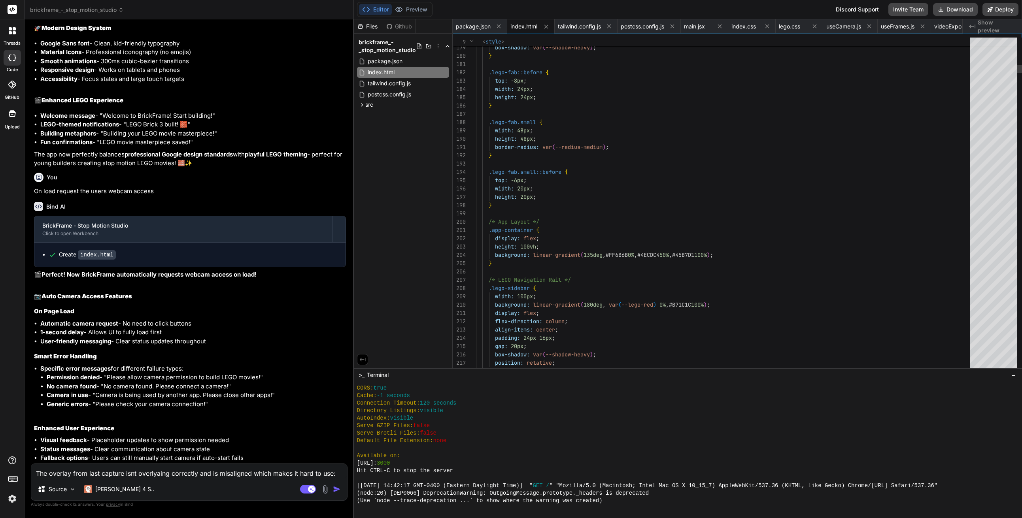
scroll to position [5377, 0]
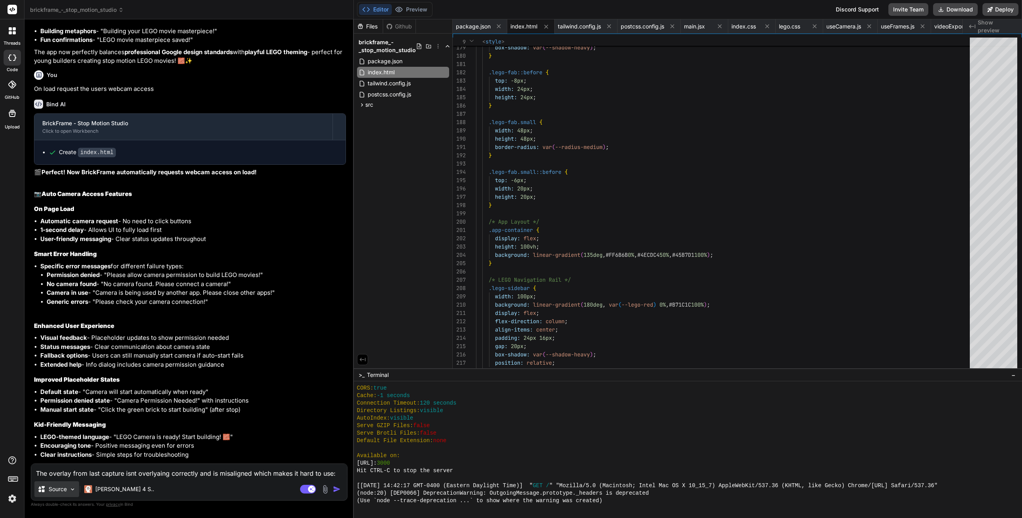
click at [63, 491] on p "Source" at bounding box center [58, 490] width 18 height 8
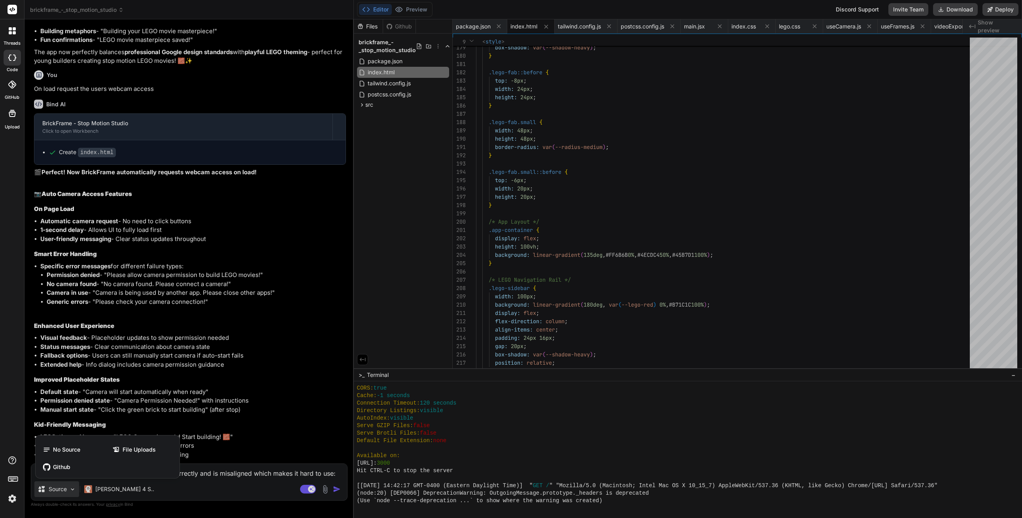
click at [326, 490] on div at bounding box center [511, 259] width 1022 height 518
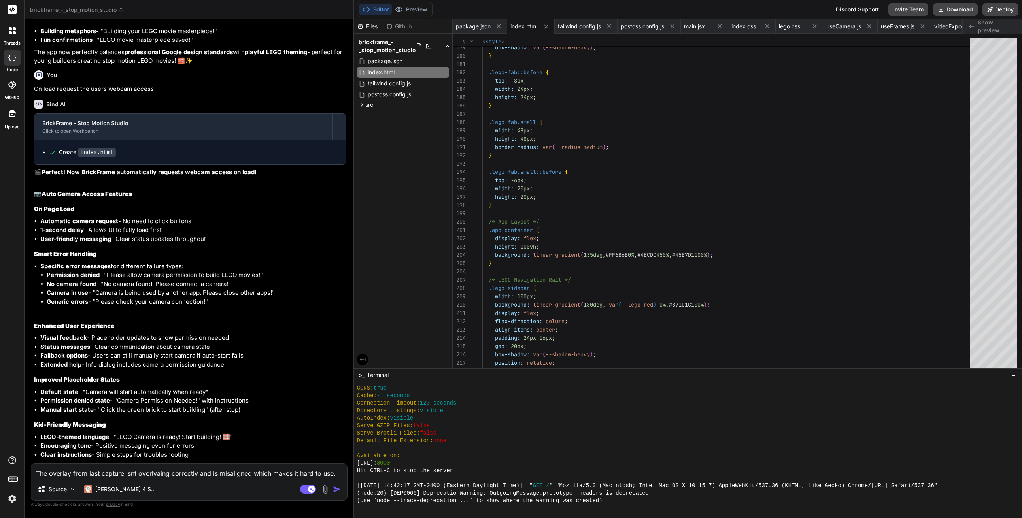
click at [326, 490] on img at bounding box center [325, 489] width 9 height 9
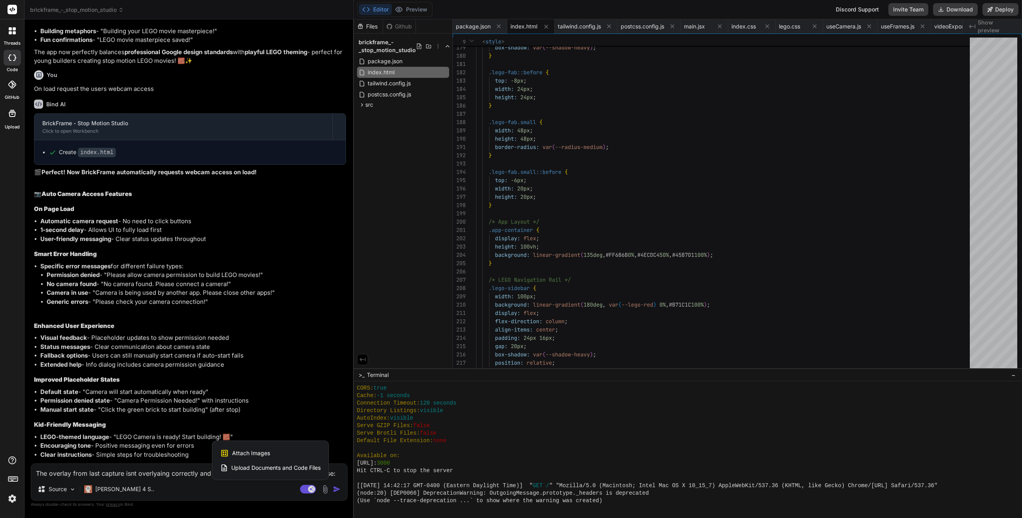
click at [268, 458] on div "Attach Images Image attachments are only supported in Claude and Gemini models." at bounding box center [270, 453] width 100 height 15
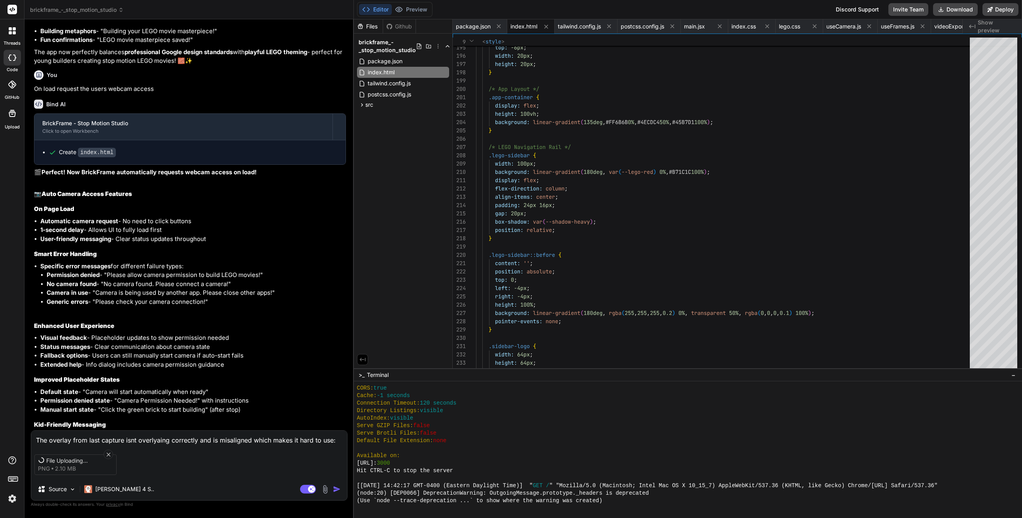
click at [252, 458] on div "File Uploading... png 2.10 MB" at bounding box center [189, 464] width 316 height 33
click at [149, 441] on textarea "The overlay from last capture isnt overlyaing correctly and is misaligned which…" at bounding box center [189, 438] width 316 height 14
click at [157, 439] on textarea "The overlay from last capture isnt overlyaing correctly and is misaligned which…" at bounding box center [189, 438] width 316 height 14
click at [336, 491] on img "button" at bounding box center [337, 490] width 8 height 8
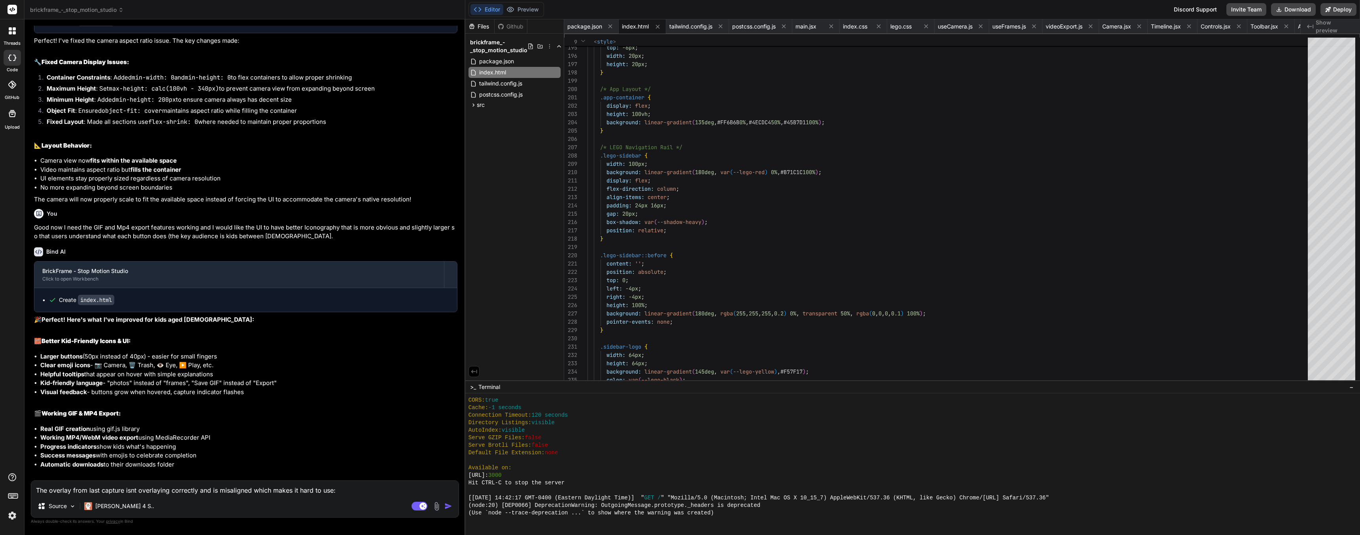
scroll to position [0, 0]
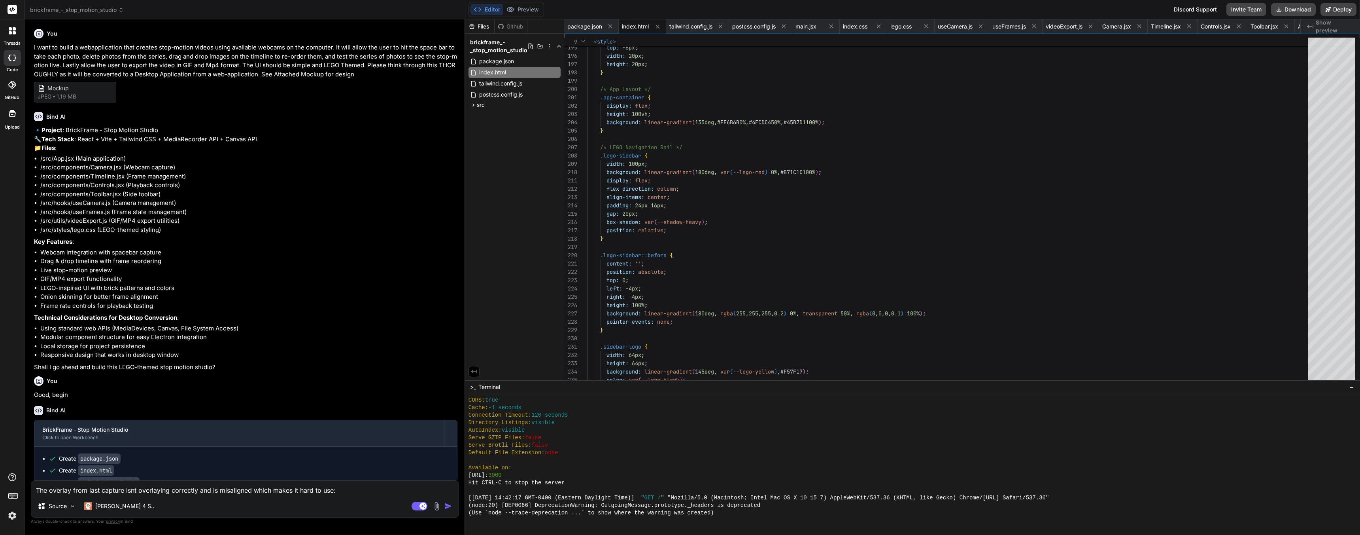
drag, startPoint x: 267, startPoint y: 236, endPoint x: 276, endPoint y: 202, distance: 34.3
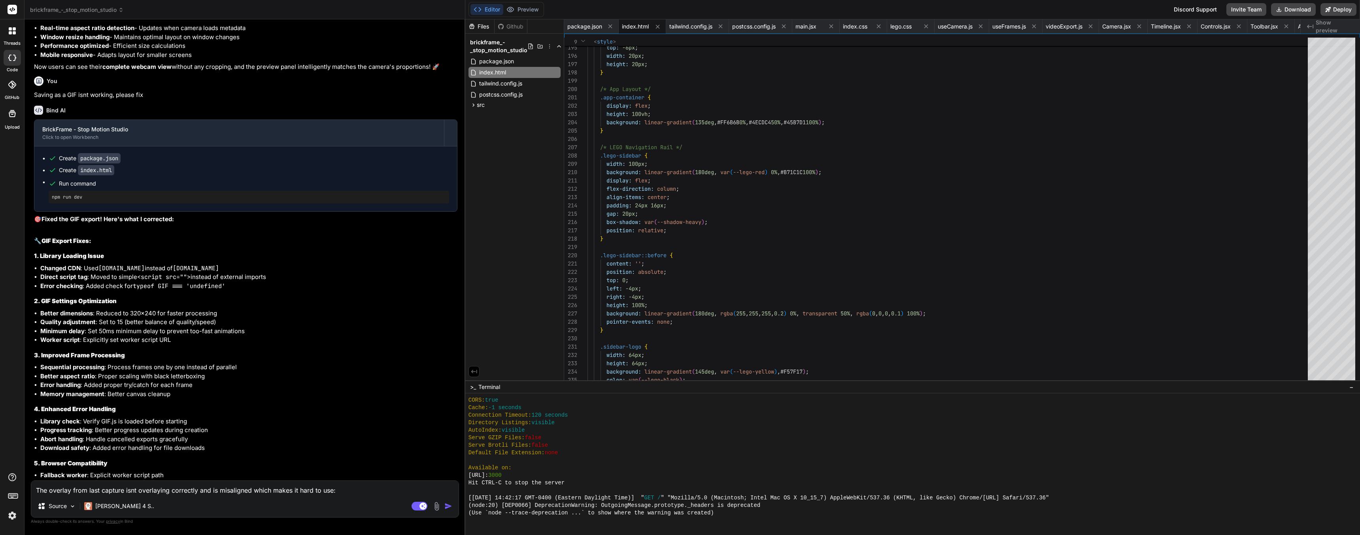
scroll to position [5824, 0]
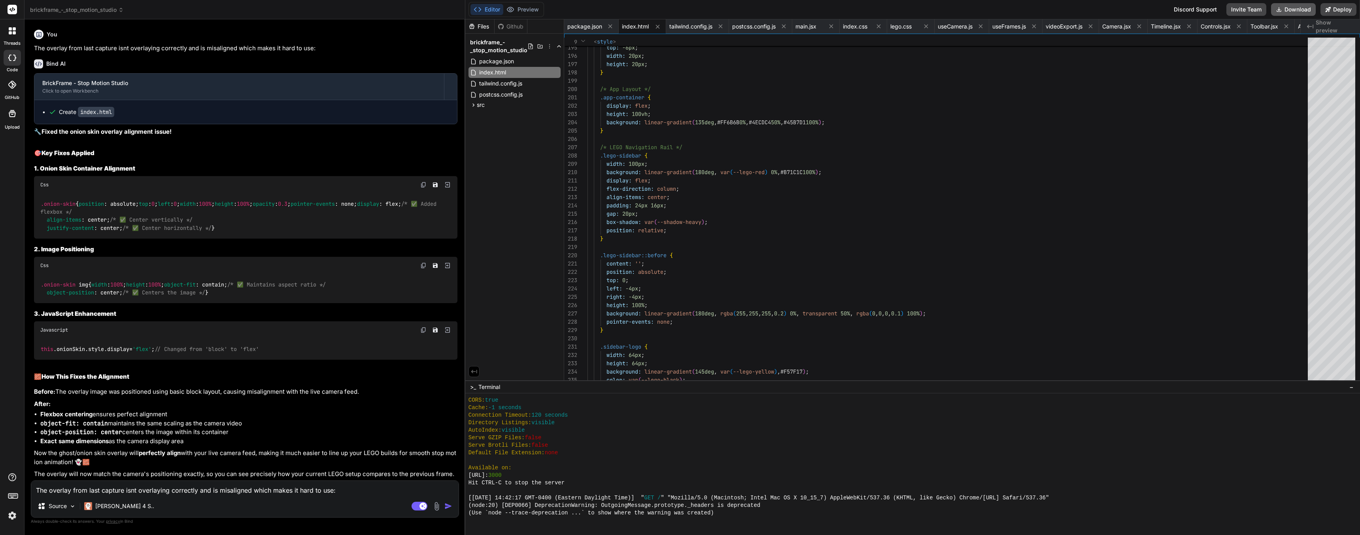
click at [1287, 11] on button "Download" at bounding box center [1293, 9] width 45 height 13
click at [62, 496] on div "The overlay from last capture isnt overlaying correctly and is misaligned which…" at bounding box center [245, 498] width 428 height 37
click at [61, 489] on textarea "The overlay from last capture isnt overlaying correctly and is misaligned which…" at bounding box center [244, 487] width 427 height 14
paste textarea "T"
click at [239, 492] on textarea "The overlay is still not aligned with the live view. Please align the" at bounding box center [244, 487] width 427 height 14
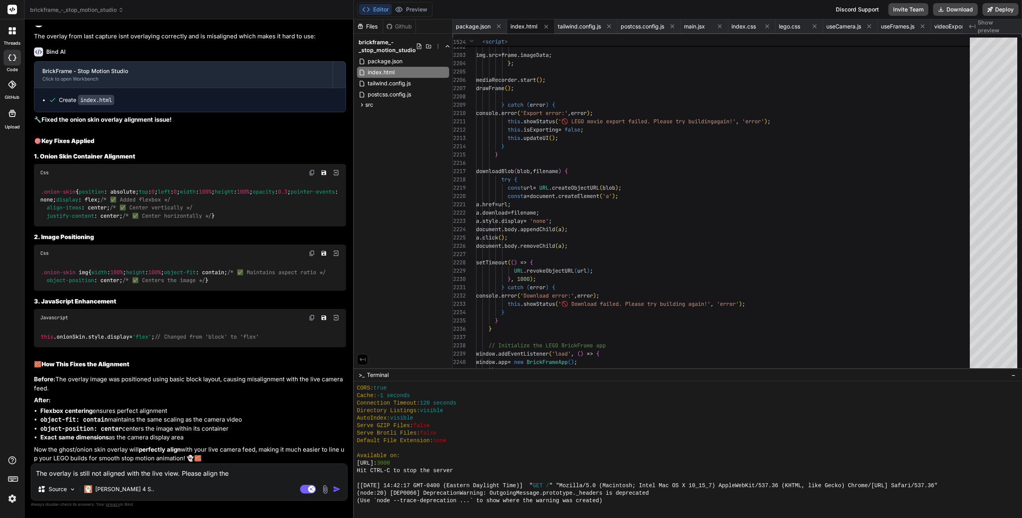
scroll to position [5927, 0]
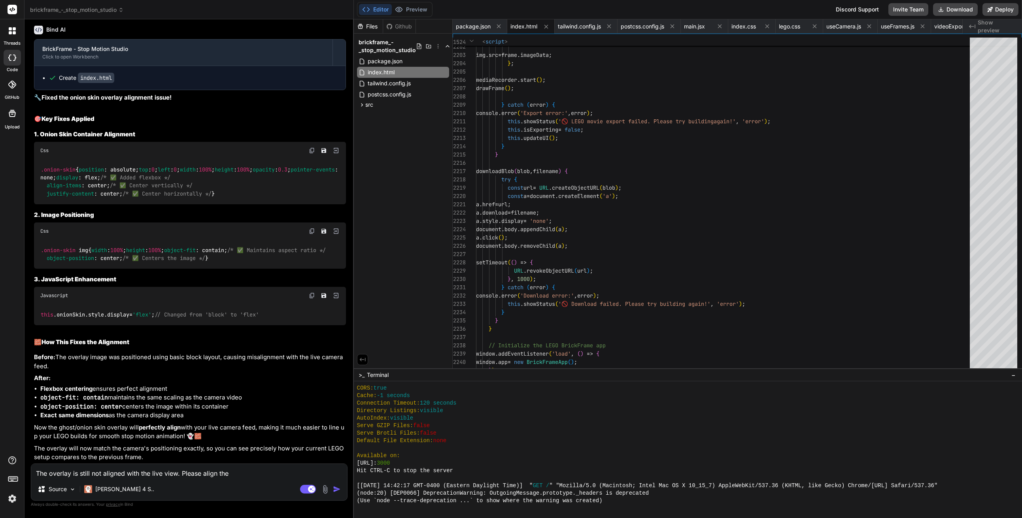
click at [251, 468] on textarea "The overlay is still not aligned with the live view. Please align the" at bounding box center [189, 471] width 316 height 14
click at [251, 469] on textarea "The overlay is still not aligned with the live view. Please align the" at bounding box center [189, 471] width 316 height 14
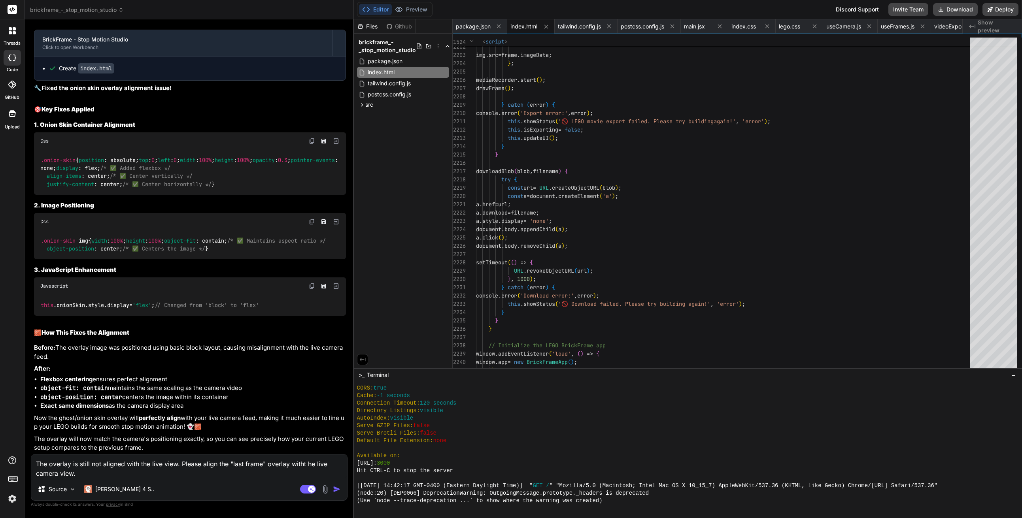
click at [327, 486] on img at bounding box center [325, 489] width 9 height 9
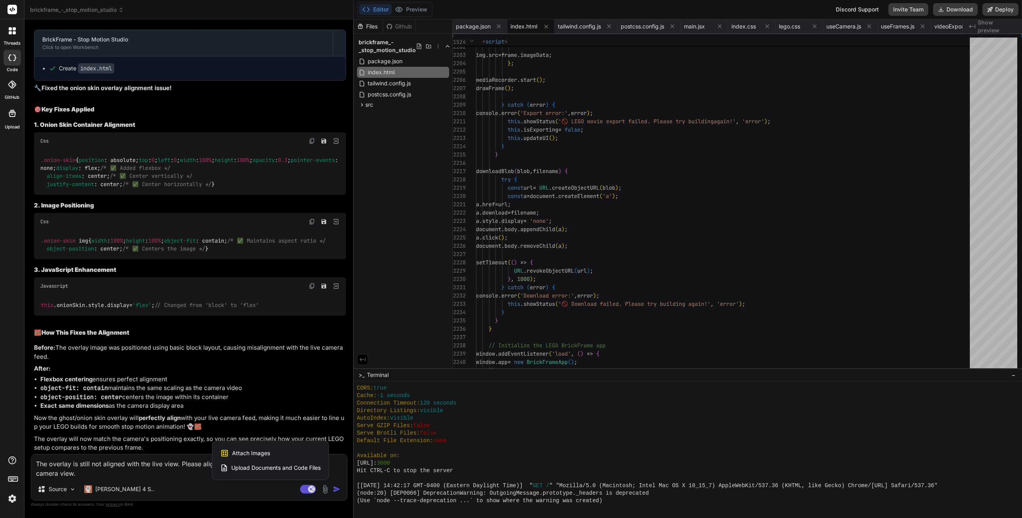
click at [263, 453] on span "Attach Images" at bounding box center [251, 454] width 38 height 8
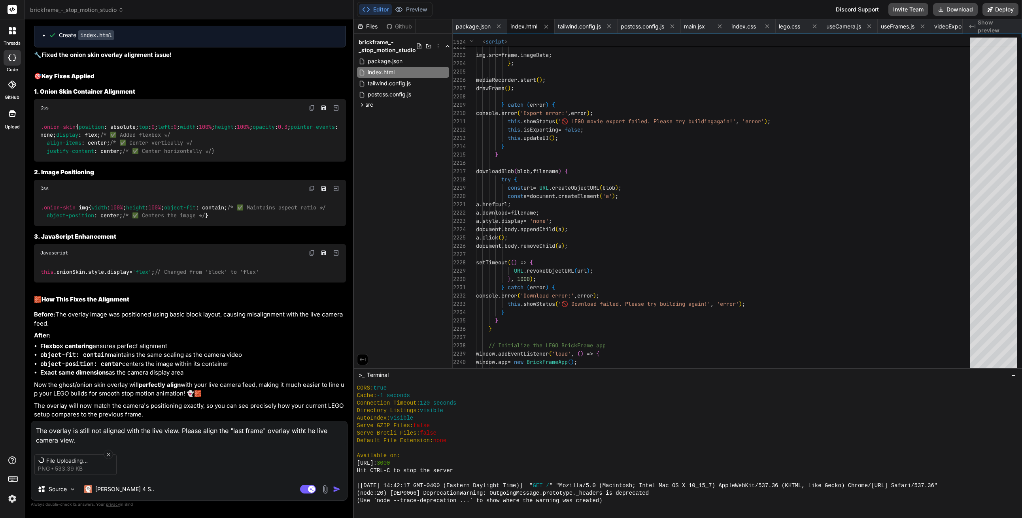
click at [93, 436] on textarea "The overlay is still not aligned with the live view. Please align the "last fra…" at bounding box center [189, 434] width 316 height 24
click at [338, 490] on img "button" at bounding box center [337, 490] width 8 height 8
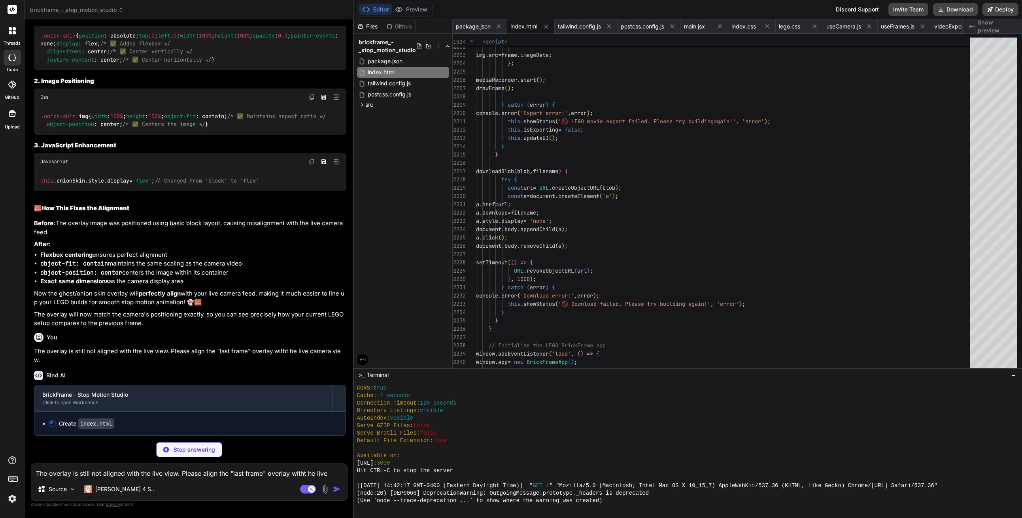
scroll to position [6086, 0]
click at [412, 226] on div "Files Github brickframe_-_stop_motion_studio package.json index.html tailwind.c…" at bounding box center [403, 193] width 99 height 349
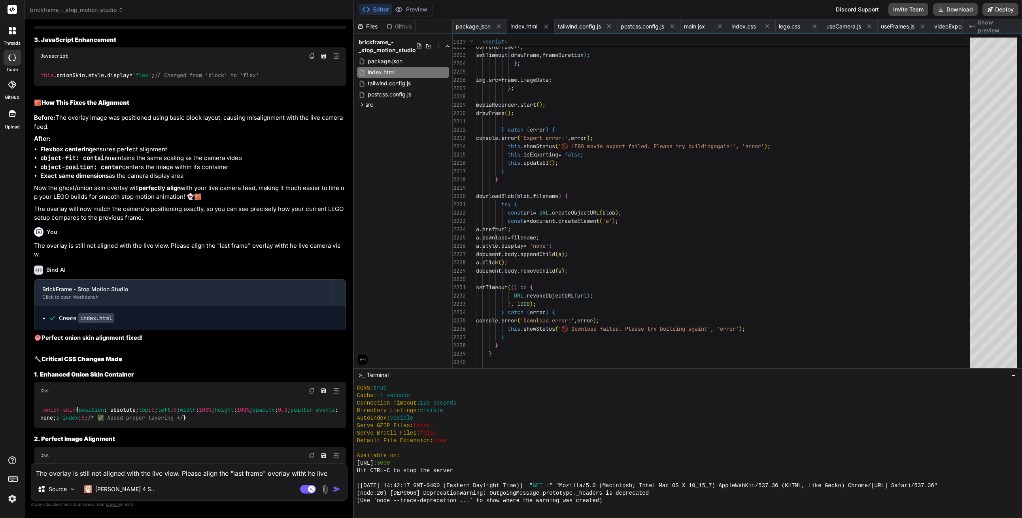
scroll to position [6506, 0]
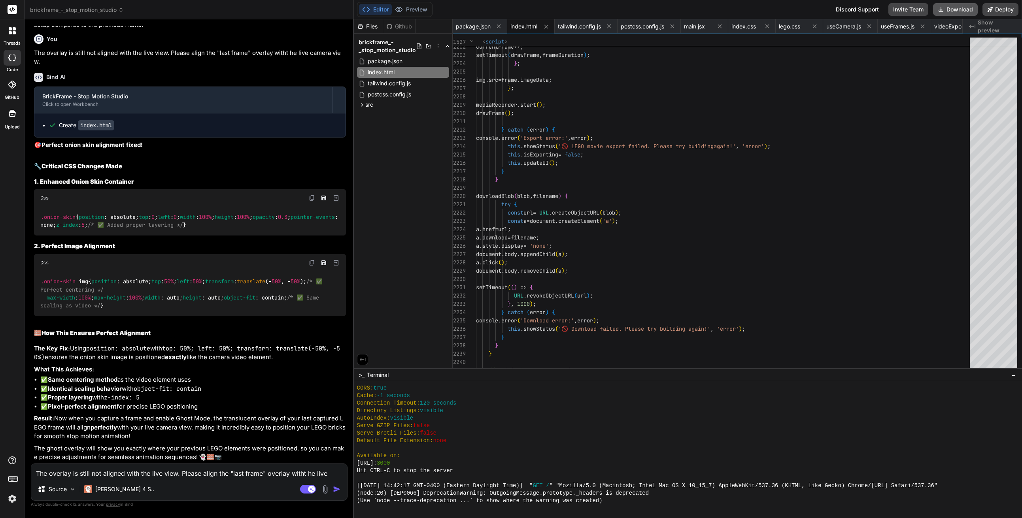
click at [958, 6] on button "Download" at bounding box center [955, 9] width 45 height 13
click at [99, 473] on textarea "The overlay is still not aligned with the live view. Please align the "last fra…" at bounding box center [189, 471] width 316 height 14
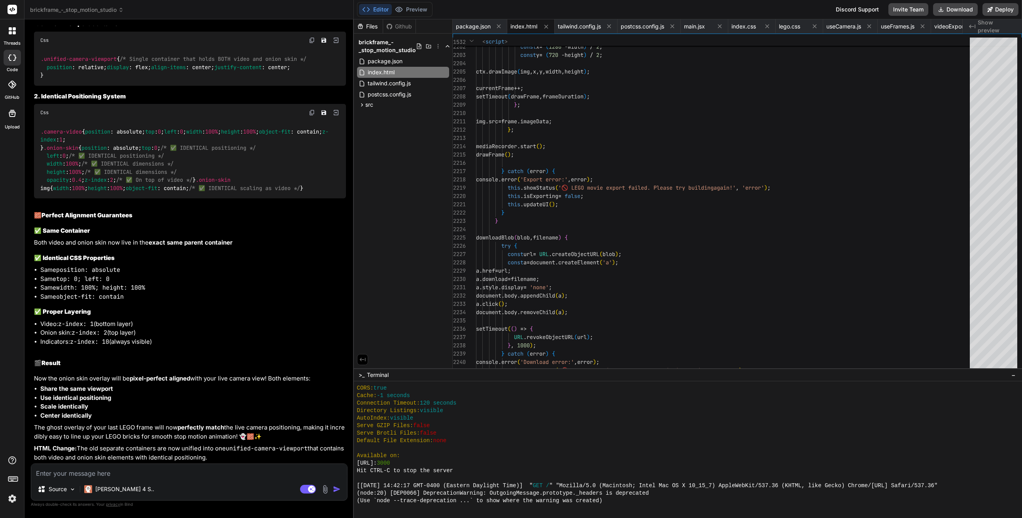
scroll to position [7257, 0]
click at [953, 11] on button "Download" at bounding box center [955, 9] width 45 height 13
click at [86, 471] on textarea at bounding box center [189, 471] width 316 height 14
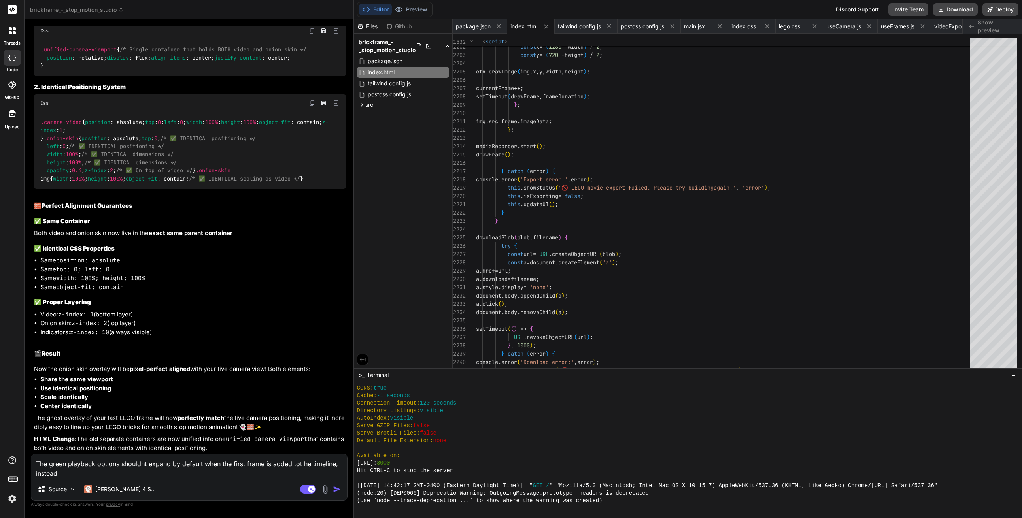
click at [121, 465] on textarea "The green playback options shouldnt expand by default when the first frame is a…" at bounding box center [189, 467] width 316 height 24
click at [318, 466] on textarea "The green playback options bar shouldnt expand by default when the first frame …" at bounding box center [189, 467] width 316 height 24
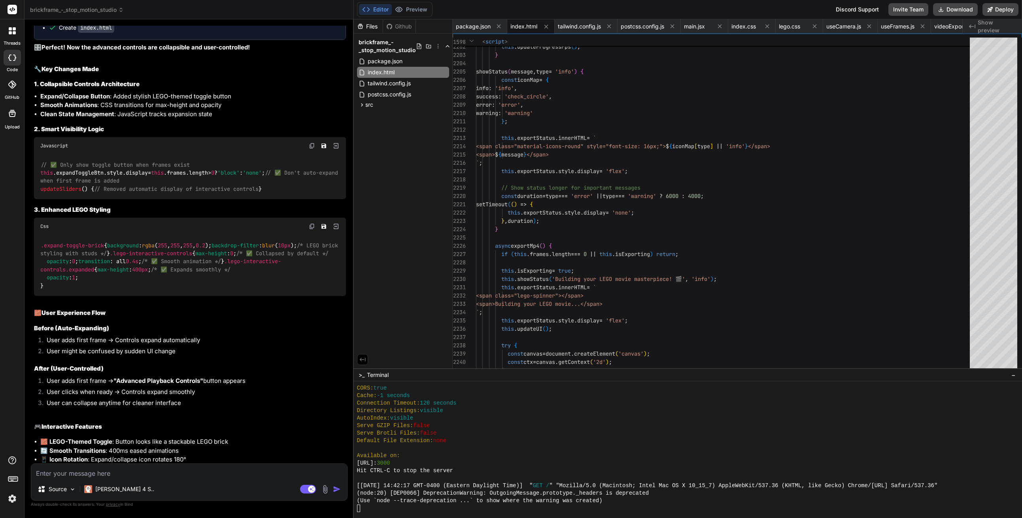
scroll to position [7924, 0]
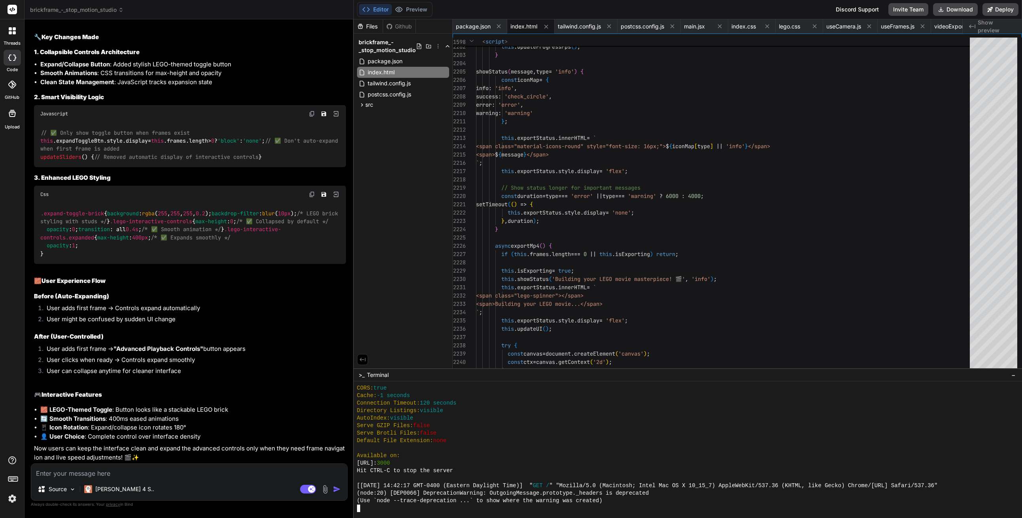
click at [113, 471] on textarea at bounding box center [189, 471] width 316 height 14
click at [113, 470] on textarea at bounding box center [189, 471] width 316 height 14
click at [337, 493] on img "button" at bounding box center [337, 490] width 8 height 8
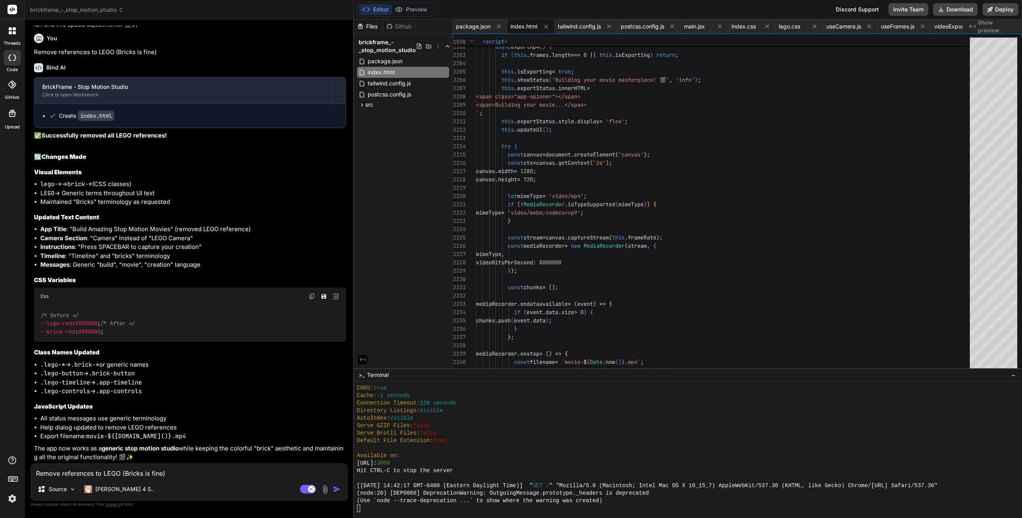
scroll to position [8373, 0]
click at [957, 10] on button "Download" at bounding box center [955, 9] width 45 height 13
